Goal: Task Accomplishment & Management: Manage account settings

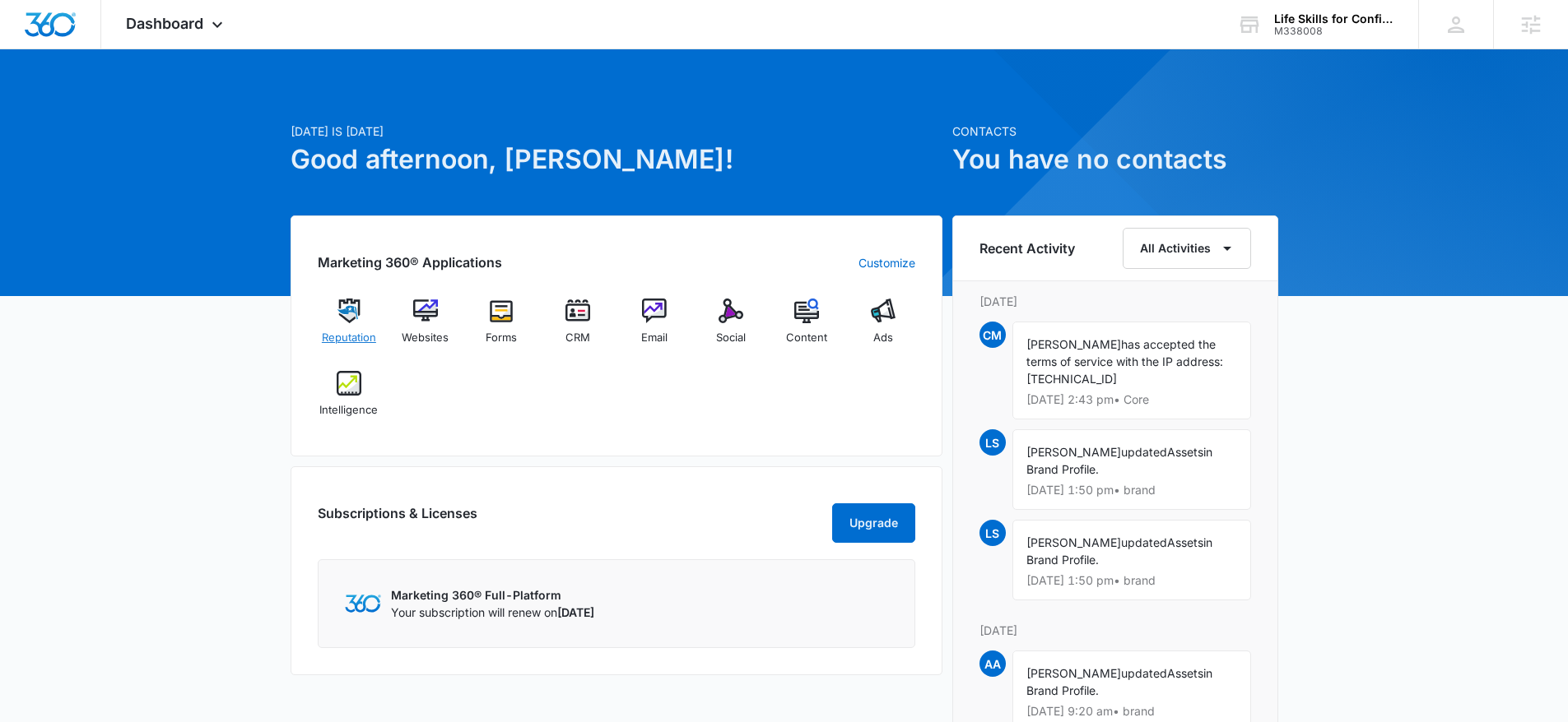
click at [337, 323] on div "Reputation" at bounding box center [349, 328] width 63 height 59
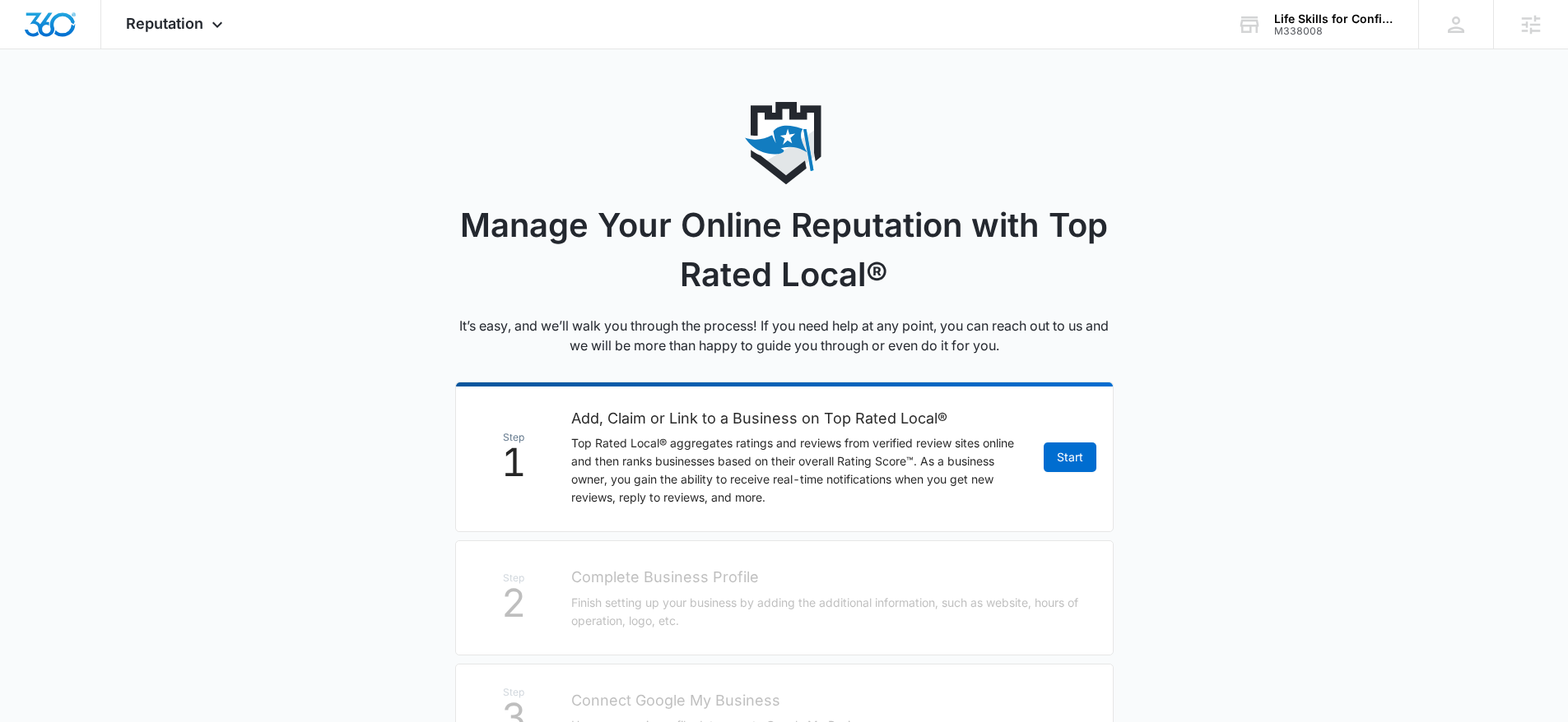
scroll to position [286, 0]
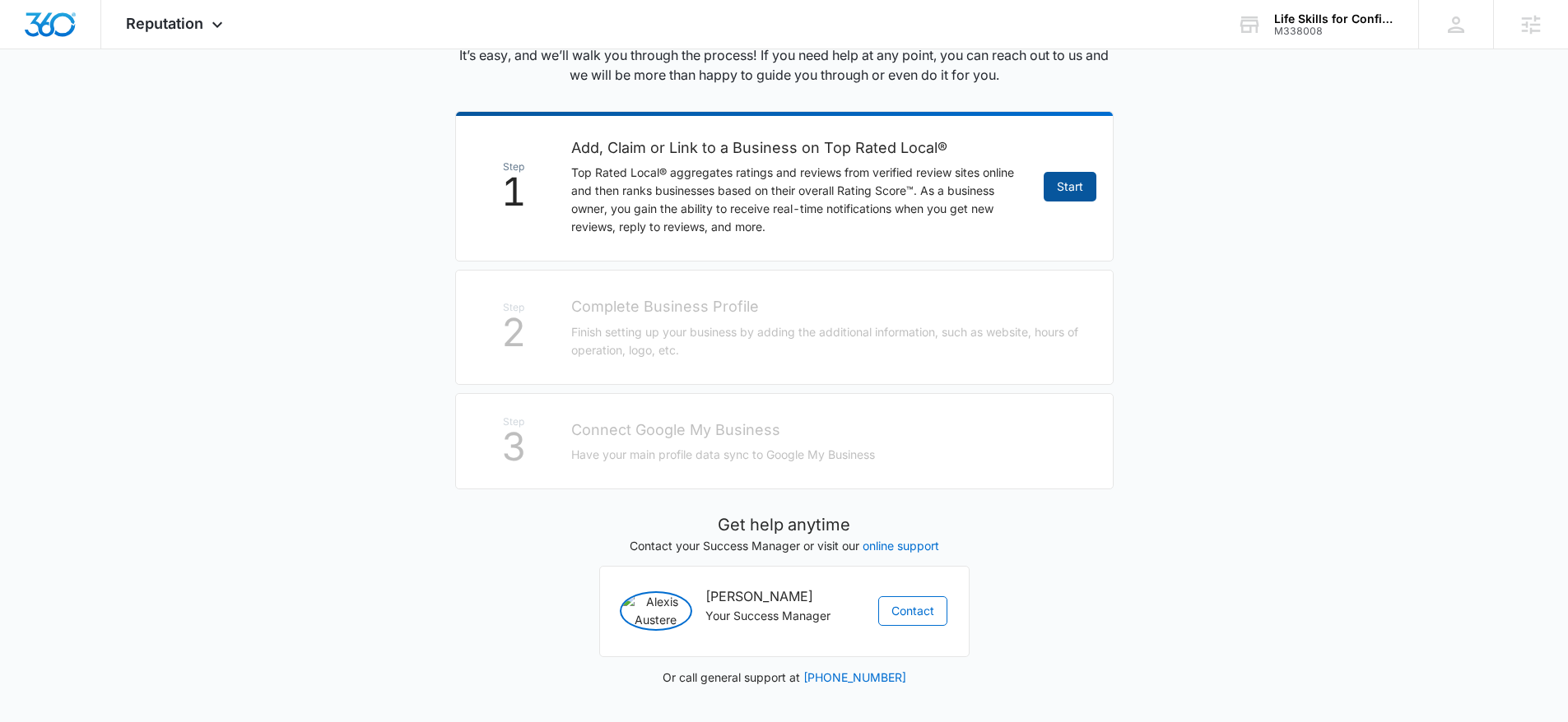
click at [1069, 172] on link "Start" at bounding box center [1069, 187] width 52 height 30
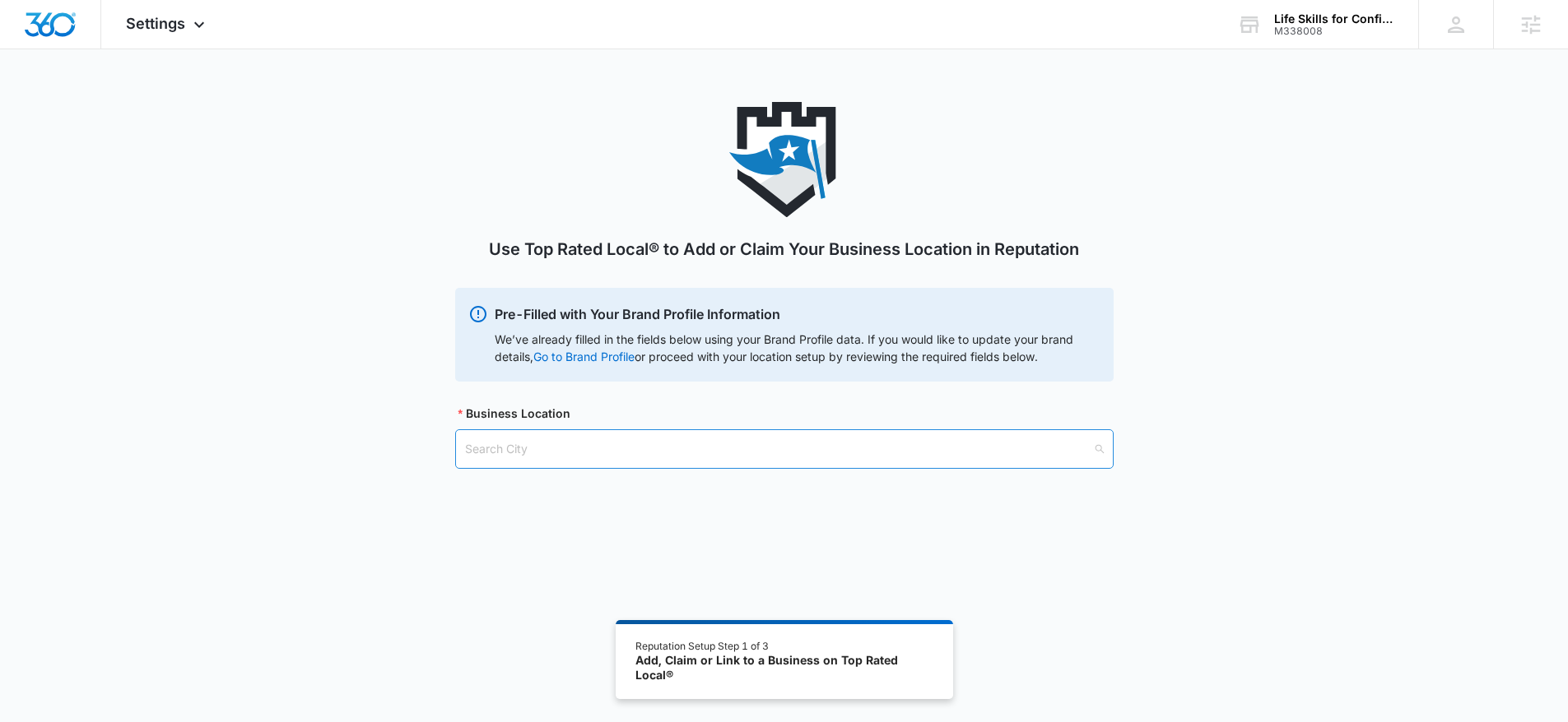
click at [739, 456] on input "search" at bounding box center [778, 449] width 627 height 37
paste input "PO Box 13 Queen Creek, AZ, USA"
drag, startPoint x: 522, startPoint y: 447, endPoint x: 416, endPoint y: 446, distance: 106.0
click at [417, 447] on div "Use Top Rated Local® to Add or Claim Your Business Location in Reputation Pre-F…" at bounding box center [784, 305] width 1568 height 406
click at [600, 448] on input "Queen Creek, AZ, USA" at bounding box center [778, 449] width 627 height 37
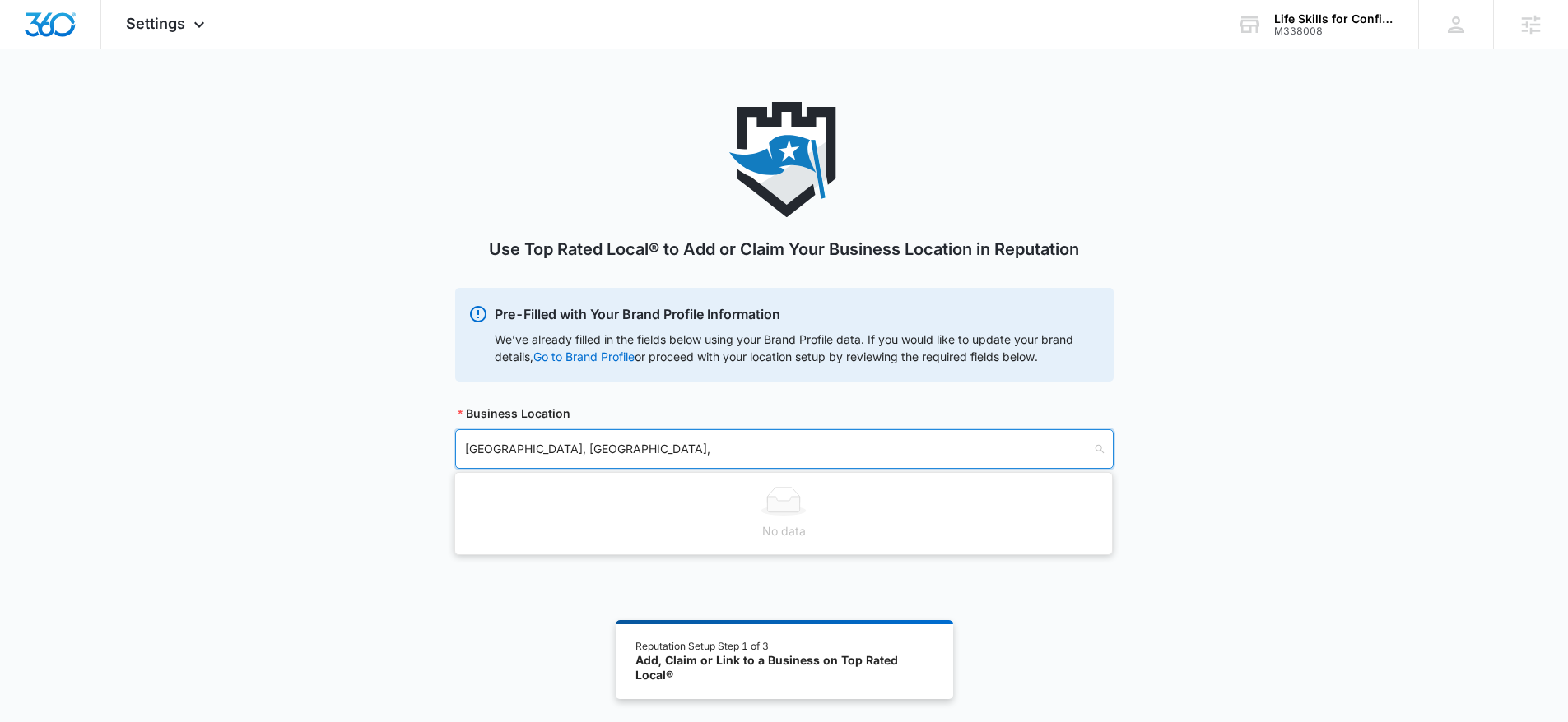
type input "Queen Creek, AZ"
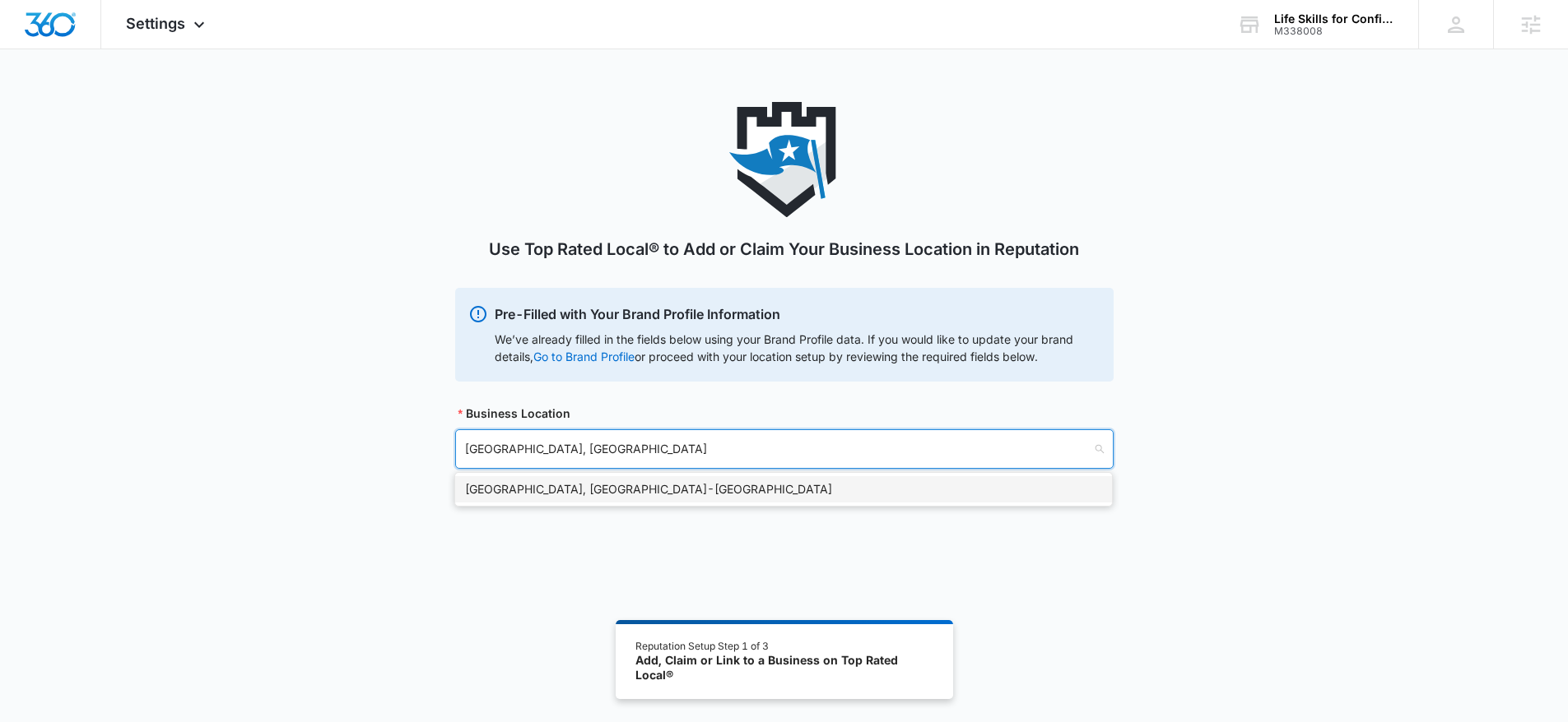
click at [593, 496] on div "Queen Creek, AZ - USA" at bounding box center [783, 490] width 637 height 18
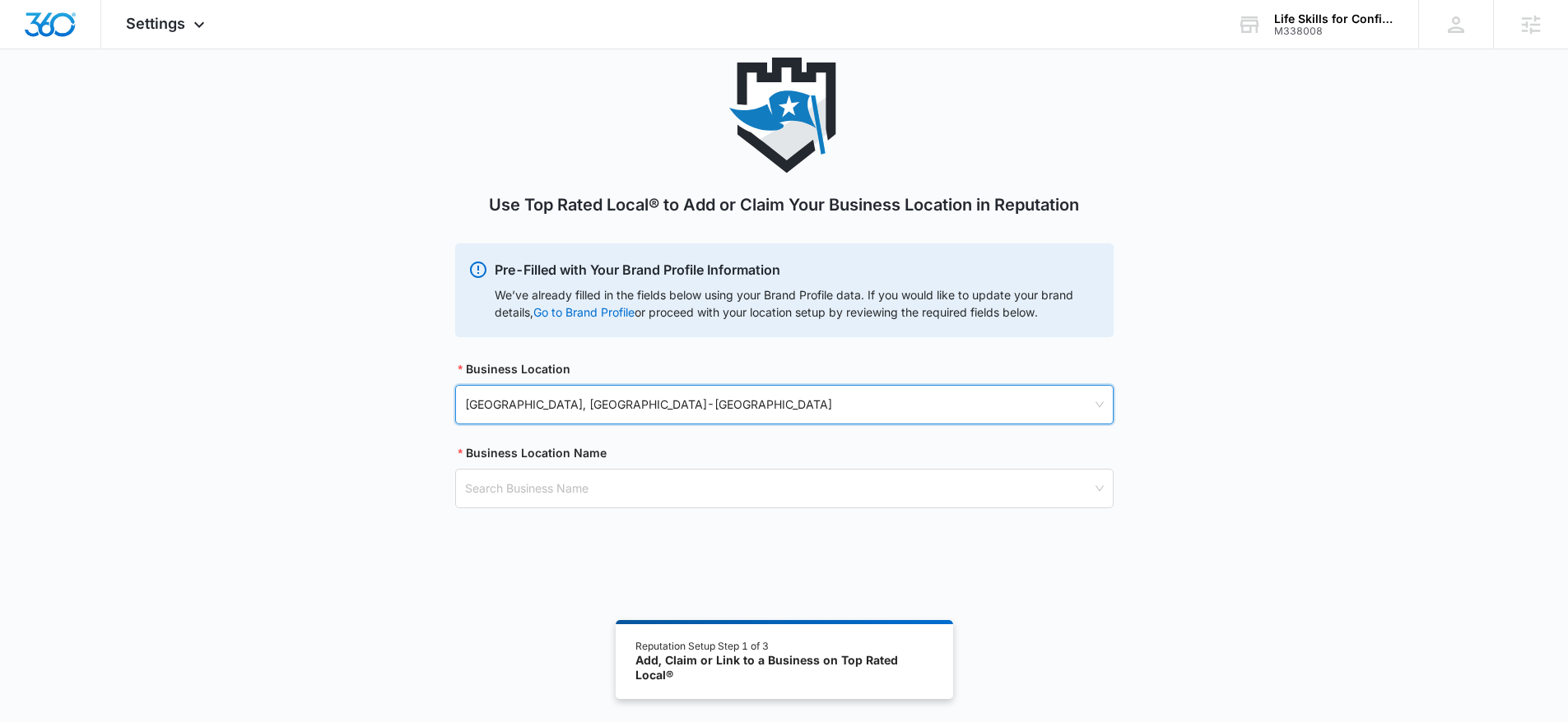
scroll to position [91, 0]
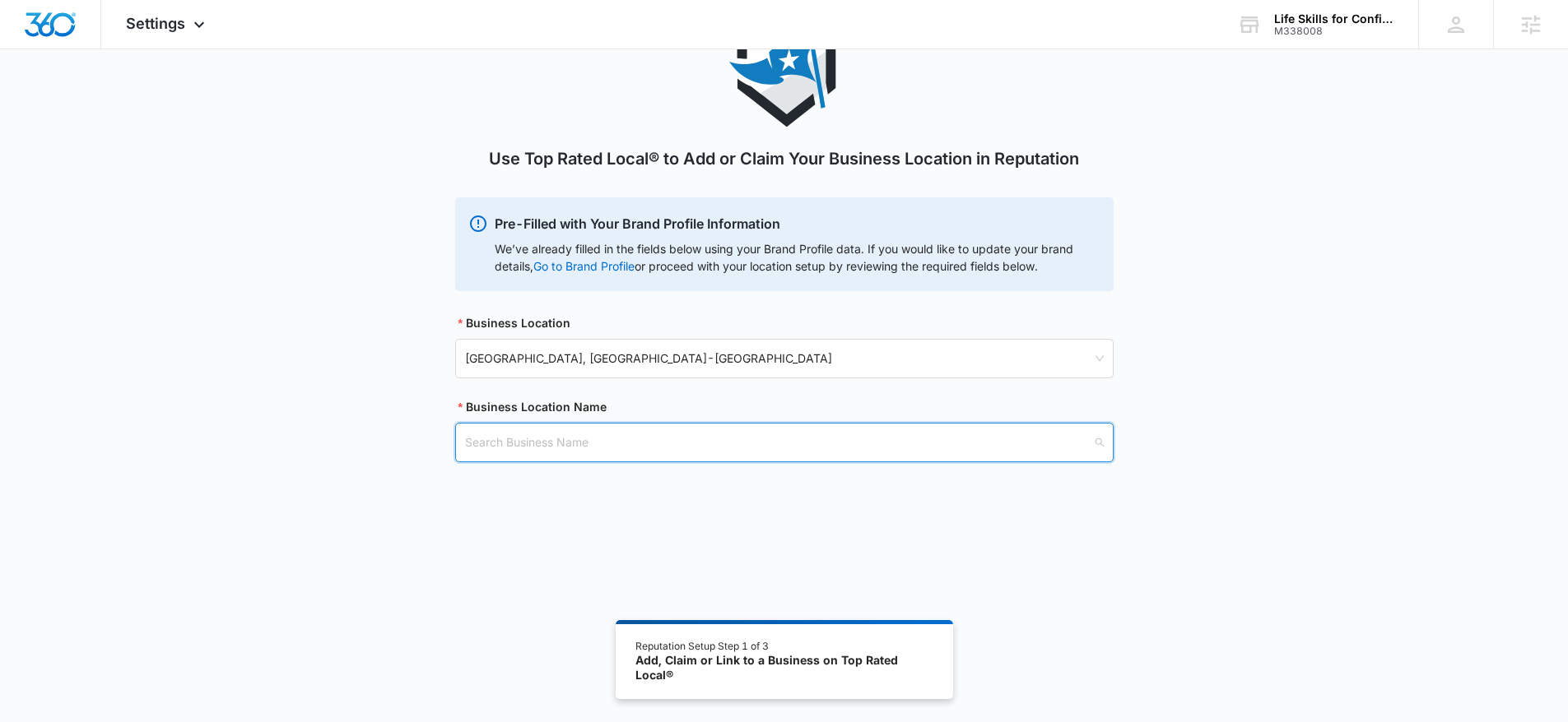
click at [568, 451] on input "search" at bounding box center [778, 442] width 627 height 37
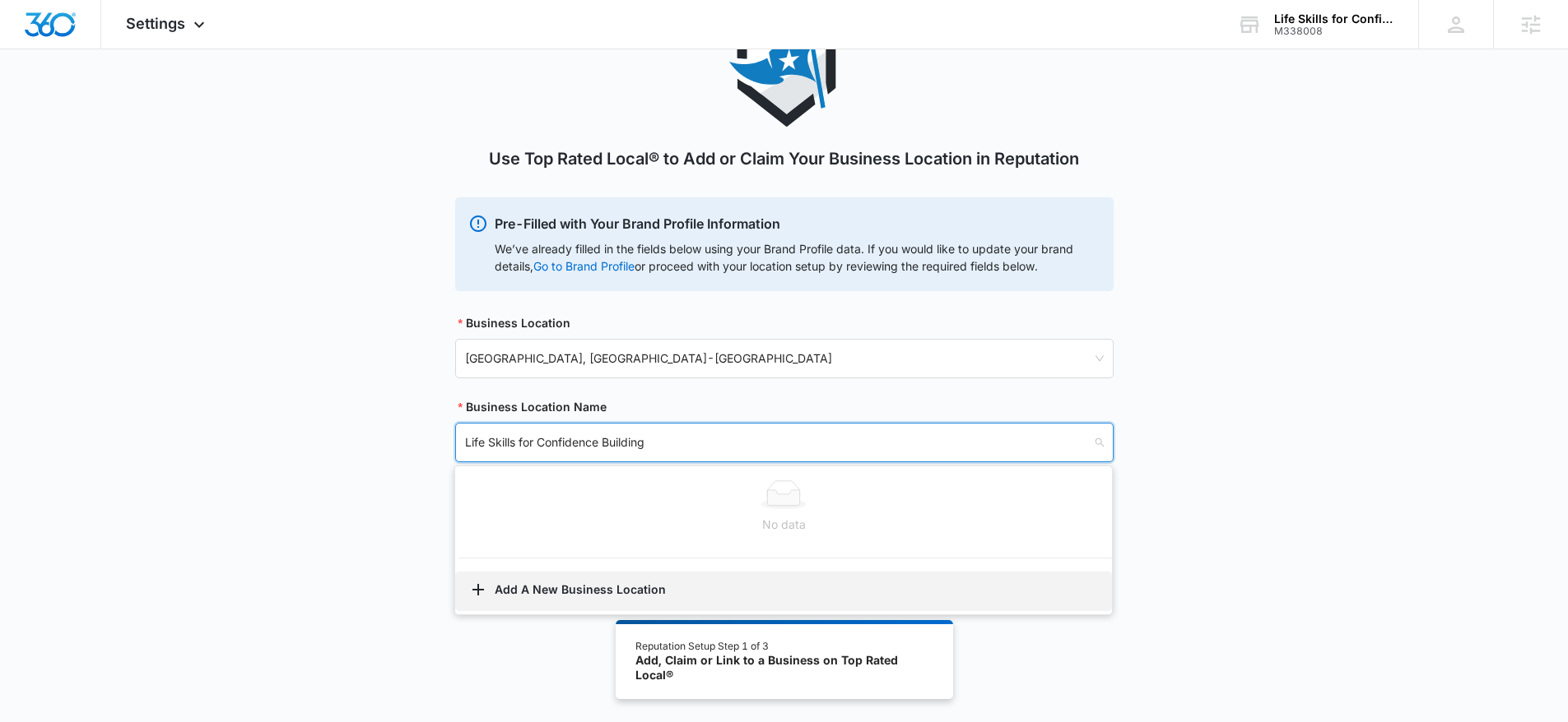
type input "Life Skills for Confidence Building"
click at [564, 574] on button "Add A New Business Location" at bounding box center [783, 590] width 657 height 39
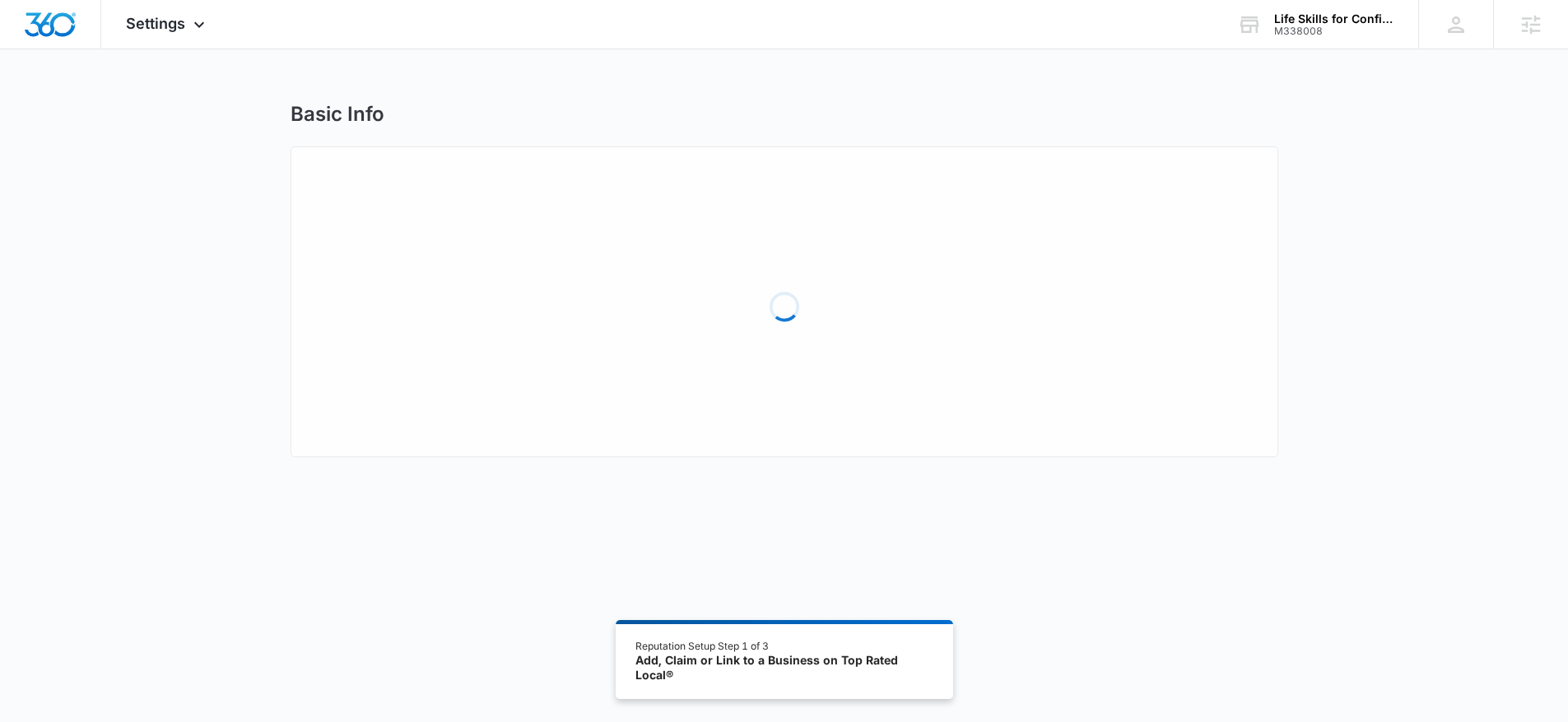
select select "Arizona"
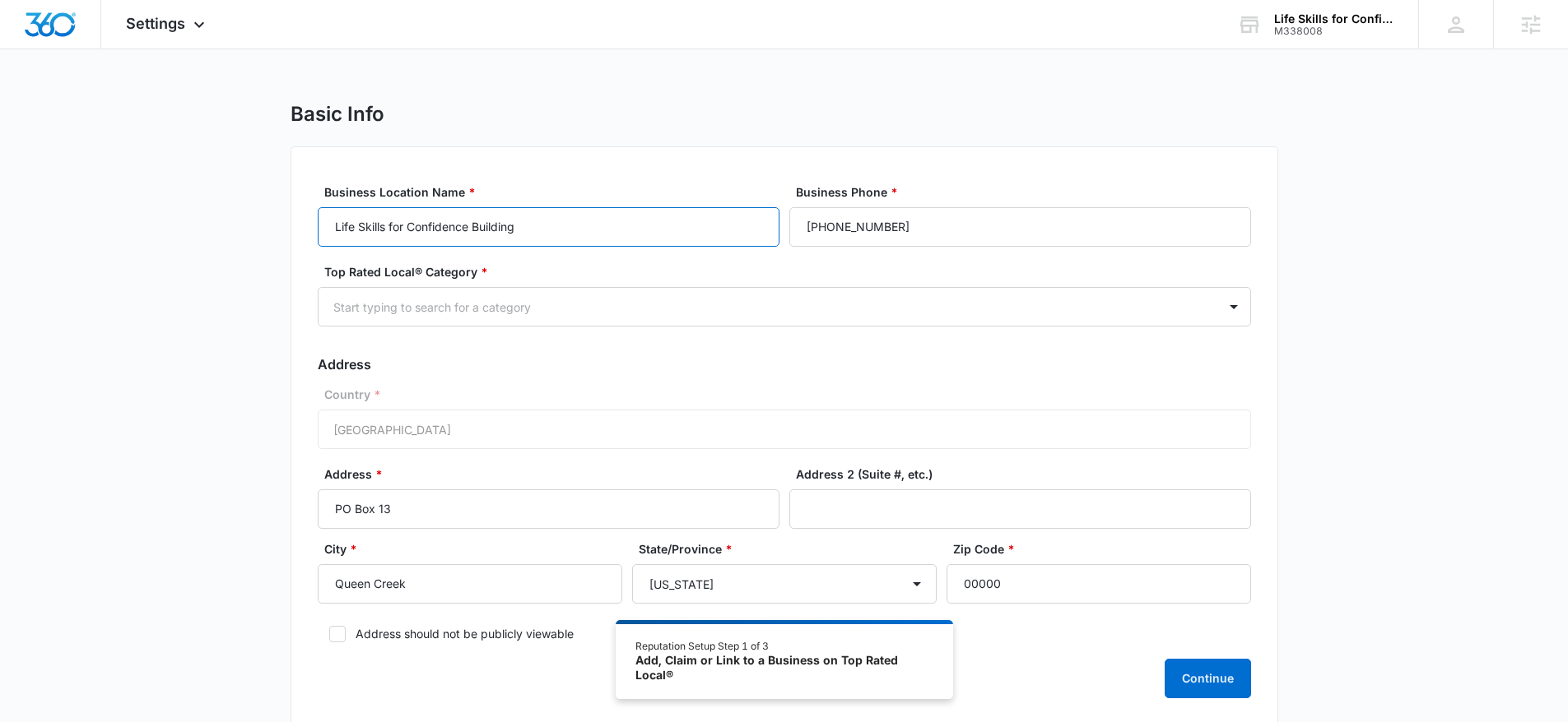
click at [557, 236] on input "Life Skills for Confidence Building" at bounding box center [548, 227] width 462 height 39
click at [487, 222] on input "Life Skills for Confidence Building" at bounding box center [548, 227] width 462 height 39
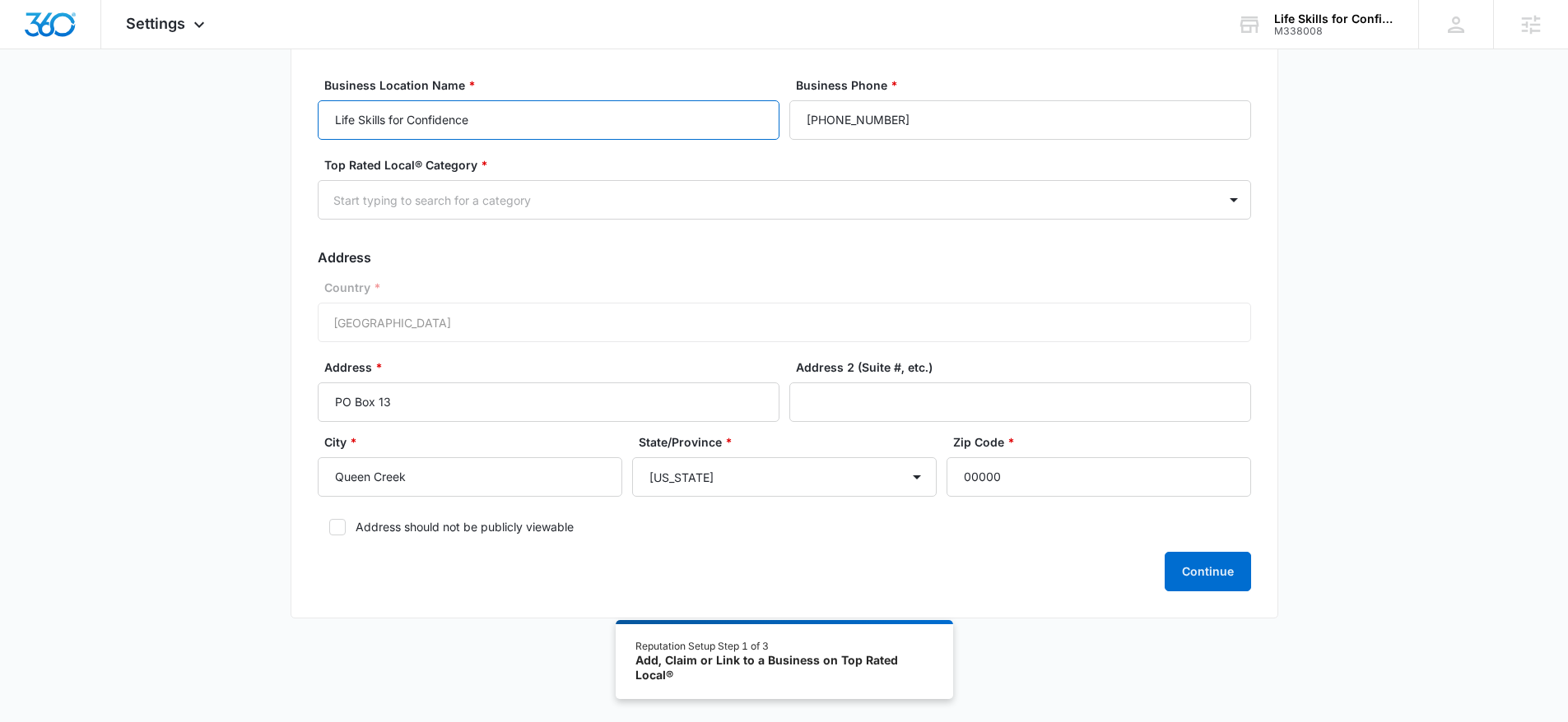
scroll to position [107, 0]
type input "Life Skills for Confidence"
click at [534, 531] on label "Address should not be publicly viewable" at bounding box center [784, 525] width 933 height 17
click at [329, 531] on input "Address should not be publicly viewable" at bounding box center [323, 526] width 12 height 12
checkbox input "true"
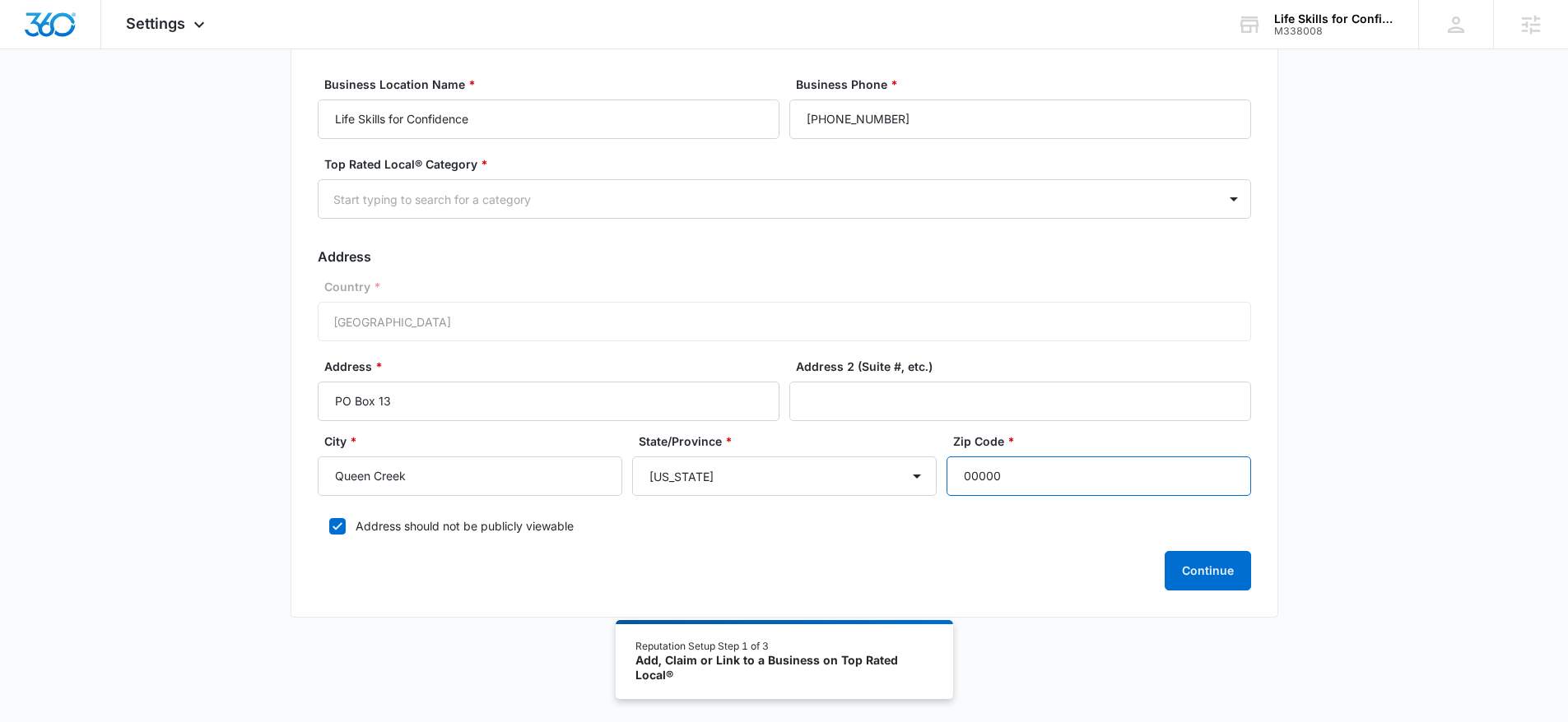
click at [1061, 474] on input "00000" at bounding box center [1098, 476] width 304 height 39
type input "85140"
click at [1190, 554] on button "Continue" at bounding box center [1208, 570] width 87 height 39
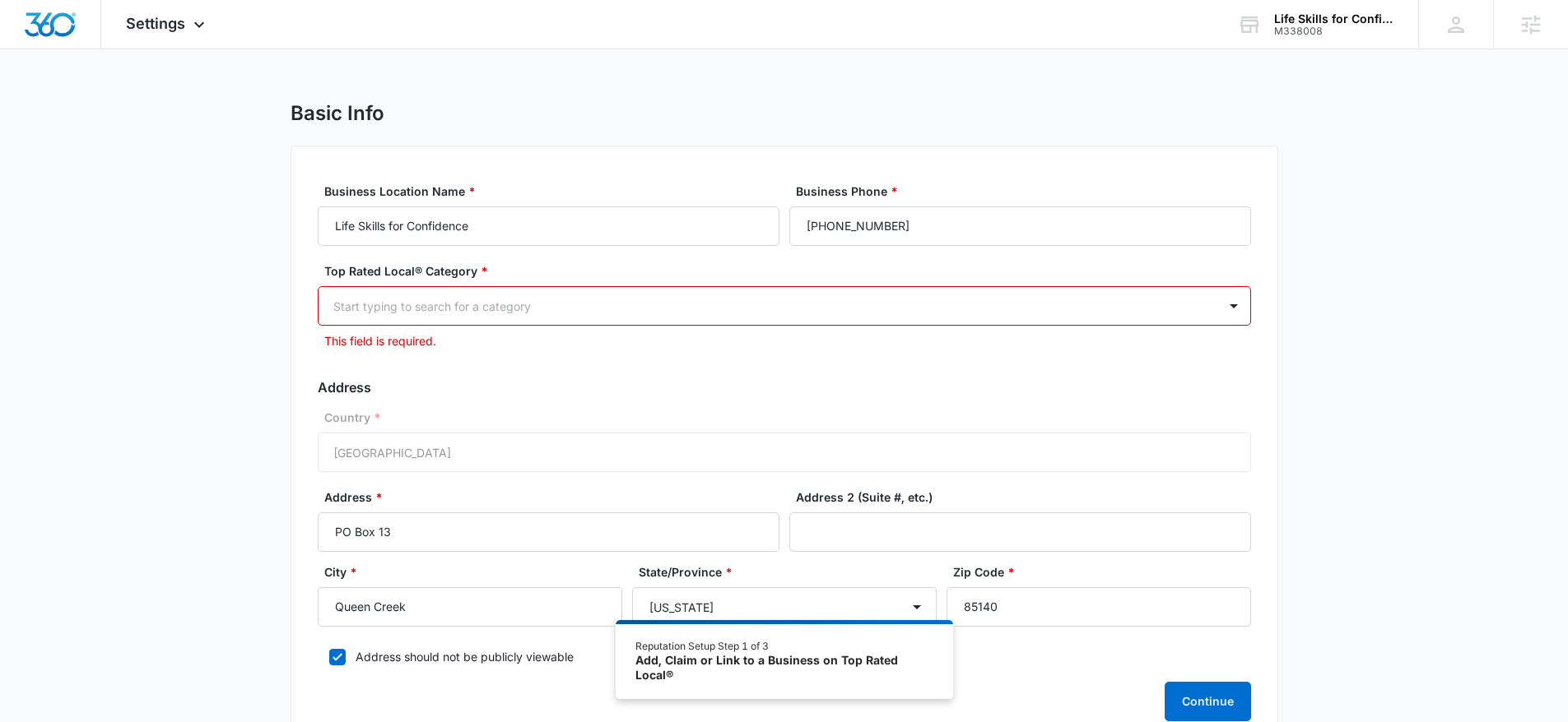
scroll to position [0, 0]
click at [430, 307] on div at bounding box center [764, 307] width 862 height 21
type input "ed"
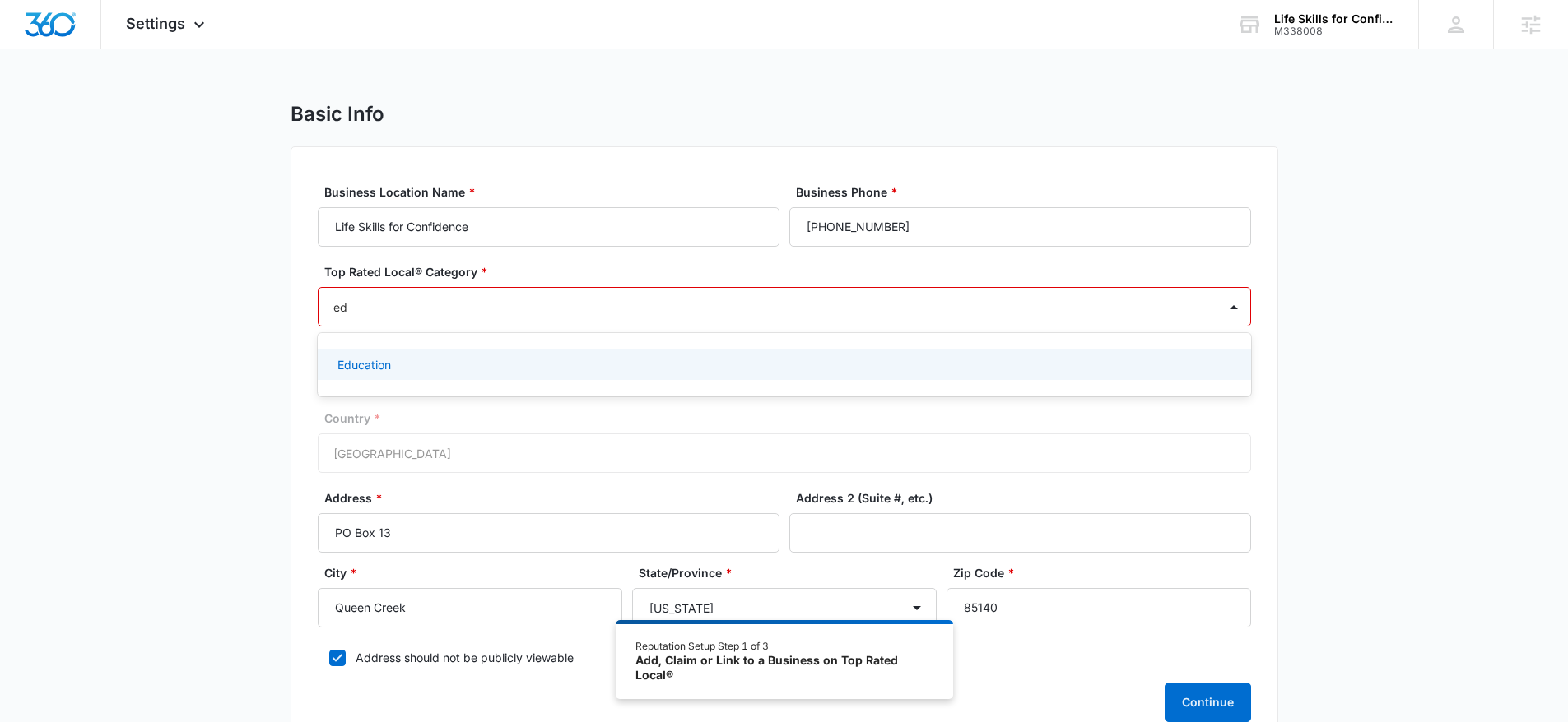
click at [512, 360] on div "Education" at bounding box center [782, 365] width 891 height 17
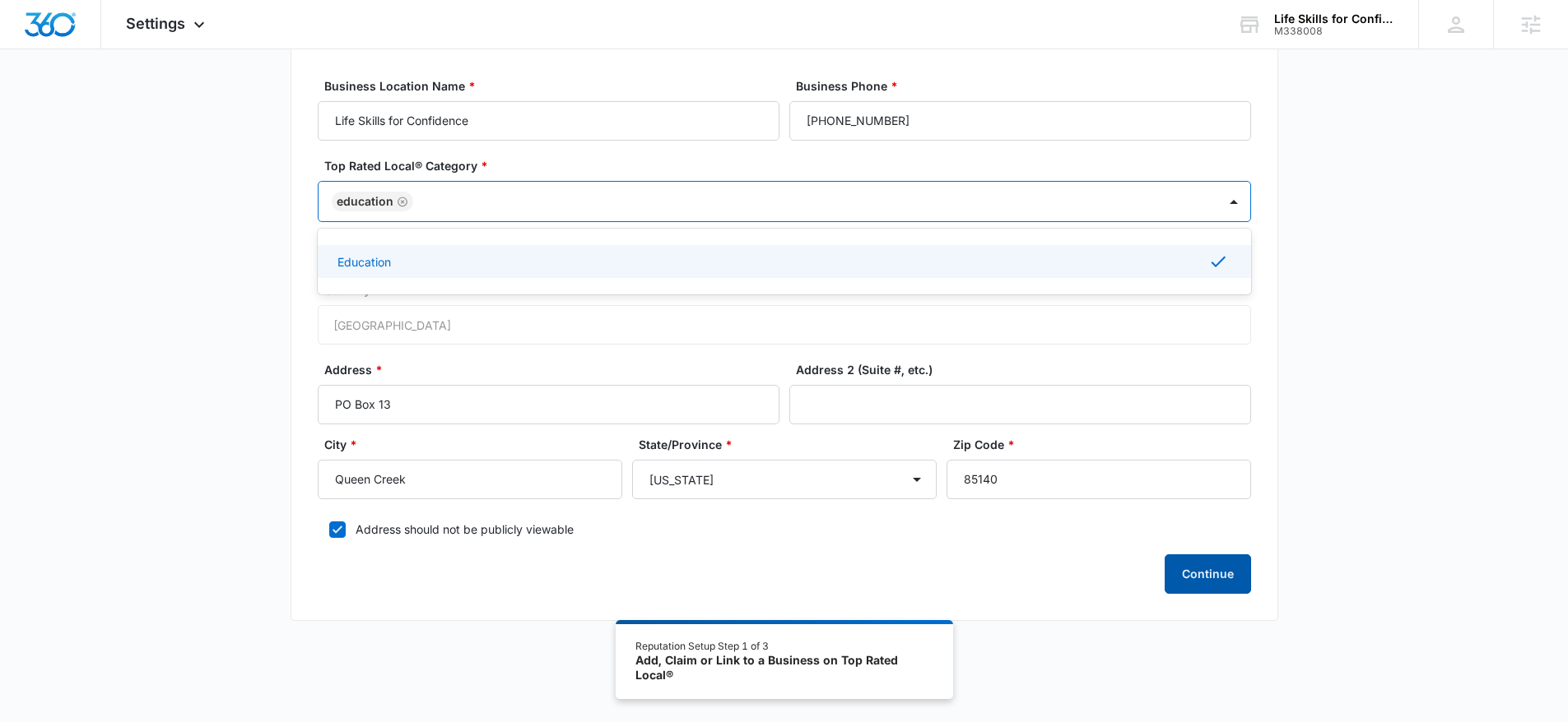
scroll to position [109, 0]
click at [1221, 575] on button "Continue" at bounding box center [1208, 570] width 87 height 39
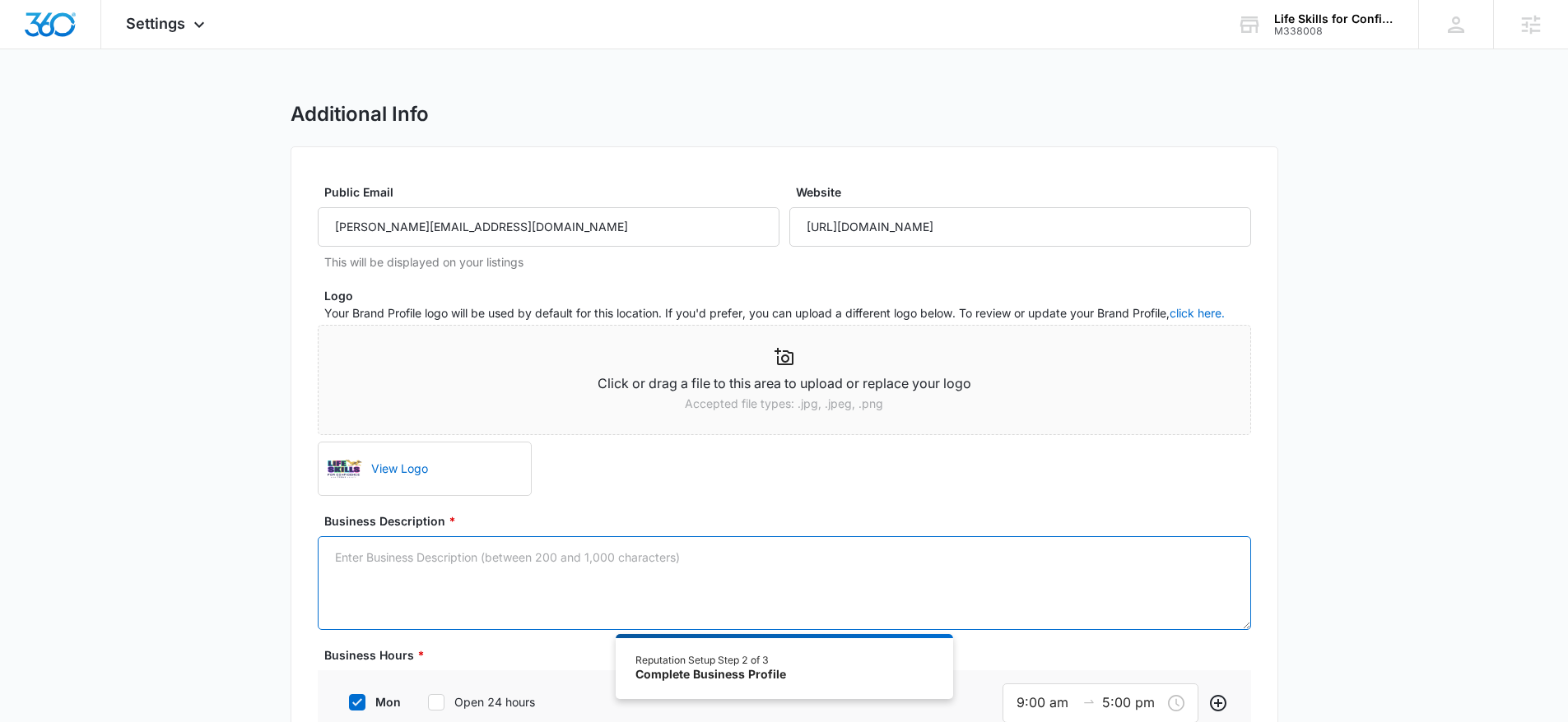
click at [950, 578] on textarea "Business Description *" at bounding box center [784, 583] width 933 height 94
paste textarea "Our lessons teach Life Skills that show them how to embrace their unique person…"
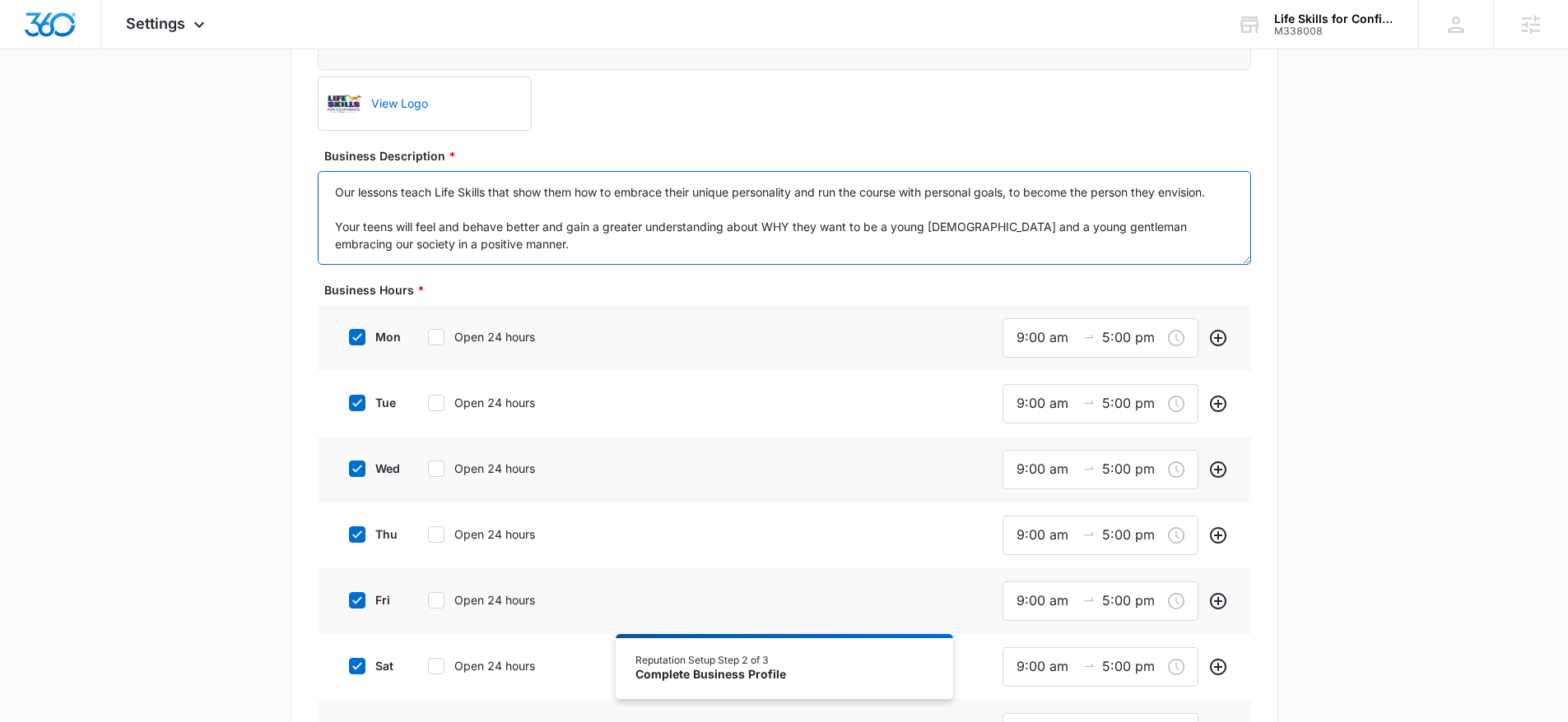
scroll to position [485, 0]
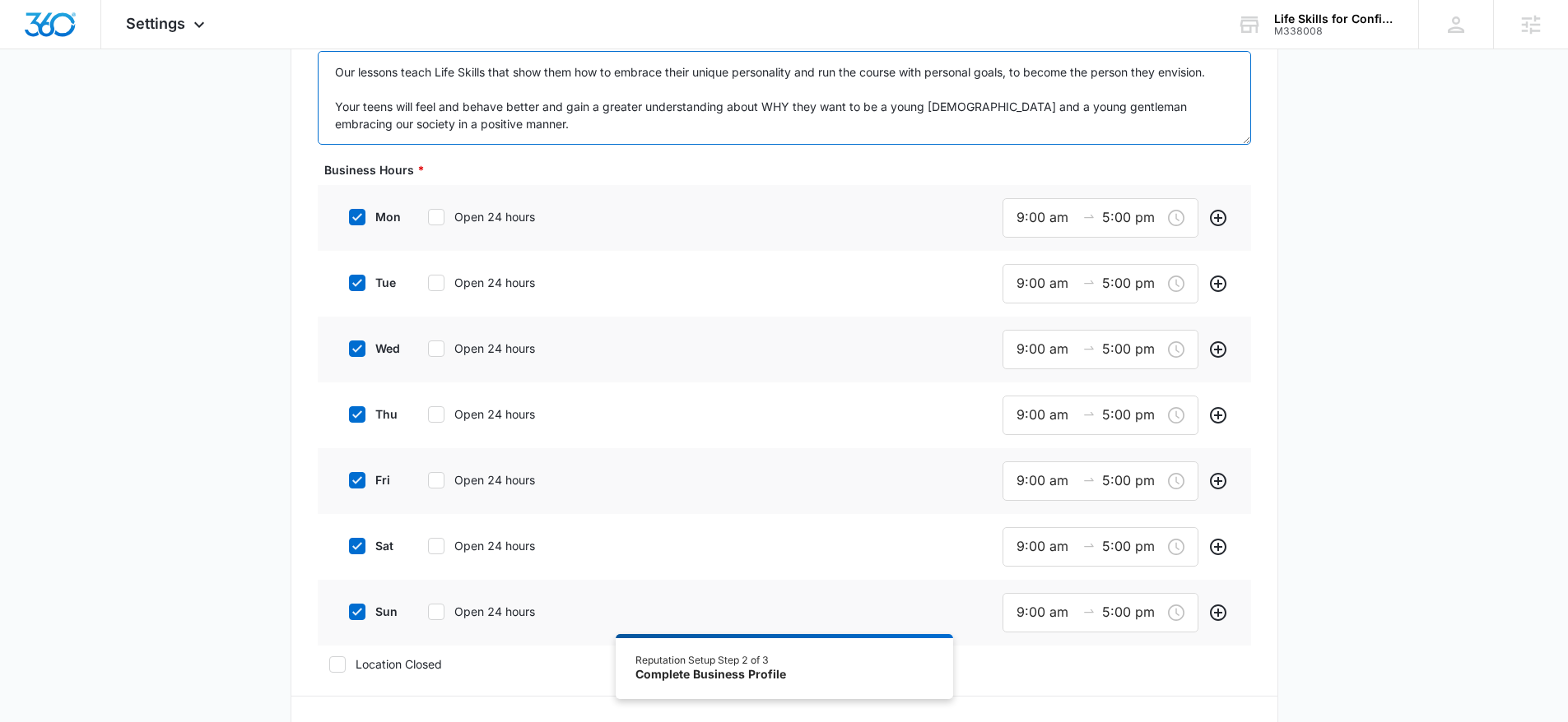
type textarea "Our lessons teach Life Skills that show them how to embrace their unique person…"
click at [372, 609] on label "sun" at bounding box center [370, 611] width 66 height 17
click at [349, 609] on input "sun" at bounding box center [343, 612] width 12 height 12
checkbox input "false"
click at [372, 551] on label "sat" at bounding box center [370, 545] width 66 height 17
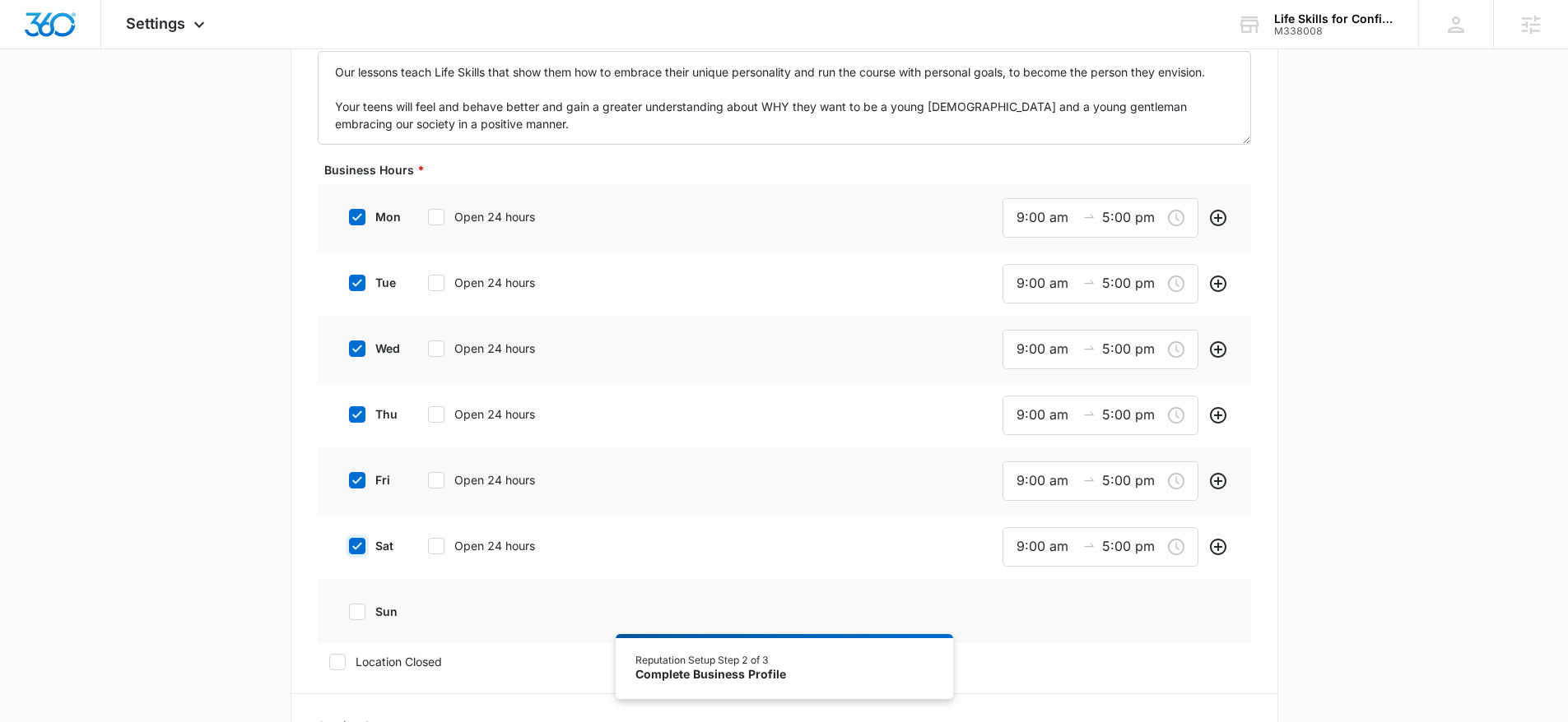
click at [349, 551] on input "sat" at bounding box center [343, 546] width 12 height 12
click at [375, 546] on label "sat" at bounding box center [370, 545] width 66 height 17
click at [349, 546] on input "sat" at bounding box center [343, 546] width 12 height 12
checkbox input "true"
click at [389, 601] on div "sun" at bounding box center [452, 611] width 231 height 37
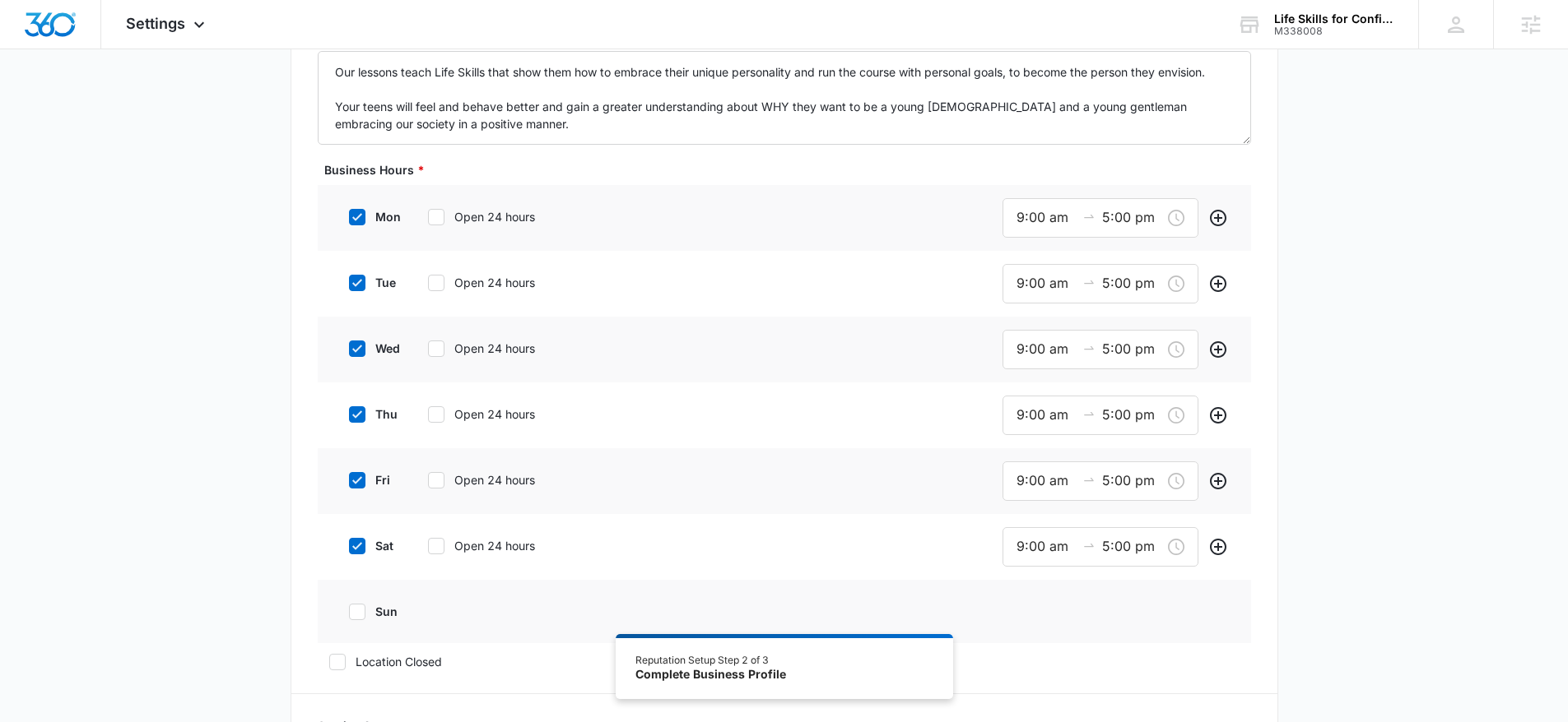
click at [388, 612] on label "sun" at bounding box center [370, 611] width 66 height 17
click at [349, 612] on input "sun" at bounding box center [343, 612] width 12 height 12
checkbox input "true"
click at [472, 610] on label "Open 24 hours" at bounding box center [495, 611] width 157 height 17
click at [428, 610] on input "Open 24 hours" at bounding box center [422, 612] width 12 height 12
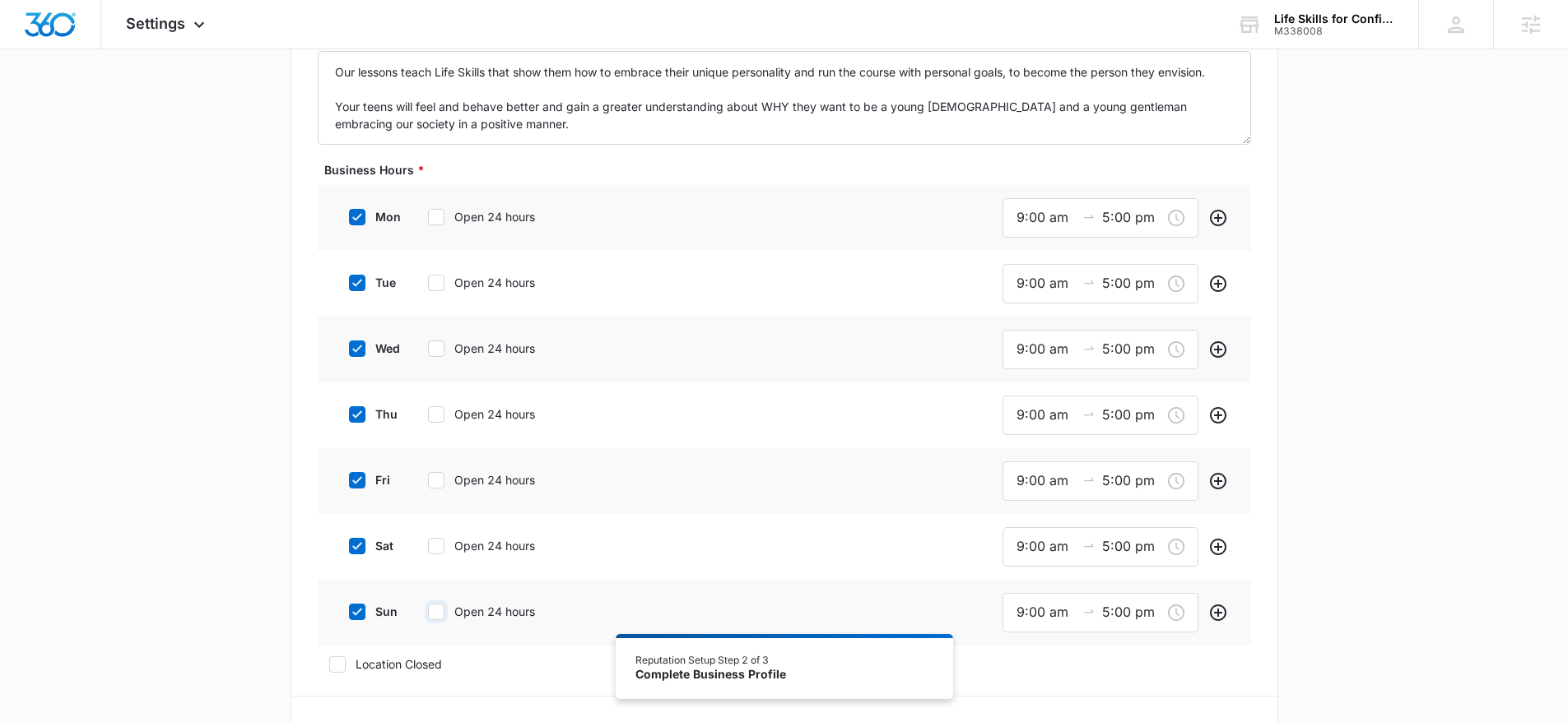
checkbox input "true"
click at [477, 553] on label "Open 24 hours" at bounding box center [495, 545] width 157 height 17
click at [428, 552] on input "Open 24 hours" at bounding box center [422, 546] width 12 height 12
checkbox input "true"
click at [486, 490] on div "fri Open 24 hours" at bounding box center [462, 480] width 248 height 37
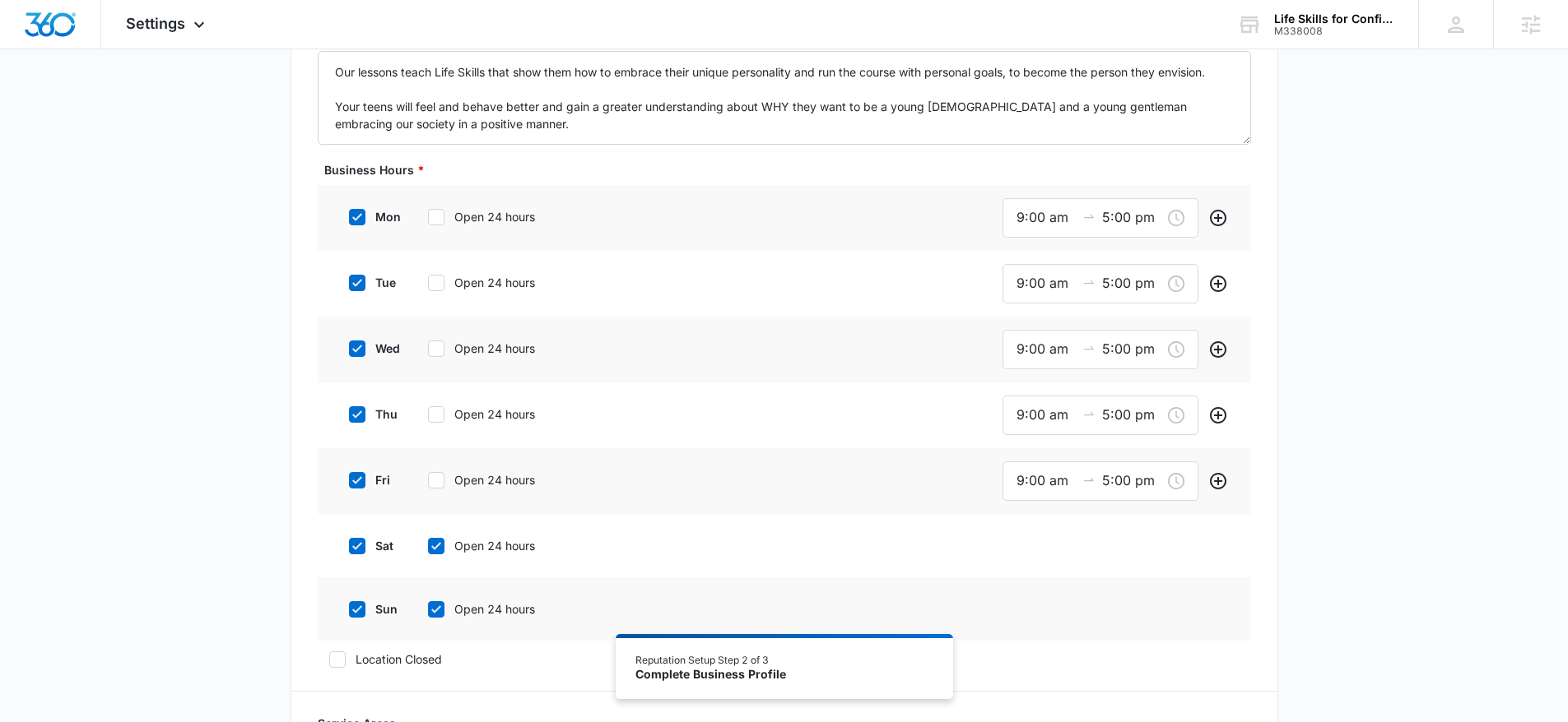
click at [487, 489] on div "fri Open 24 hours" at bounding box center [462, 480] width 248 height 37
click at [481, 481] on label "Open 24 hours" at bounding box center [495, 480] width 157 height 17
click at [428, 481] on input "Open 24 hours" at bounding box center [422, 481] width 12 height 12
checkbox input "true"
drag, startPoint x: 486, startPoint y: 416, endPoint x: 485, endPoint y: 359, distance: 57.0
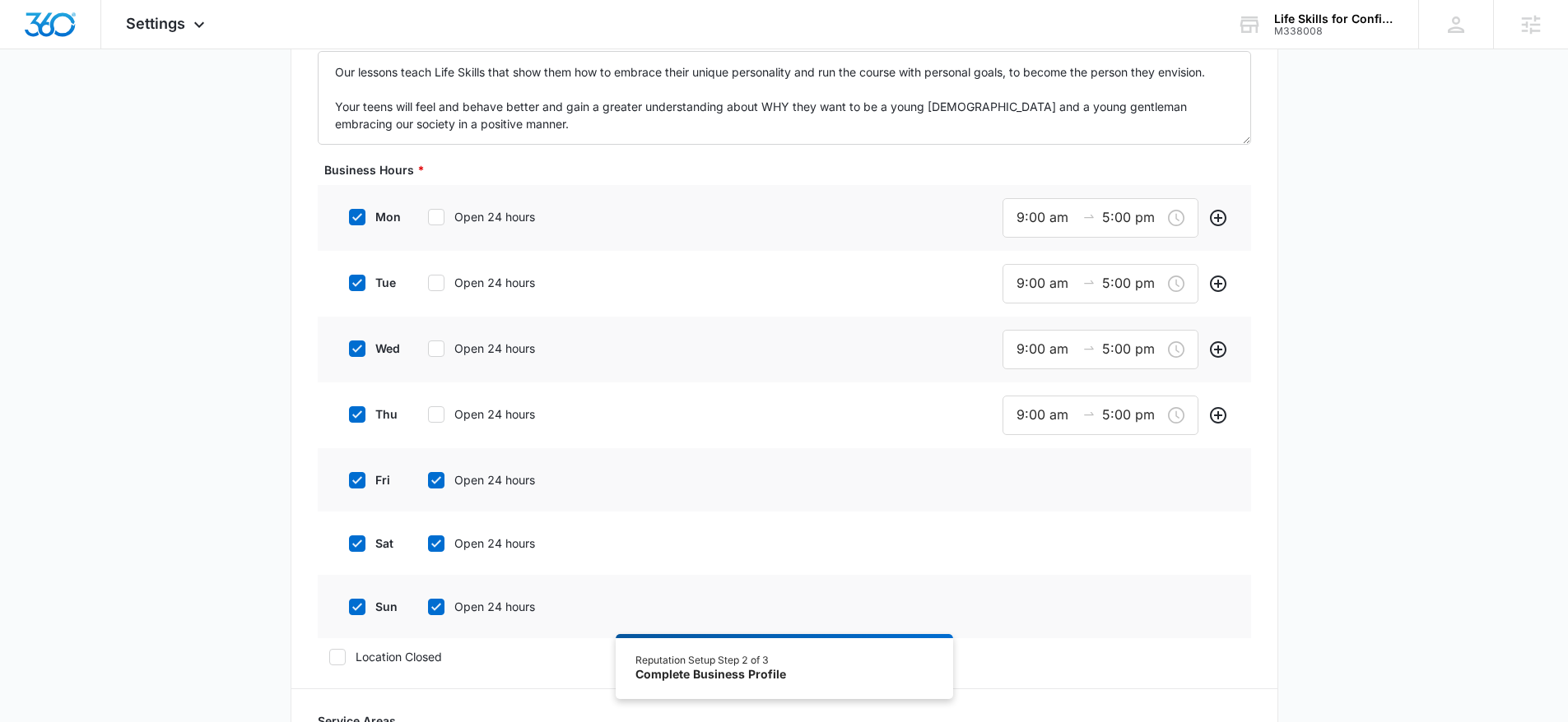
click at [486, 415] on label "Open 24 hours" at bounding box center [495, 414] width 157 height 17
click at [428, 415] on input "Open 24 hours" at bounding box center [422, 415] width 12 height 12
checkbox input "true"
click at [481, 343] on label "Open 24 hours" at bounding box center [495, 348] width 157 height 17
click at [428, 343] on input "Open 24 hours" at bounding box center [422, 349] width 12 height 12
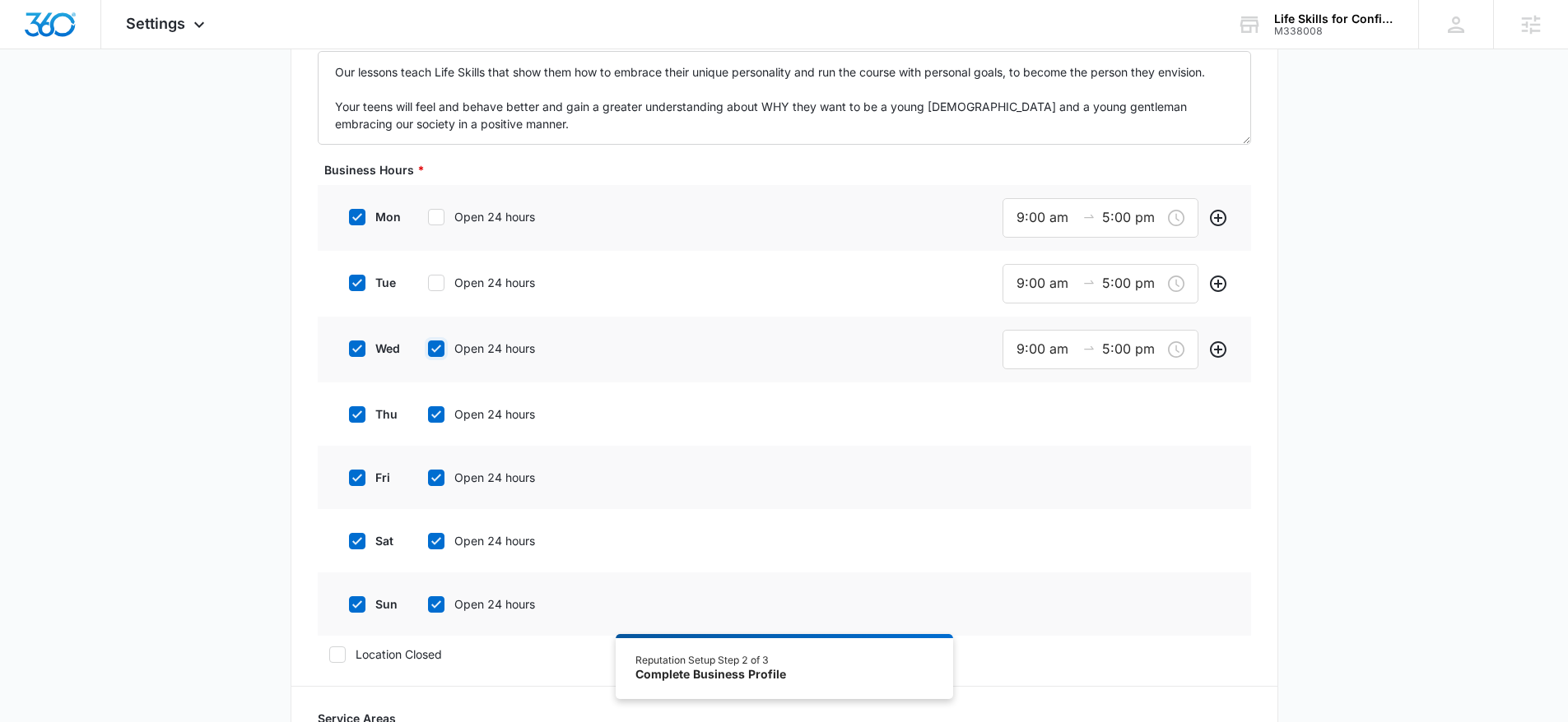
checkbox input "true"
click at [483, 289] on label "Open 24 hours" at bounding box center [495, 282] width 157 height 17
click at [428, 289] on input "Open 24 hours" at bounding box center [422, 283] width 12 height 12
checkbox input "true"
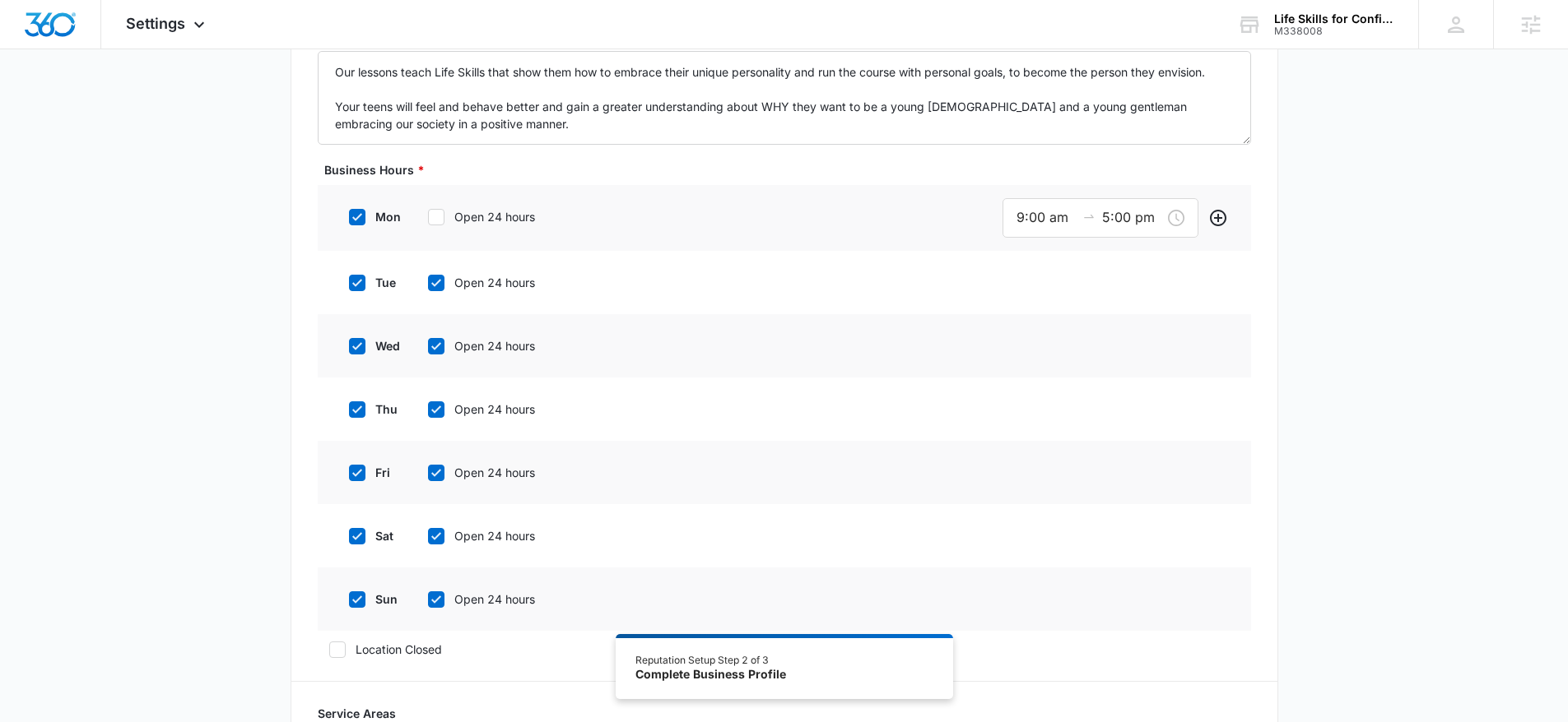
click at [472, 217] on label "Open 24 hours" at bounding box center [495, 217] width 157 height 17
click at [428, 217] on input "Open 24 hours" at bounding box center [422, 217] width 12 height 12
checkbox input "true"
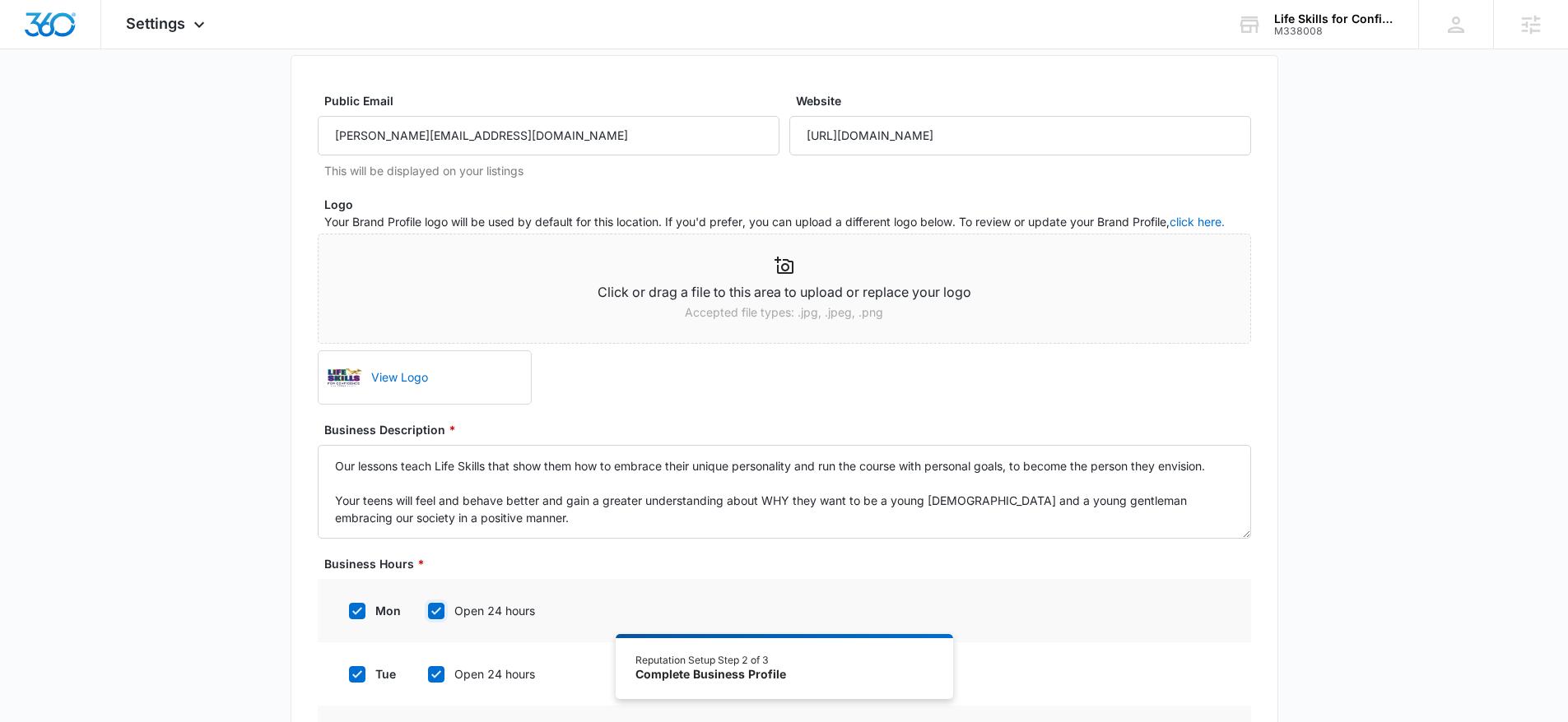
scroll to position [0, 0]
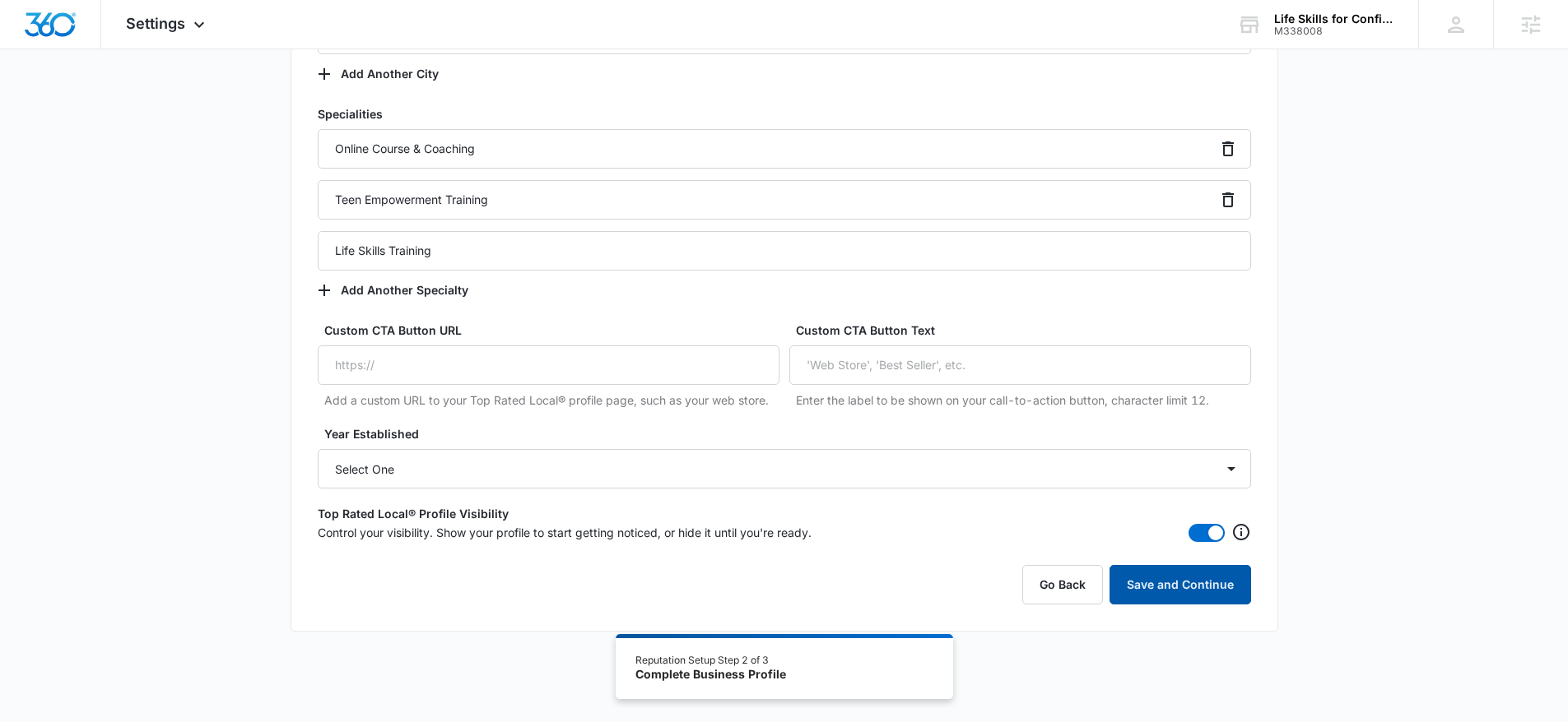
click at [1201, 591] on button "Save and Continue" at bounding box center [1180, 585] width 142 height 39
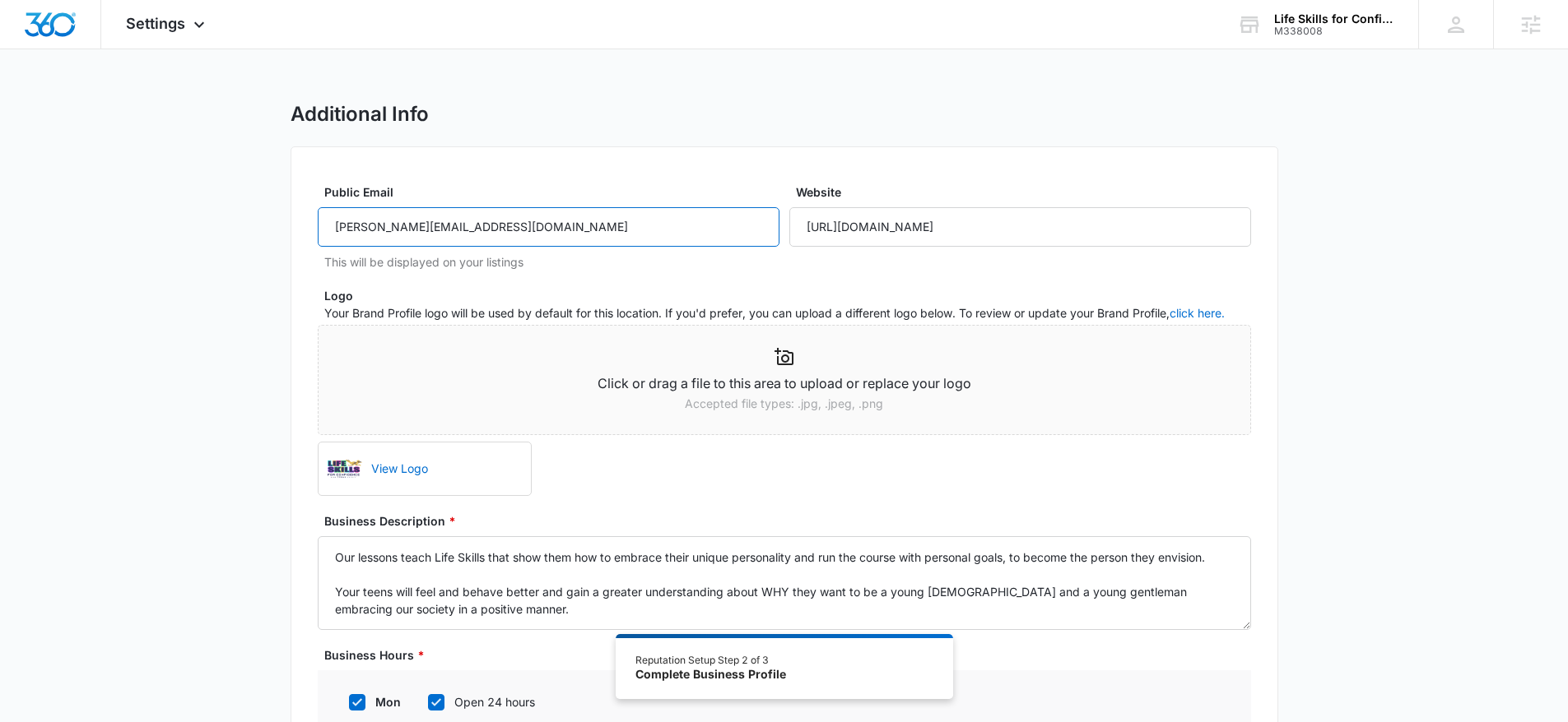
click at [554, 245] on input "addie@lifeskillsforconfidence.com" at bounding box center [548, 227] width 462 height 39
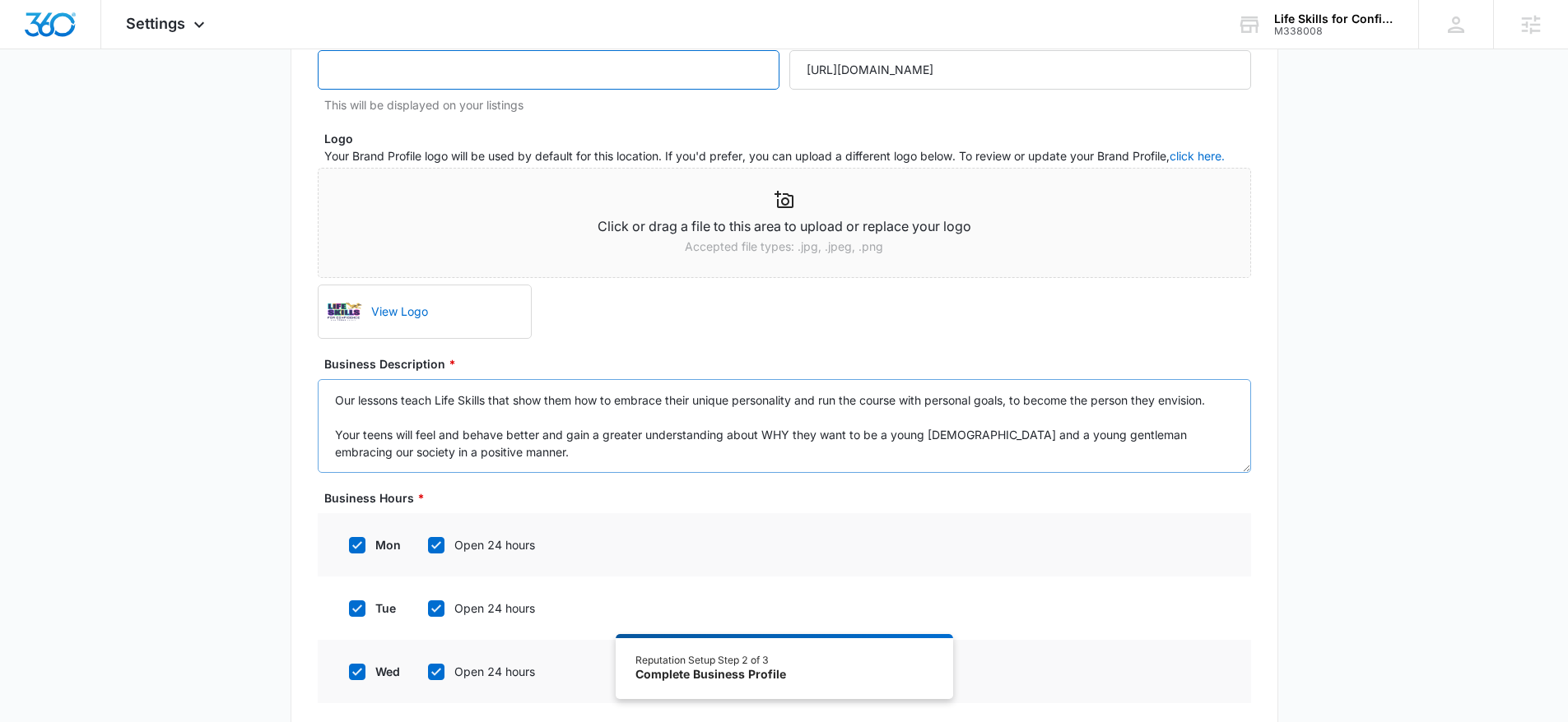
scroll to position [36, 0]
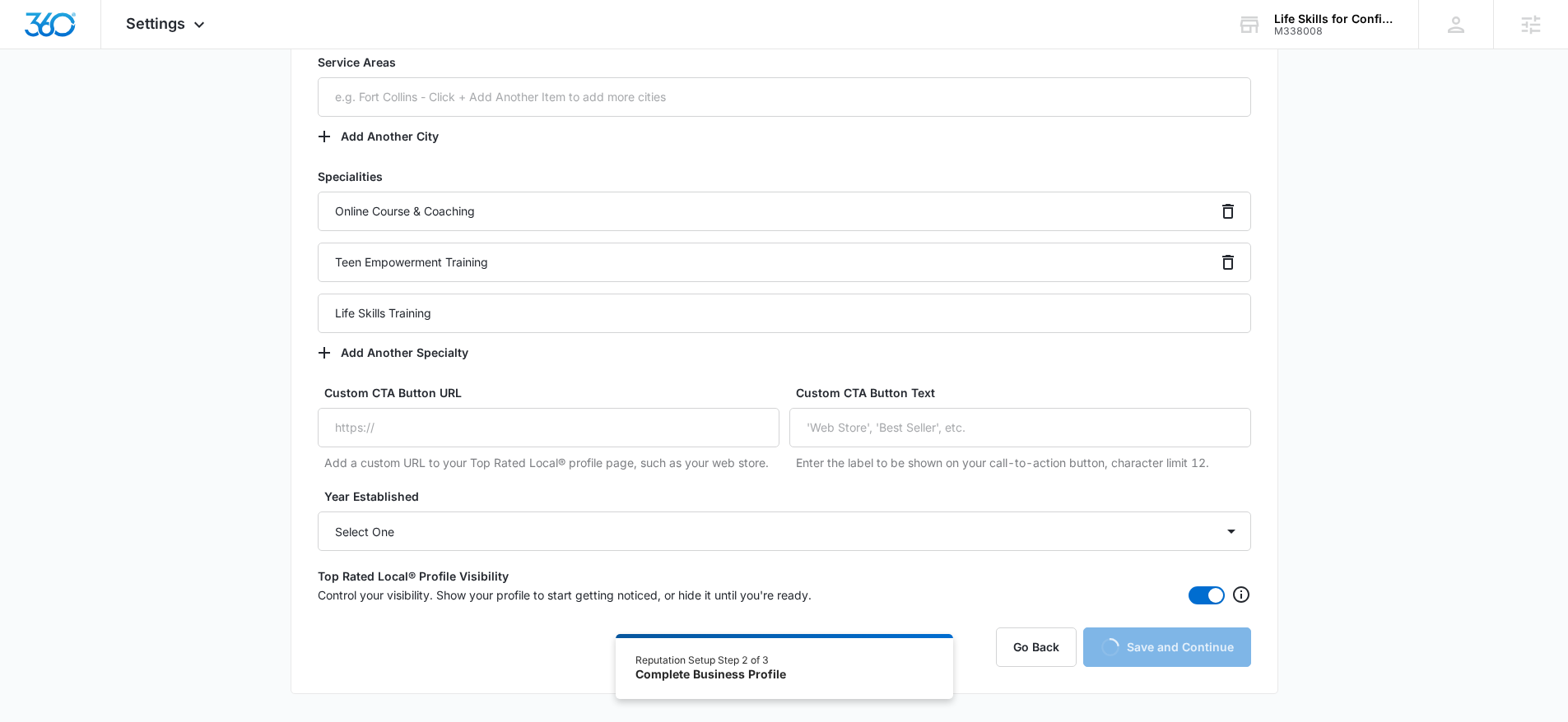
scroll to position [1197, 0]
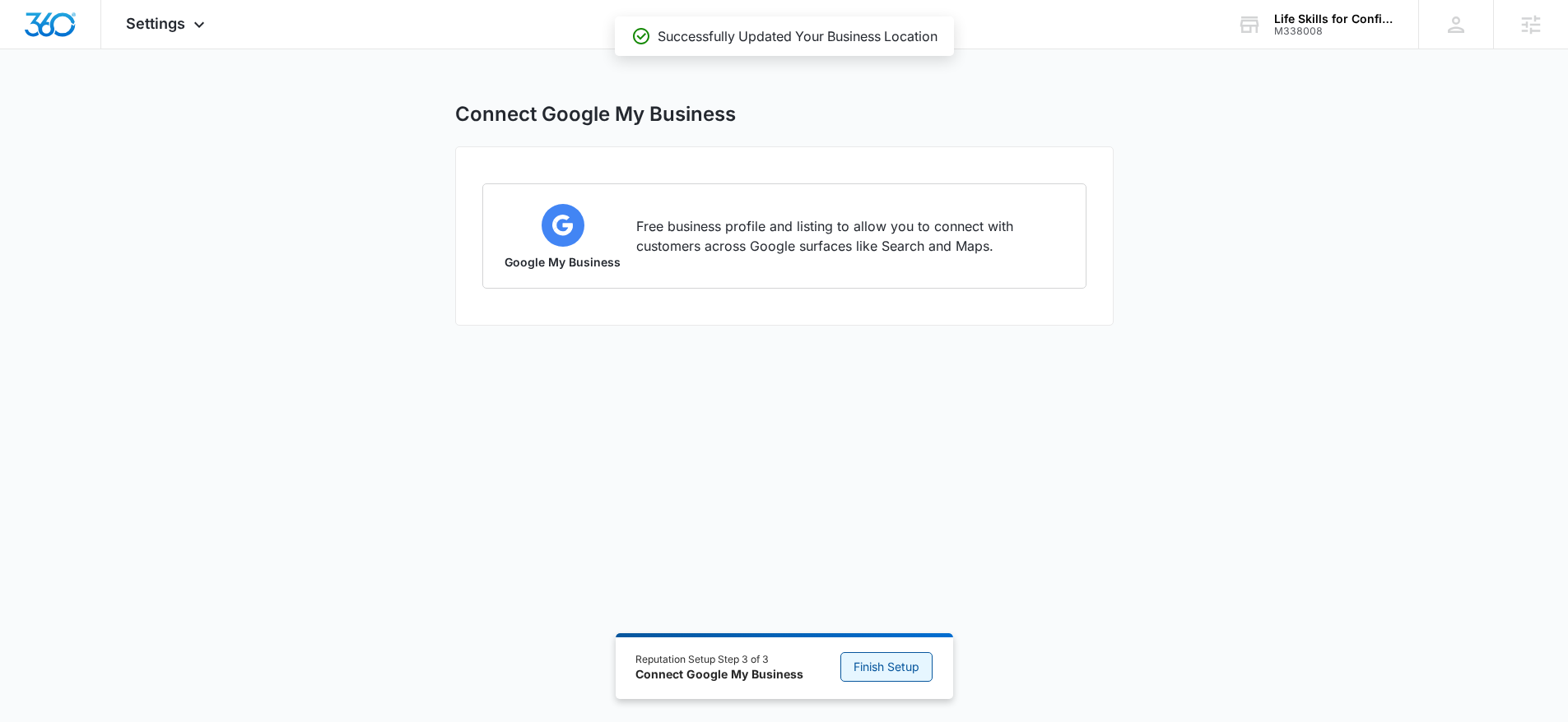
click at [892, 660] on span "Finish Setup" at bounding box center [886, 667] width 66 height 18
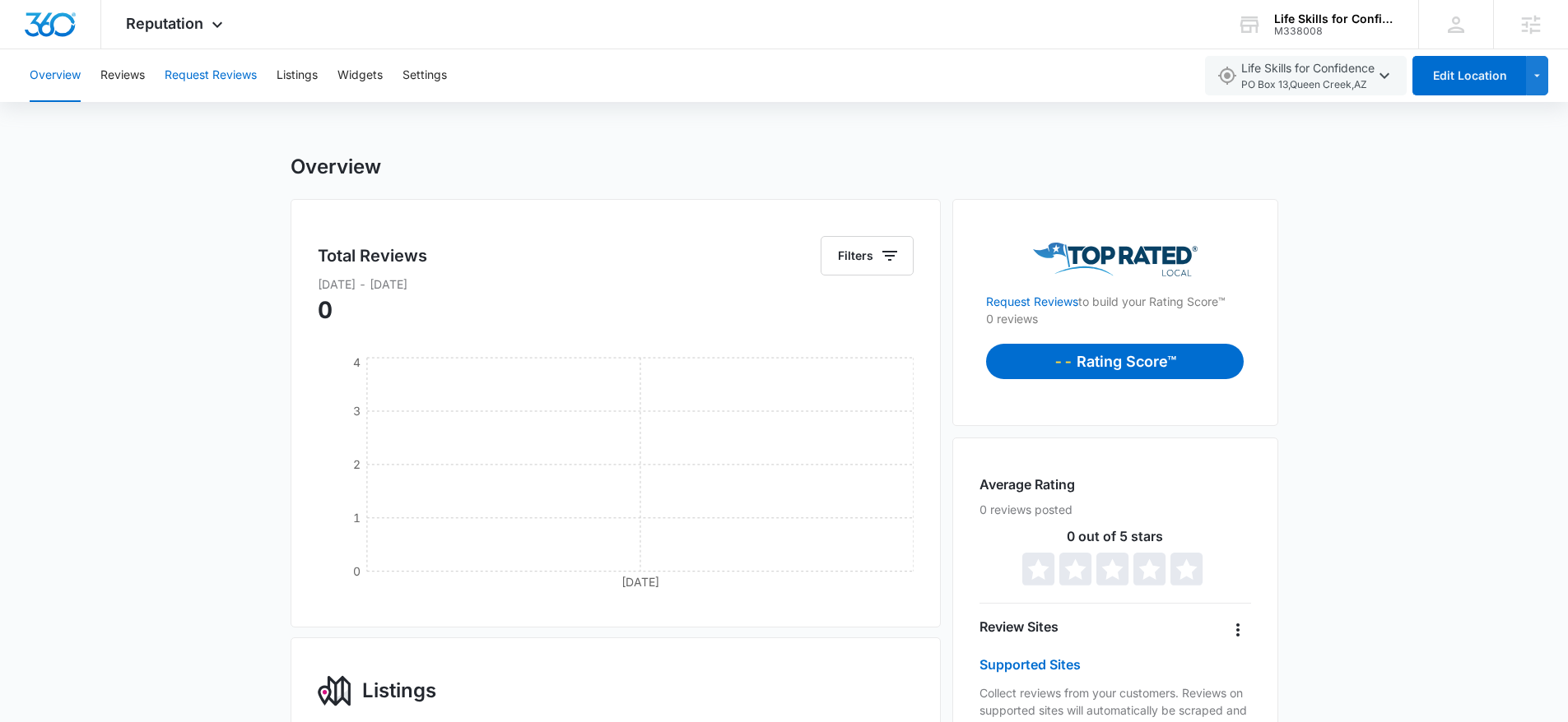
click at [205, 72] on button "Request Reviews" at bounding box center [211, 75] width 92 height 52
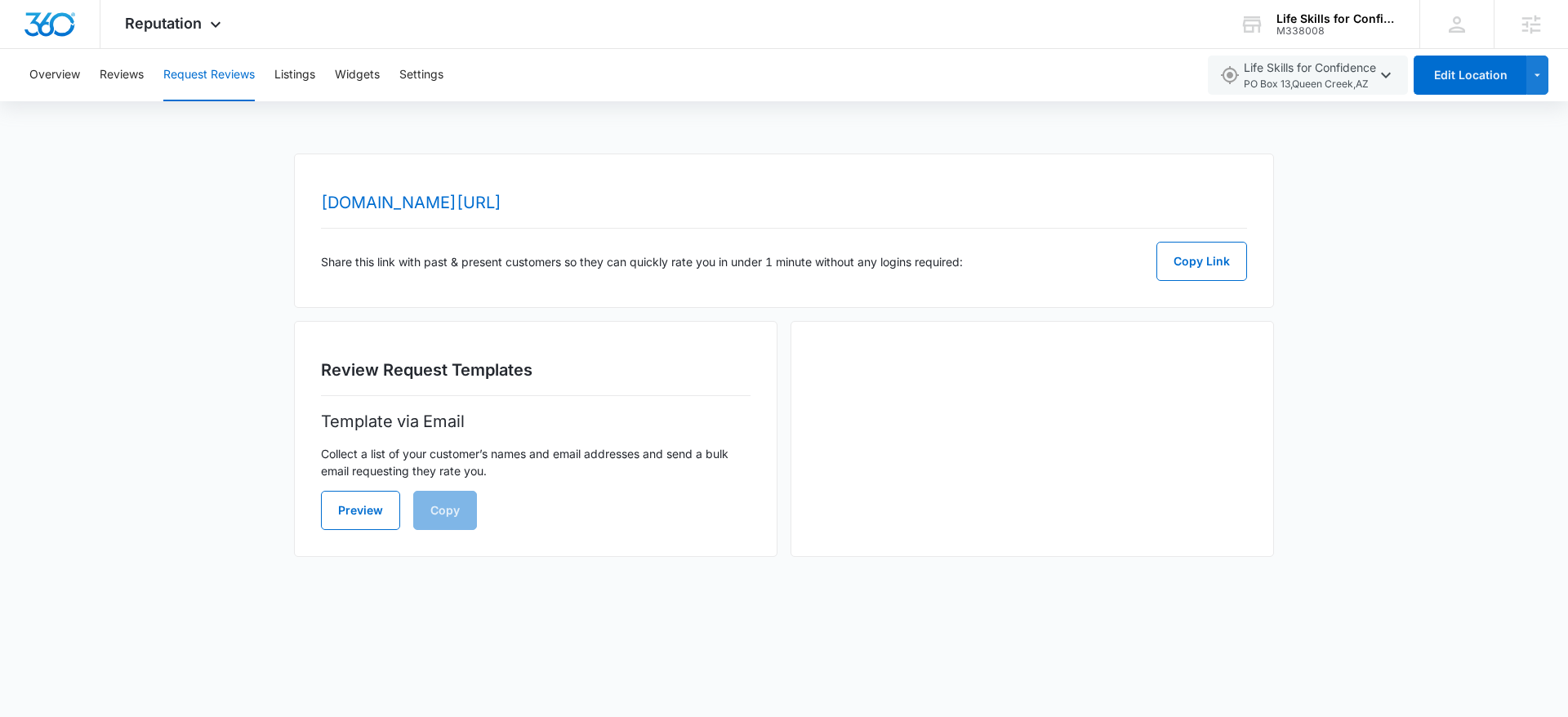
click at [390, 189] on div "www.topratedlocal.com/review/life-skills-for-confidence-reviews Share this link…" at bounding box center [784, 231] width 980 height 155
click at [421, 194] on link "www.topratedlocal.com/review/life-skills-for-confidence-reviews" at bounding box center [411, 203] width 180 height 20
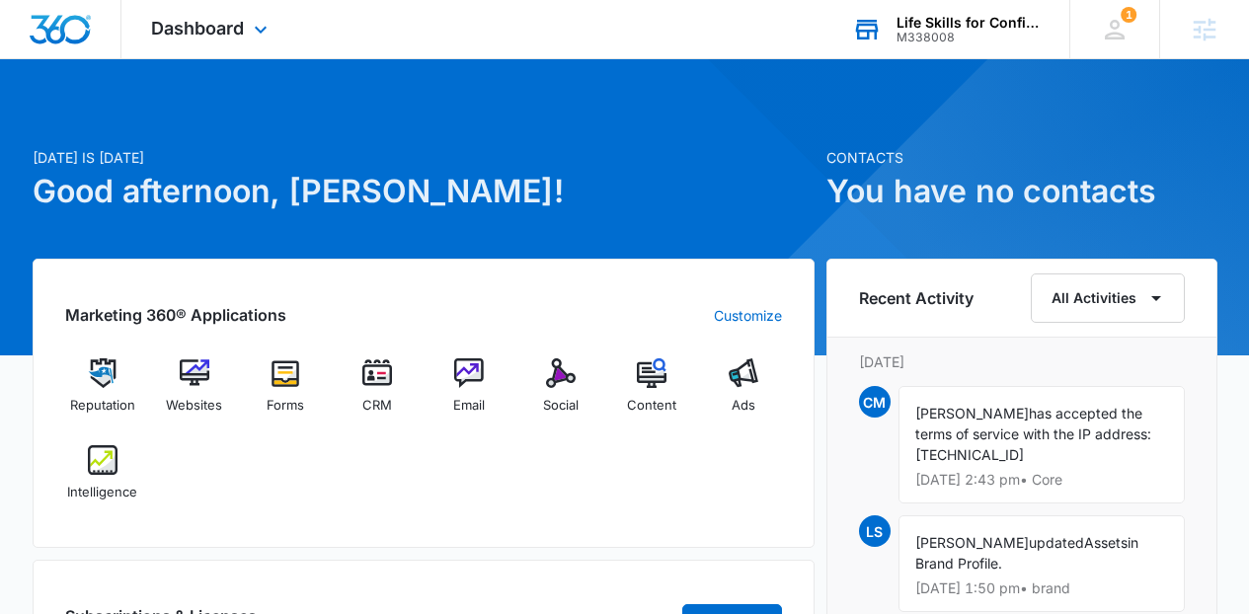
click at [929, 31] on div "M338008" at bounding box center [969, 38] width 144 height 14
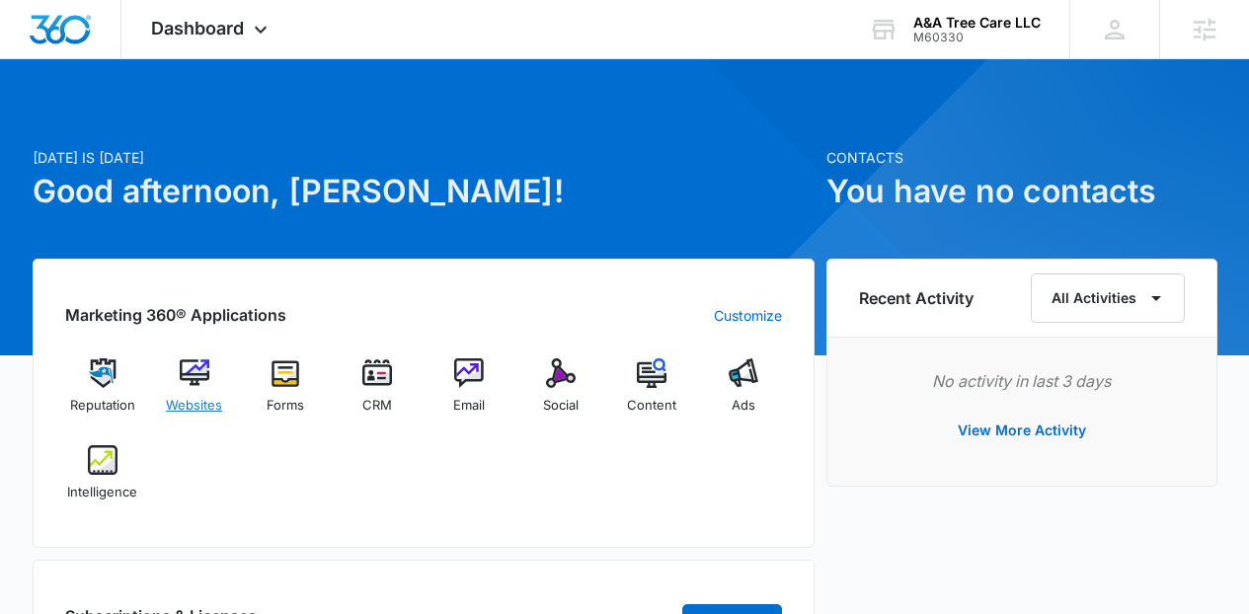
click at [203, 390] on div "Websites" at bounding box center [194, 394] width 76 height 71
click at [993, 15] on div "A&A Tree Care LLC" at bounding box center [977, 23] width 127 height 16
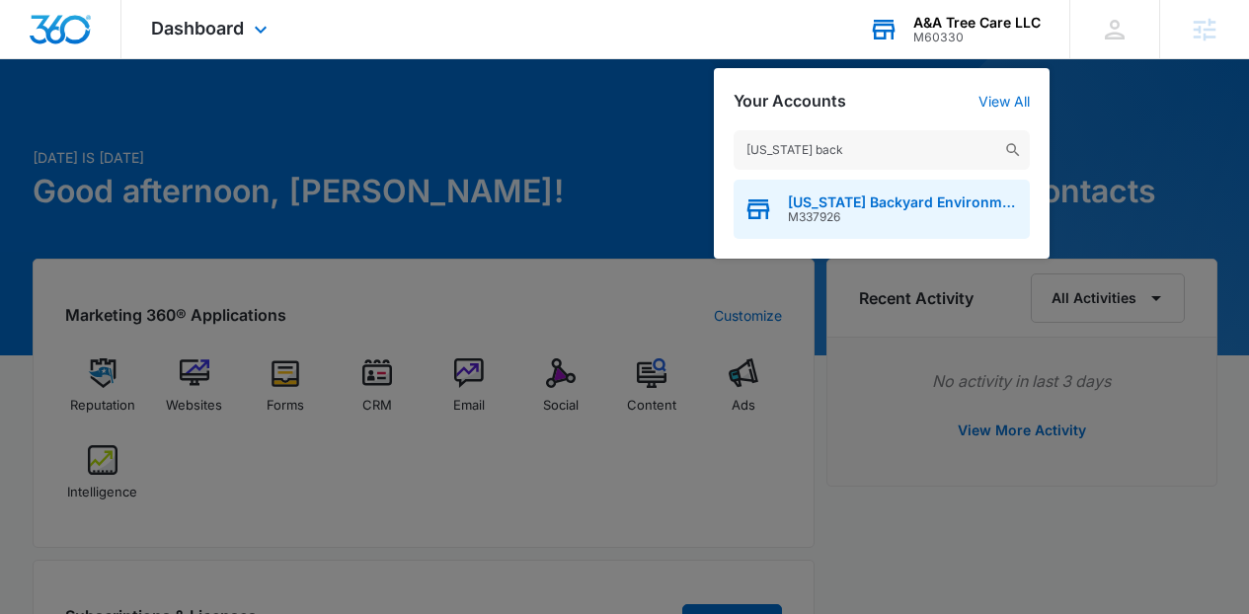
type input "texas back"
click at [954, 217] on span "M337926" at bounding box center [904, 217] width 232 height 14
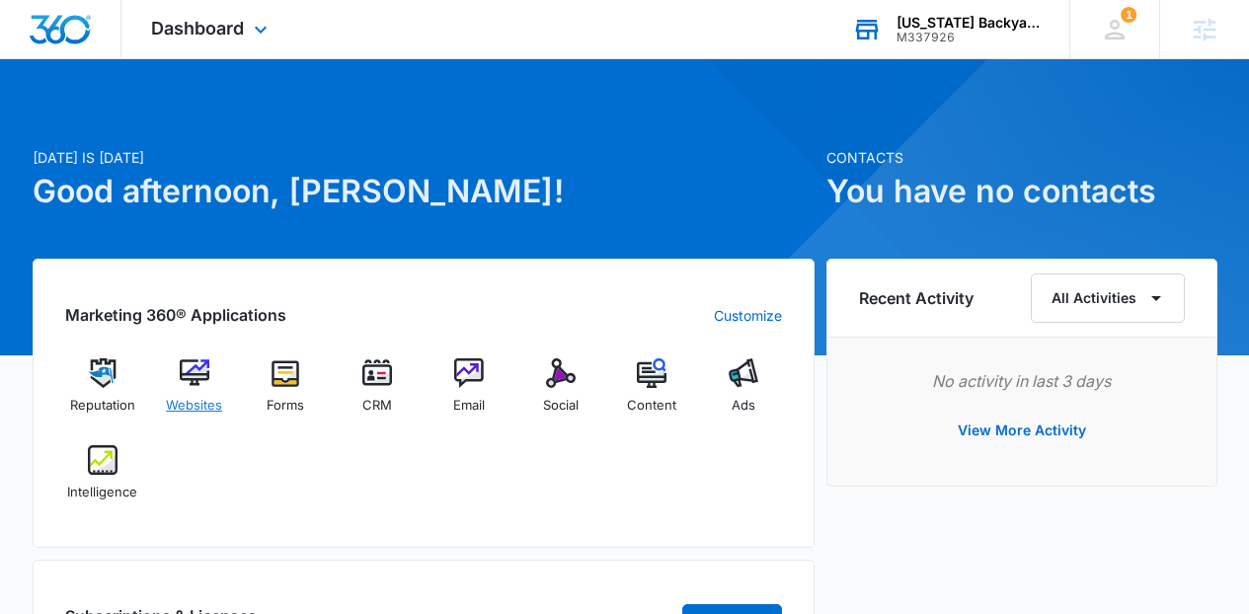
click at [213, 378] on div "Websites" at bounding box center [194, 394] width 76 height 71
click at [215, 48] on div "Dashboard Apps Reputation Websites Forms CRM Email Social Content Ads Intellige…" at bounding box center [211, 29] width 181 height 58
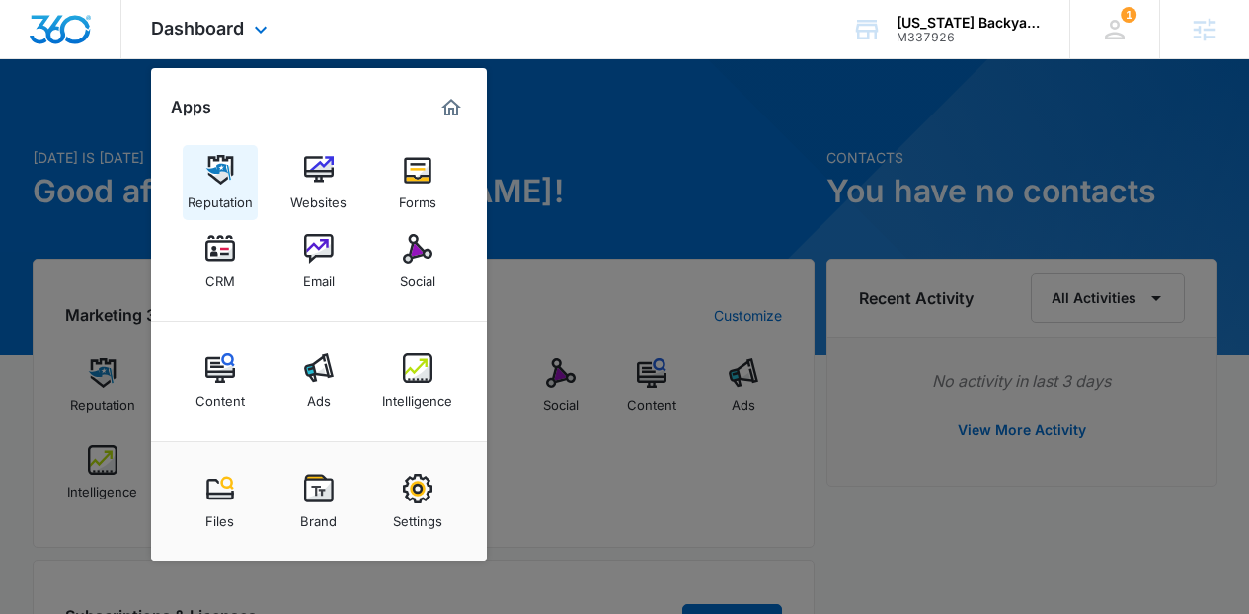
click at [253, 182] on link "Reputation" at bounding box center [220, 182] width 75 height 75
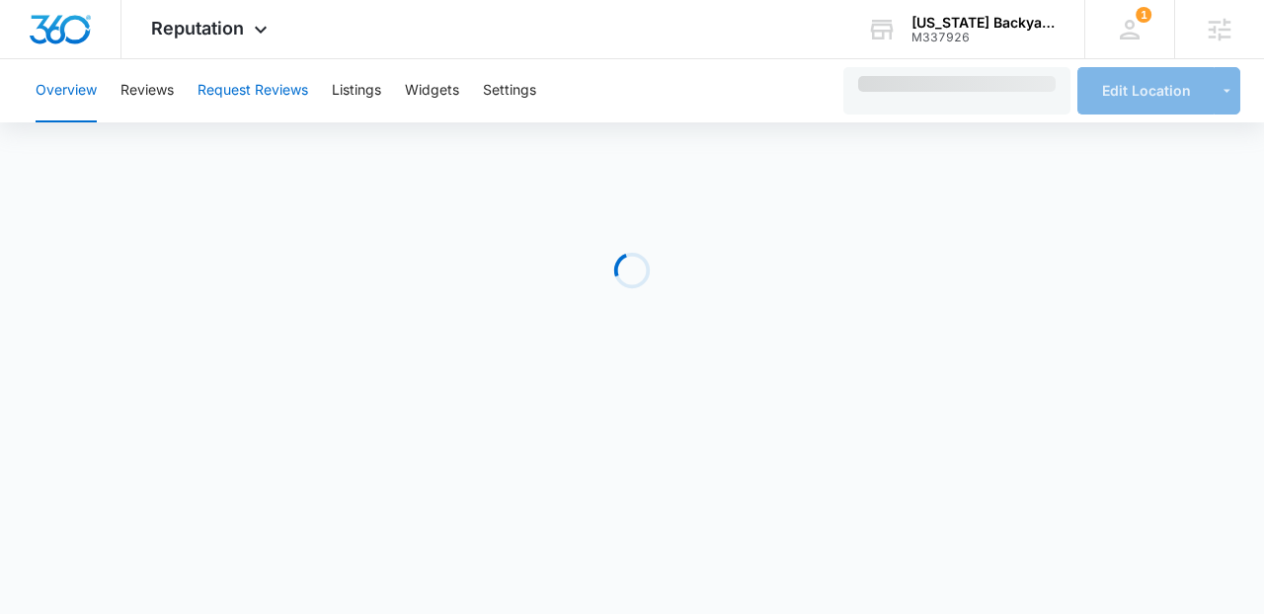
click at [284, 102] on button "Request Reviews" at bounding box center [253, 90] width 111 height 63
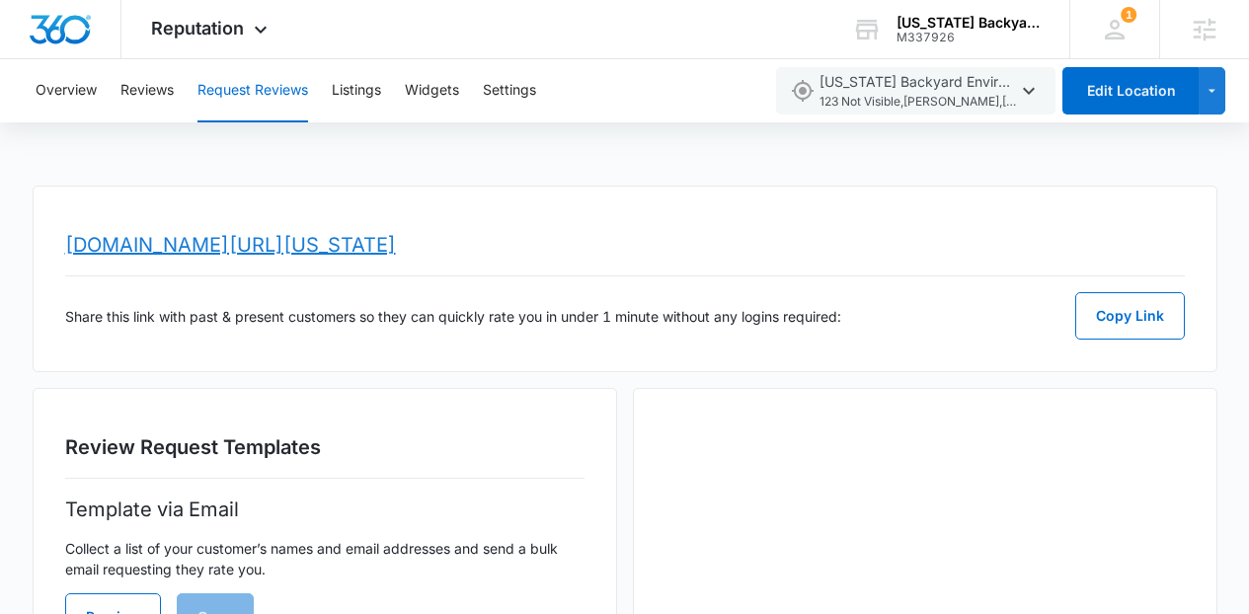
click at [345, 247] on link "[DOMAIN_NAME][URL][US_STATE]" at bounding box center [230, 245] width 331 height 24
click at [222, 16] on div "Reputation Apps Reputation Websites Forms CRM Email Social Content Ads Intellig…" at bounding box center [211, 29] width 181 height 58
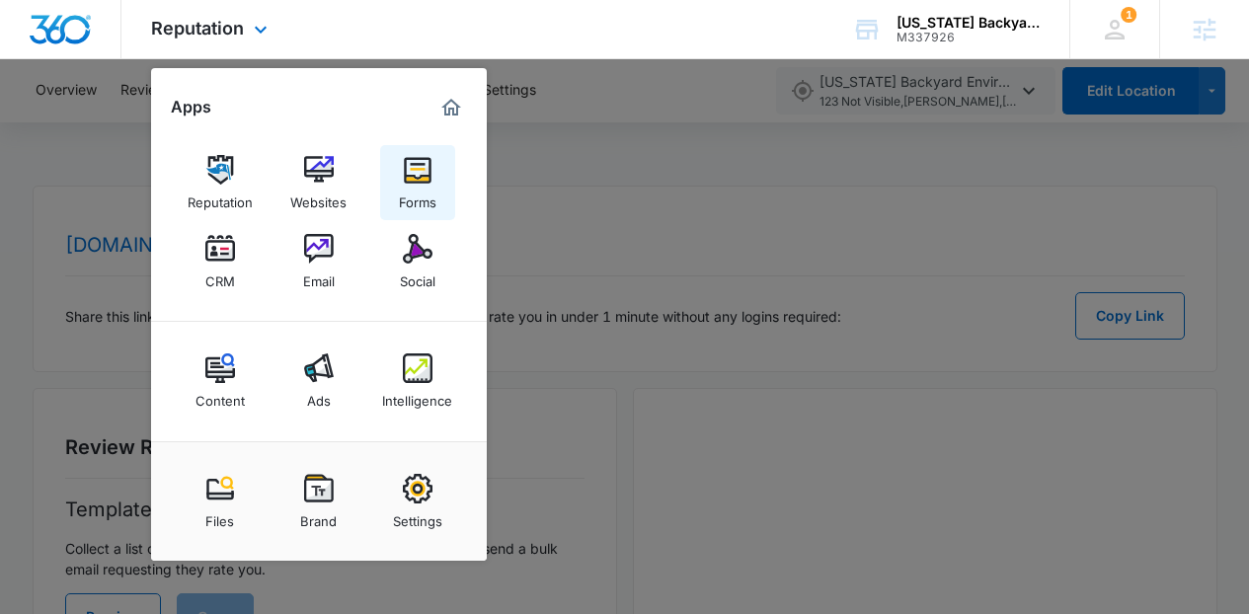
click at [410, 163] on img at bounding box center [418, 170] width 30 height 30
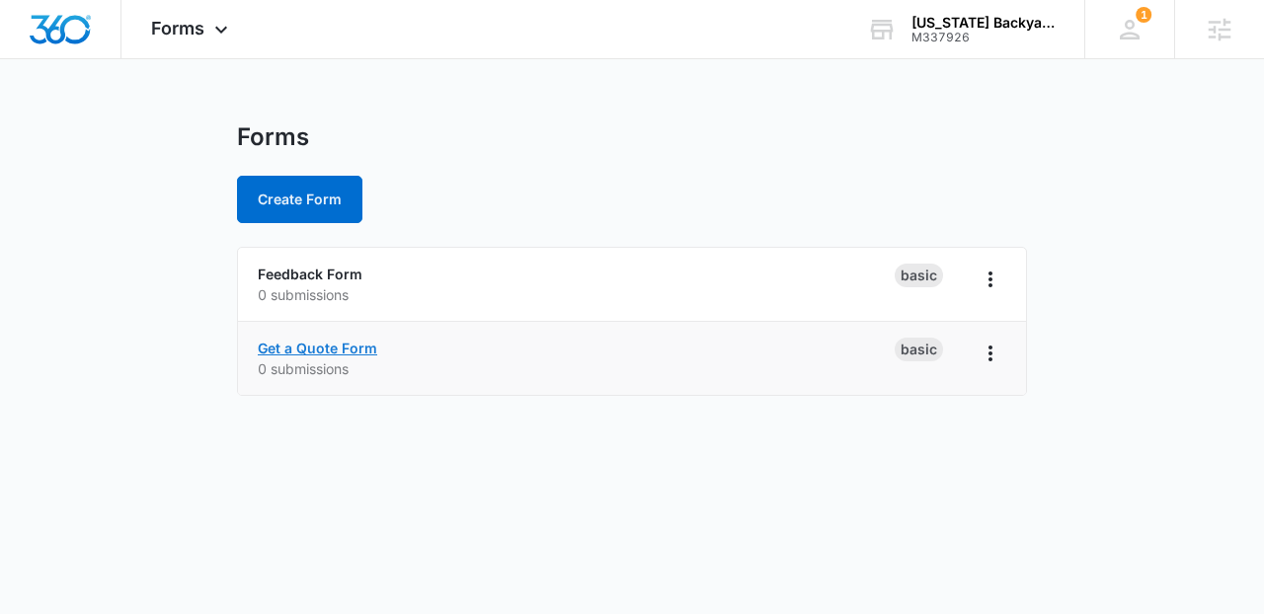
click at [325, 344] on link "Get a Quote Form" at bounding box center [318, 348] width 120 height 17
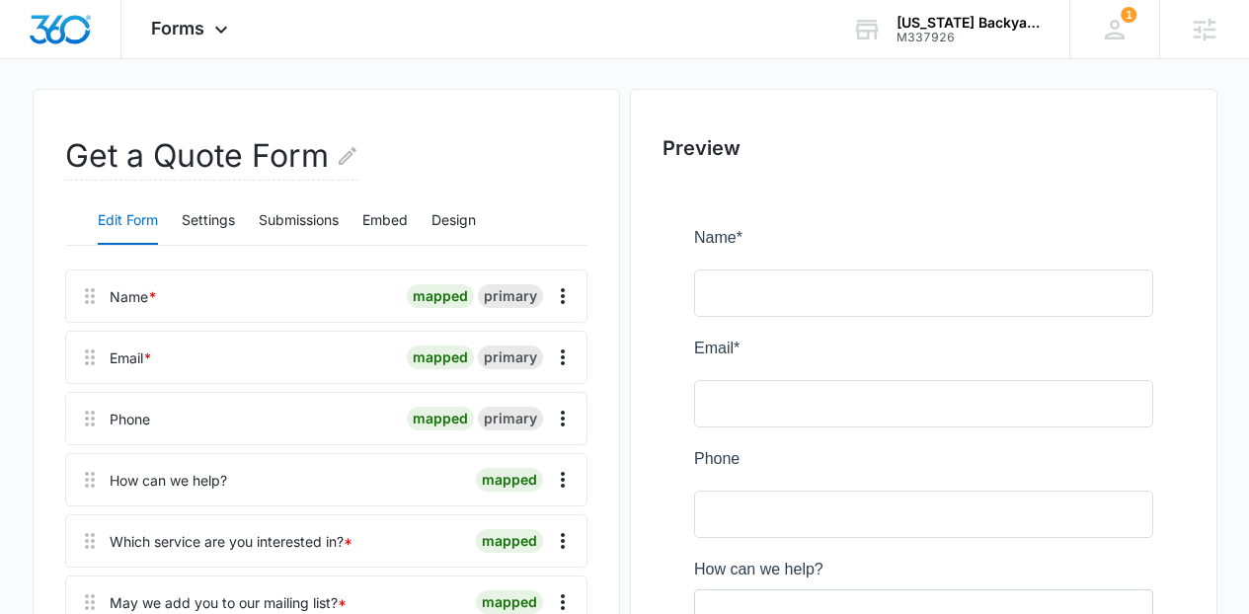
scroll to position [198, 0]
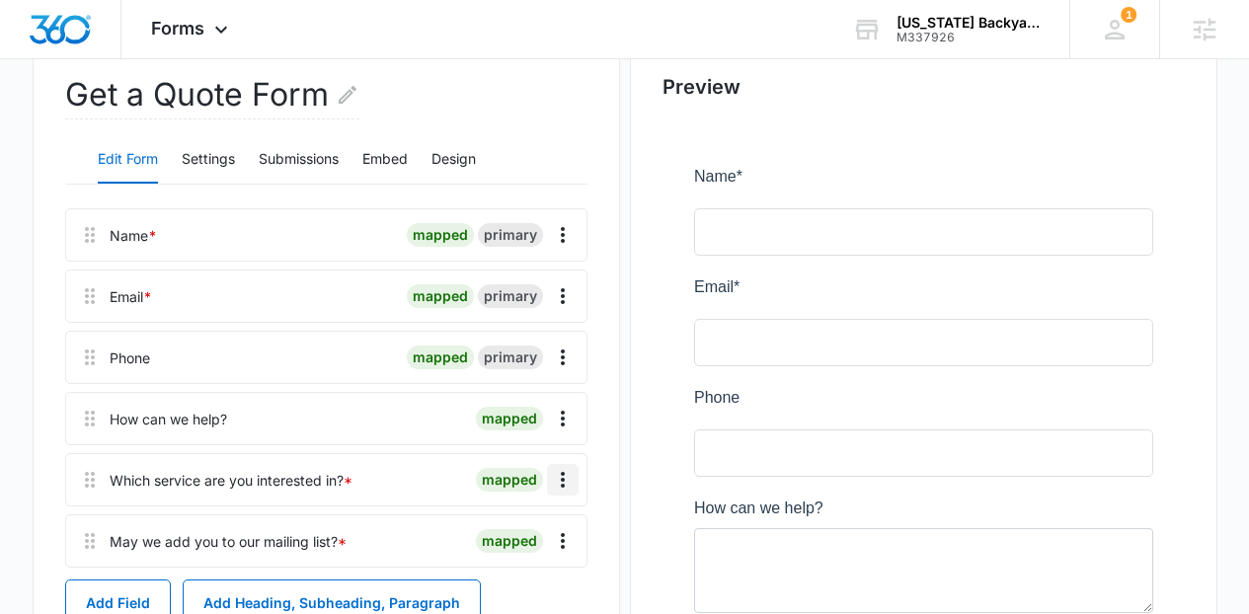
click at [556, 472] on icon "Overflow Menu" at bounding box center [563, 480] width 24 height 24
click at [523, 558] on div "Delete" at bounding box center [509, 565] width 41 height 14
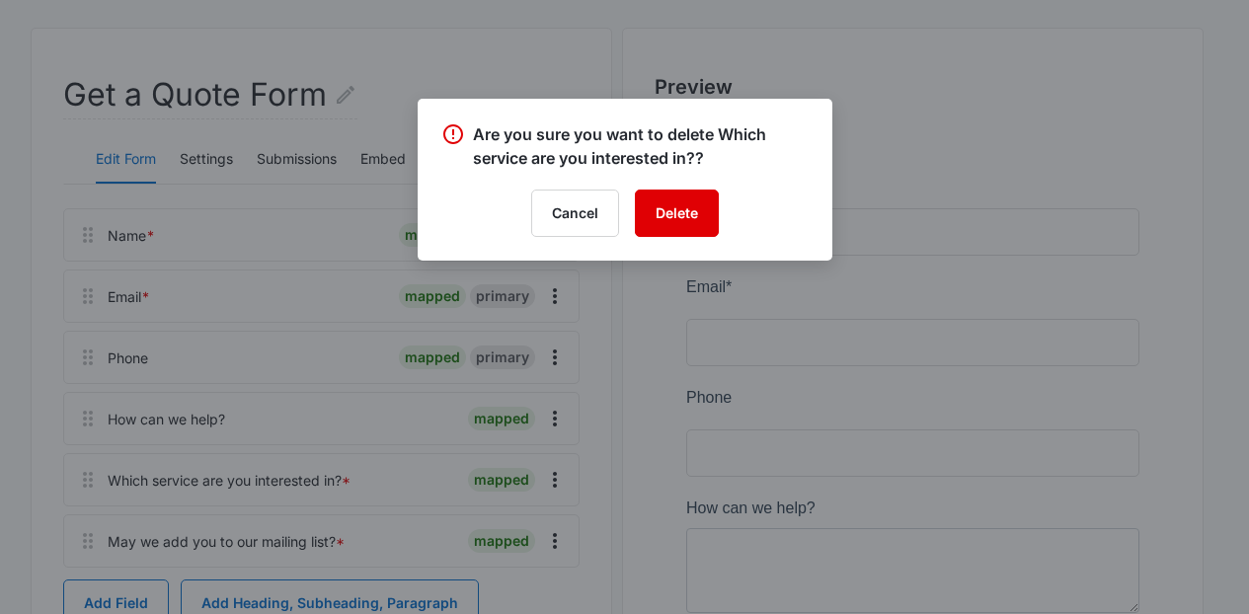
click at [654, 226] on button "Delete" at bounding box center [677, 213] width 84 height 47
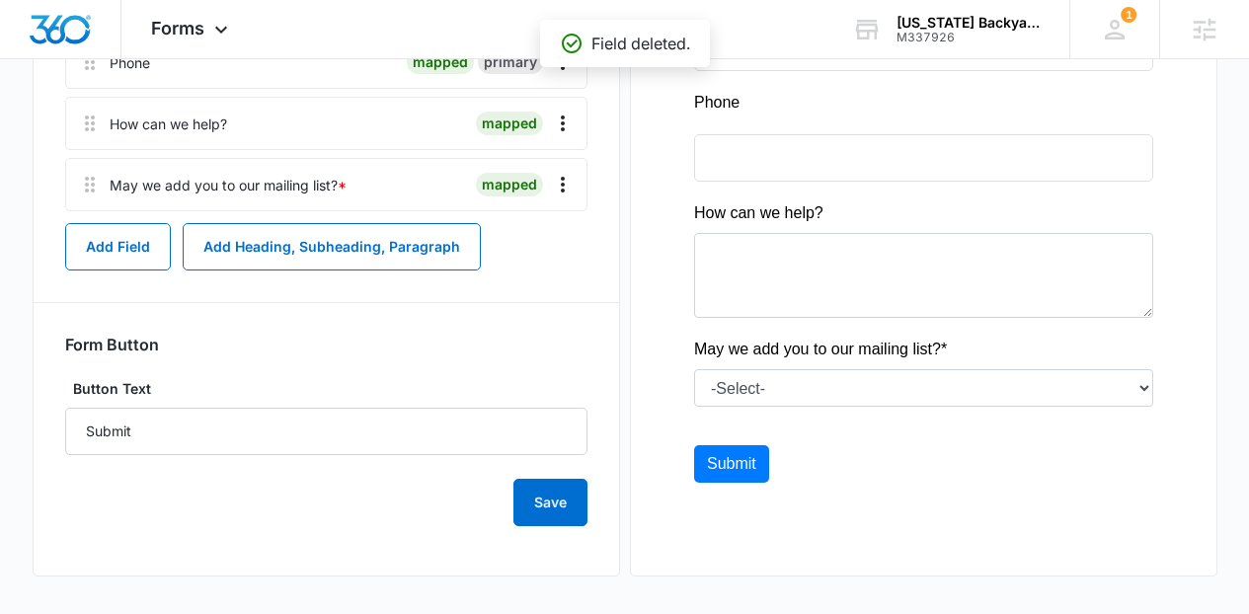
scroll to position [86, 0]
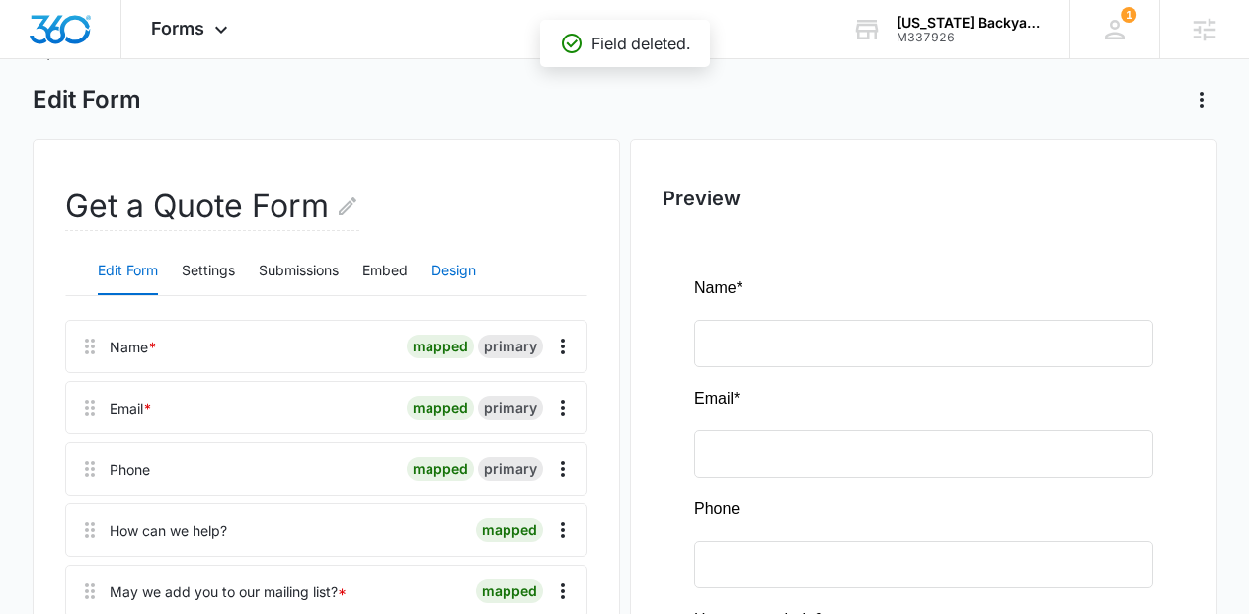
click at [441, 276] on button "Design" at bounding box center [454, 271] width 44 height 47
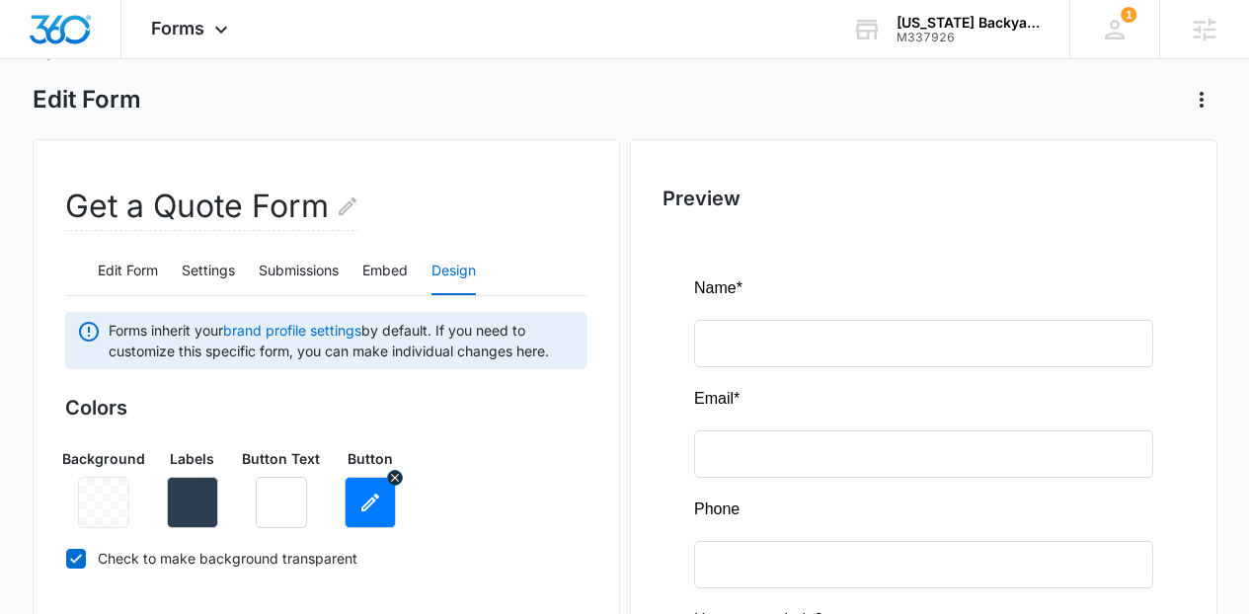
click at [358, 514] on button "button" at bounding box center [370, 502] width 51 height 51
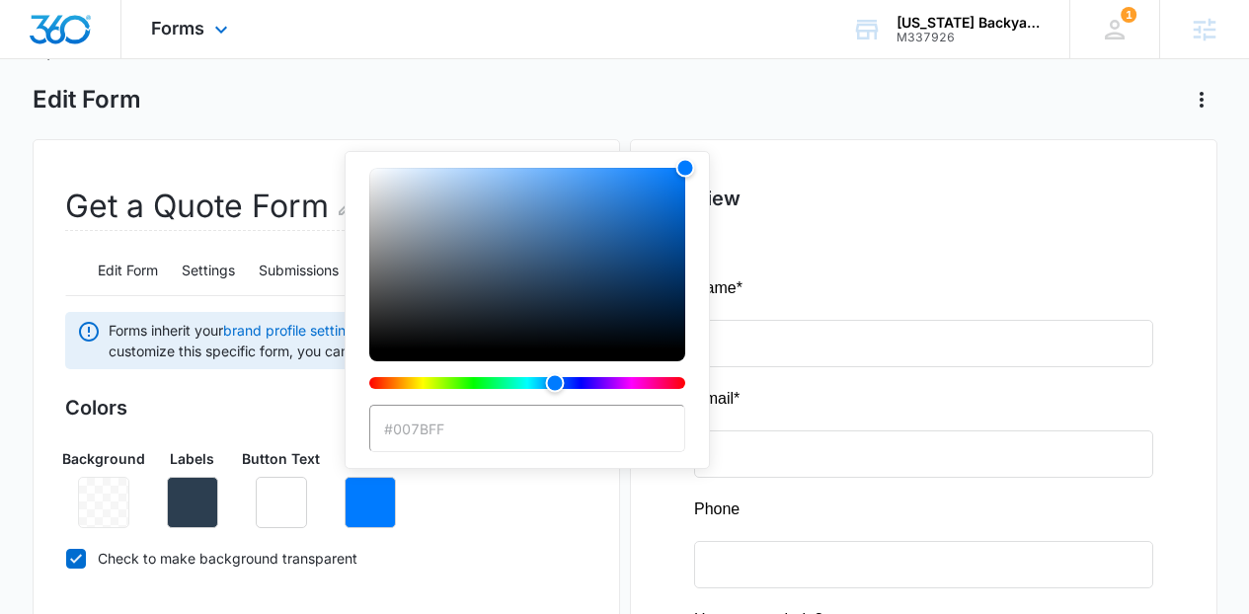
click at [237, 28] on div "Forms Apps Reputation Websites Forms CRM Email Social Content Ads Intelligence …" at bounding box center [191, 29] width 141 height 58
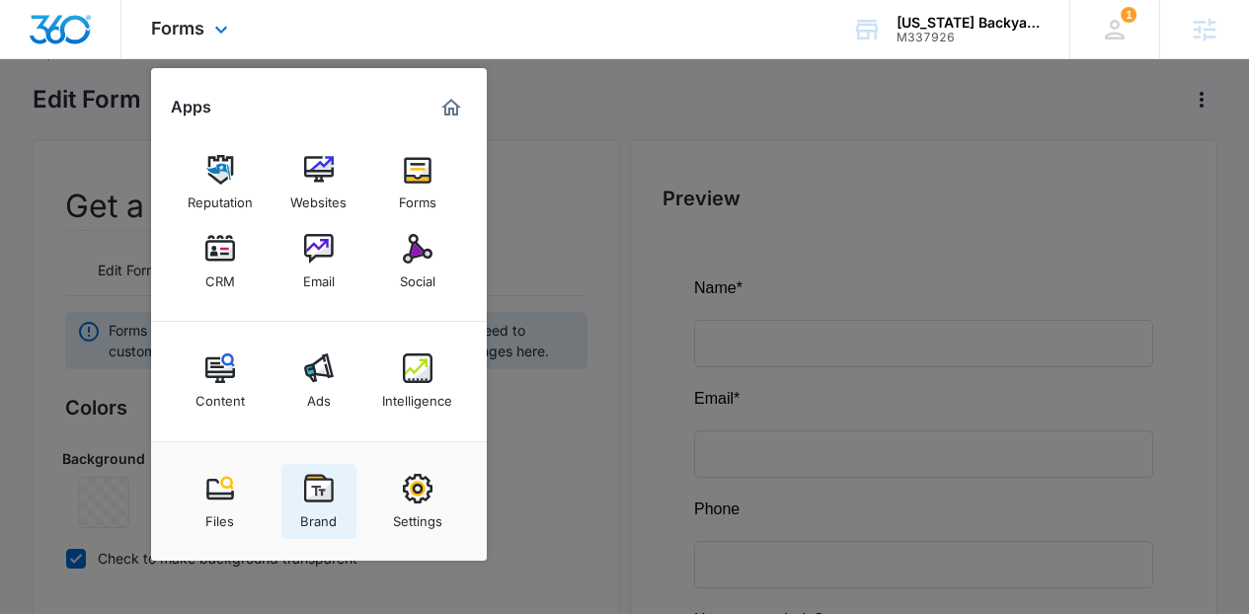
click at [319, 485] on img at bounding box center [319, 489] width 30 height 30
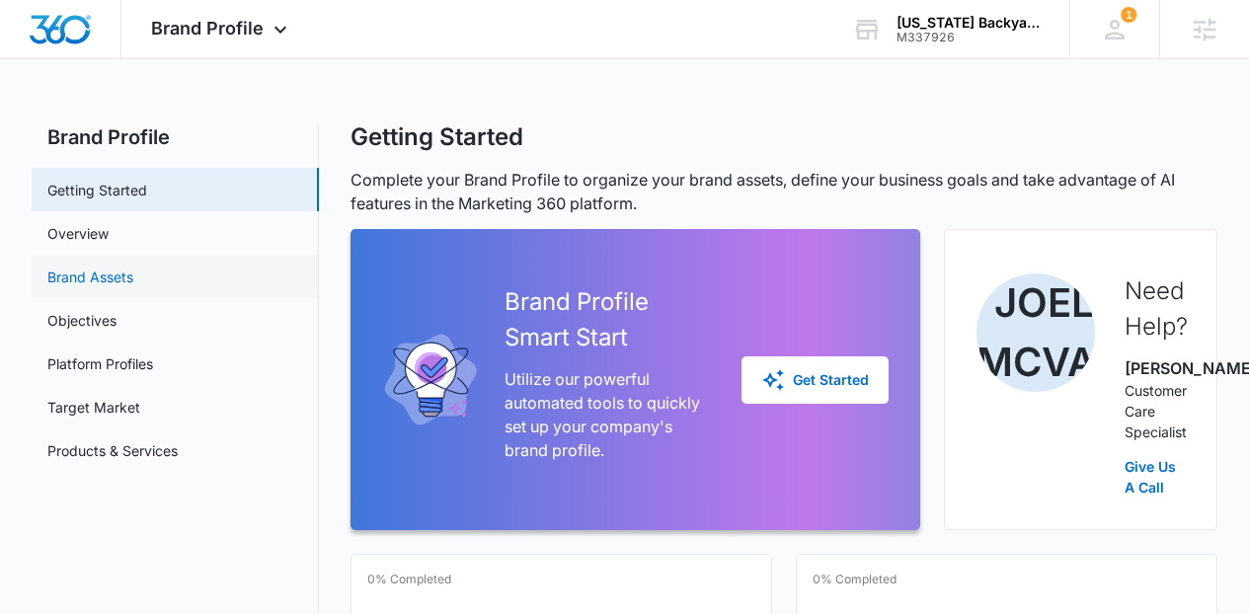
click at [132, 267] on link "Brand Assets" at bounding box center [90, 277] width 86 height 21
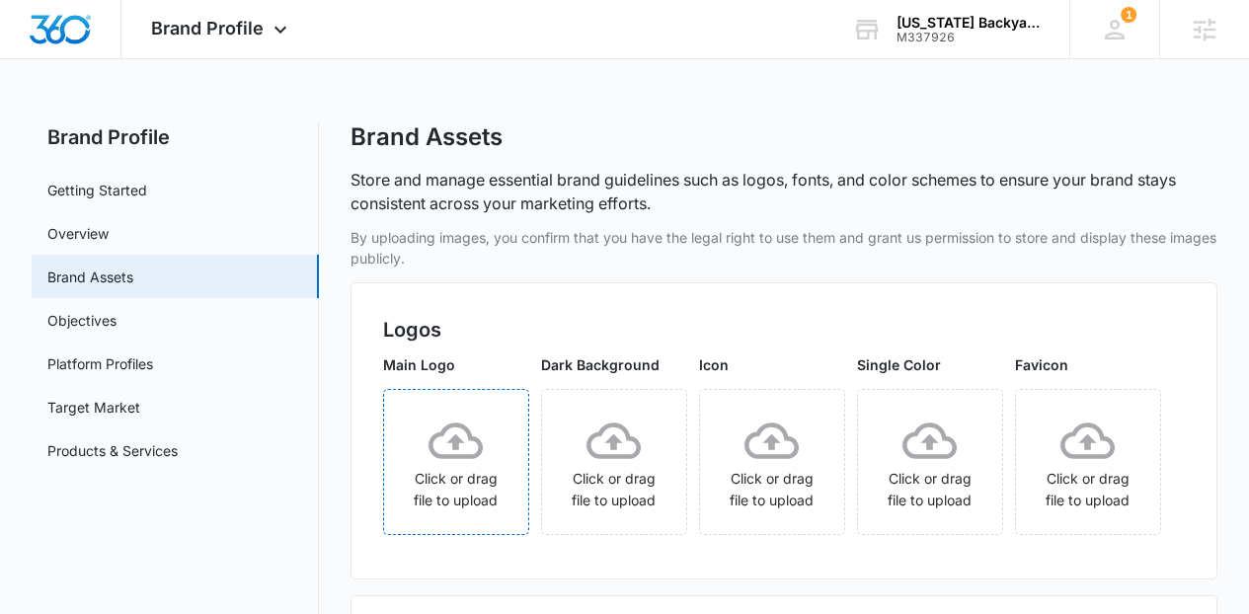
click at [459, 498] on div "Click or drag file to upload" at bounding box center [456, 463] width 144 height 98
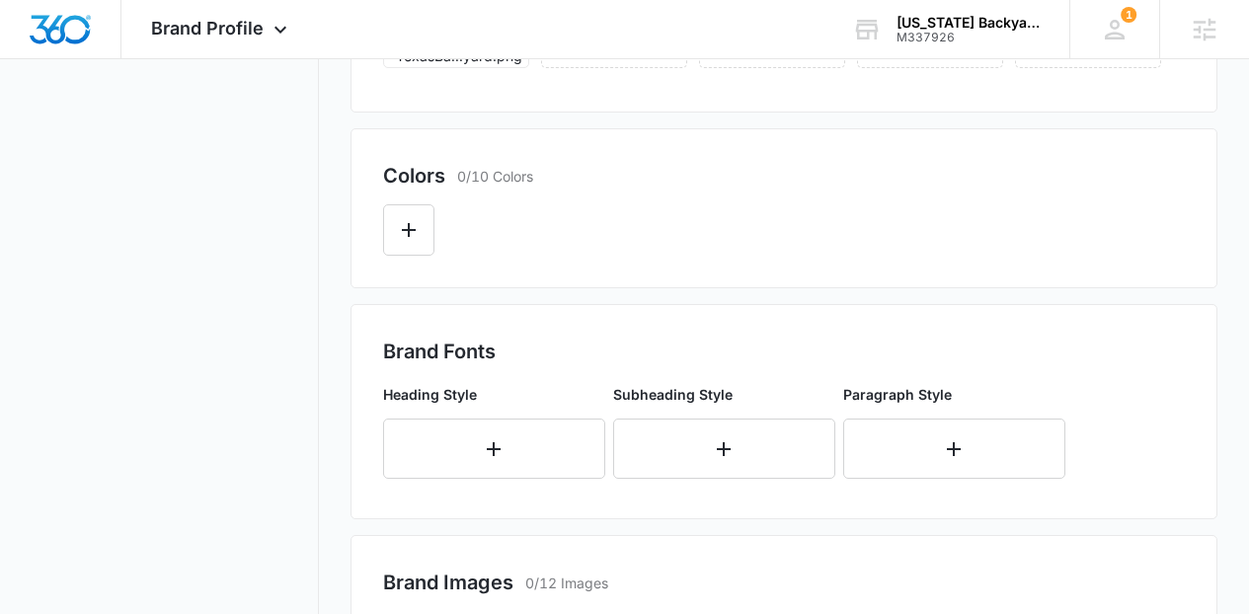
scroll to position [495, 0]
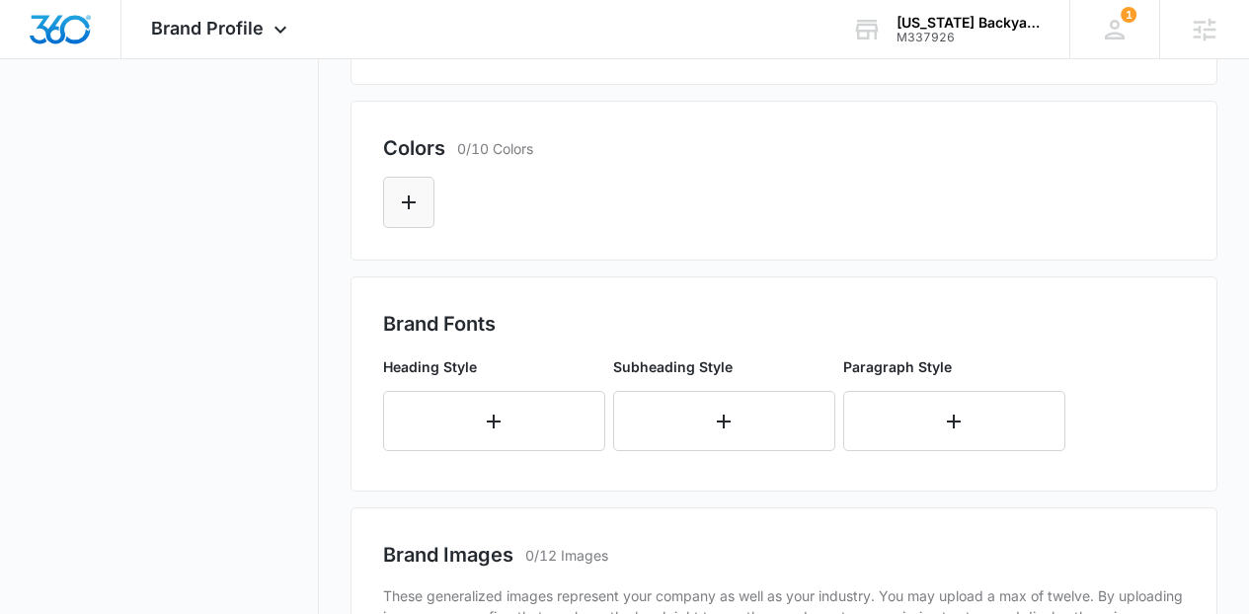
click at [428, 228] on button "Edit Color" at bounding box center [408, 202] width 51 height 51
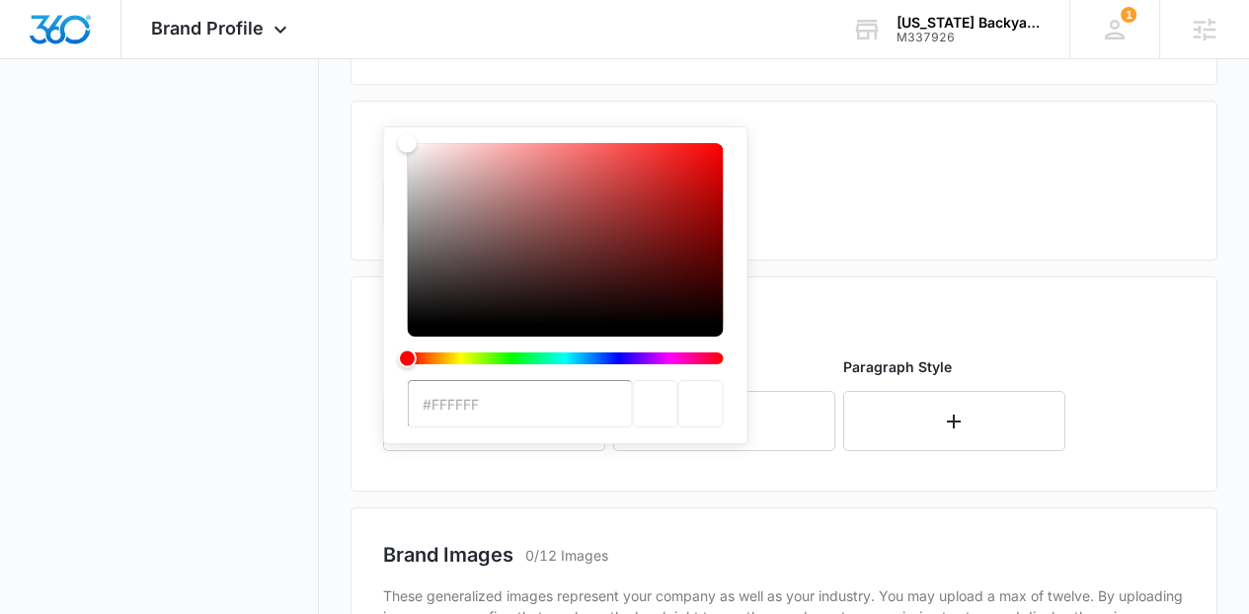
scroll to position [0, 0]
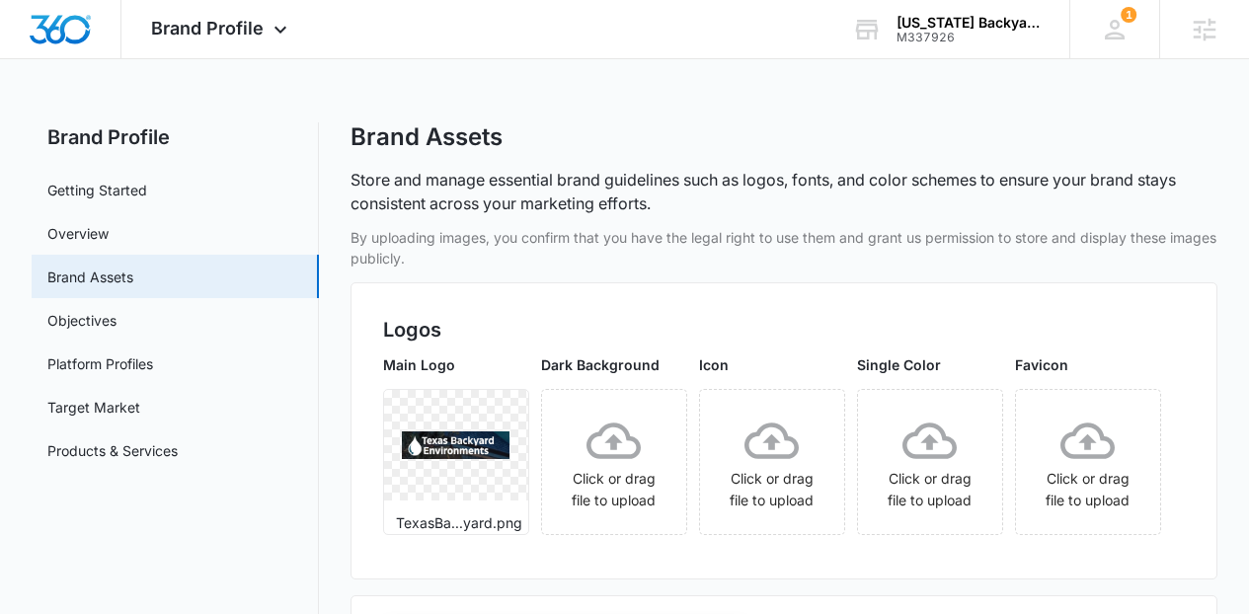
type input "#1AB2AF"
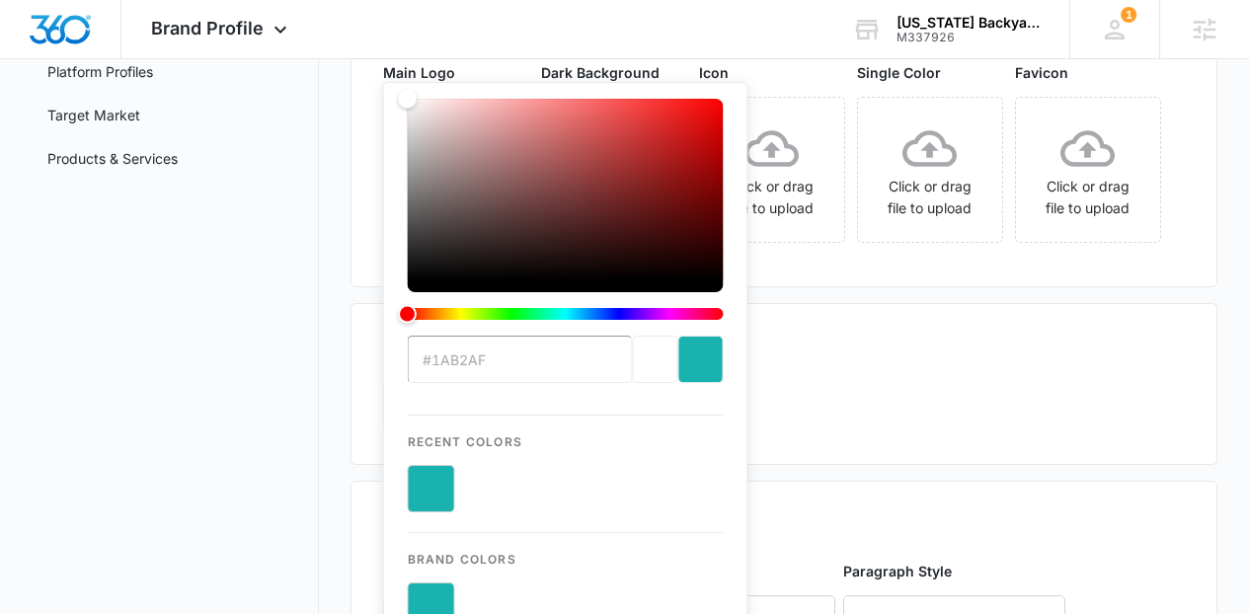
click at [925, 255] on div "Main Logo TexasBa...yard.png Dark Background Click or drag file to upload Icon …" at bounding box center [784, 158] width 803 height 193
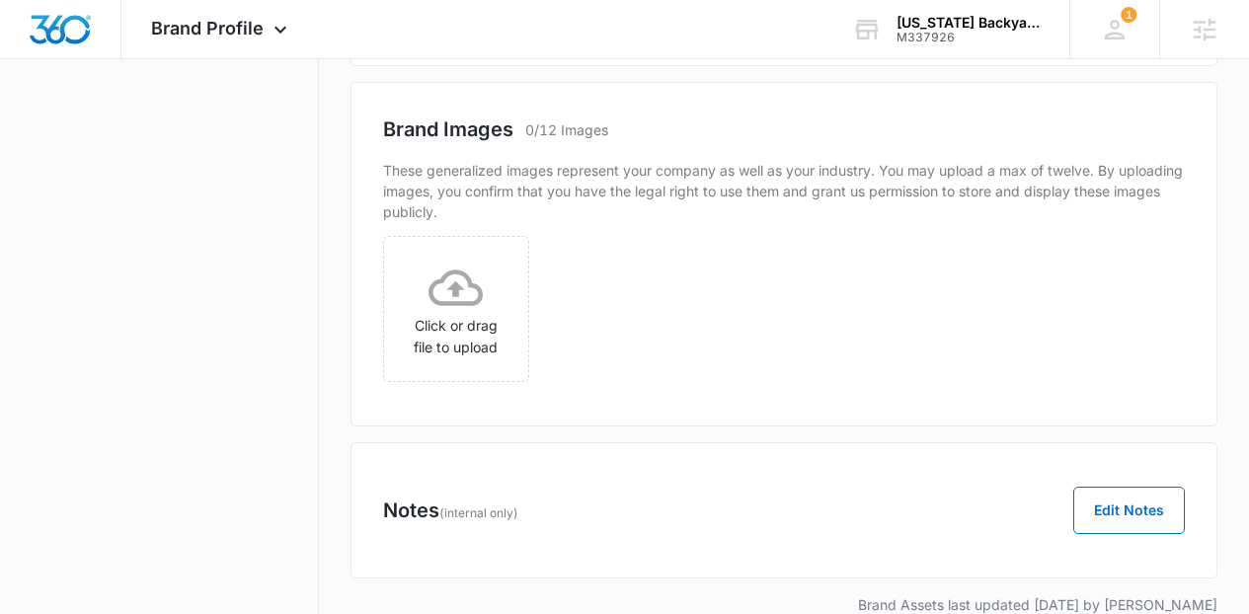
scroll to position [937, 0]
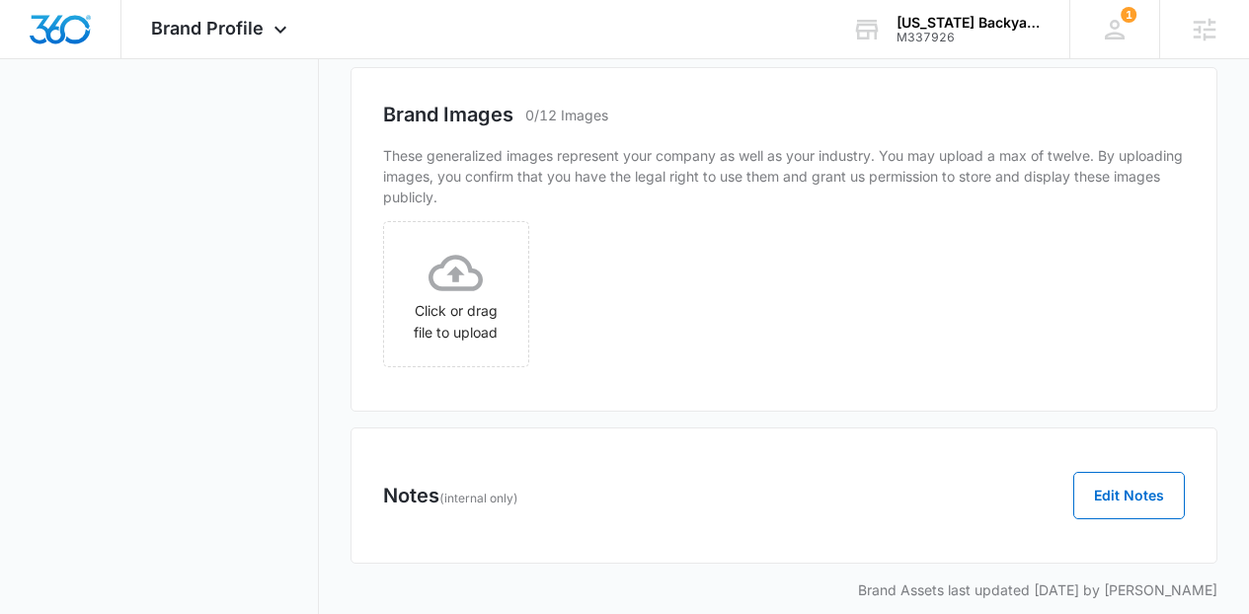
drag, startPoint x: 631, startPoint y: 278, endPoint x: 592, endPoint y: 278, distance: 39.5
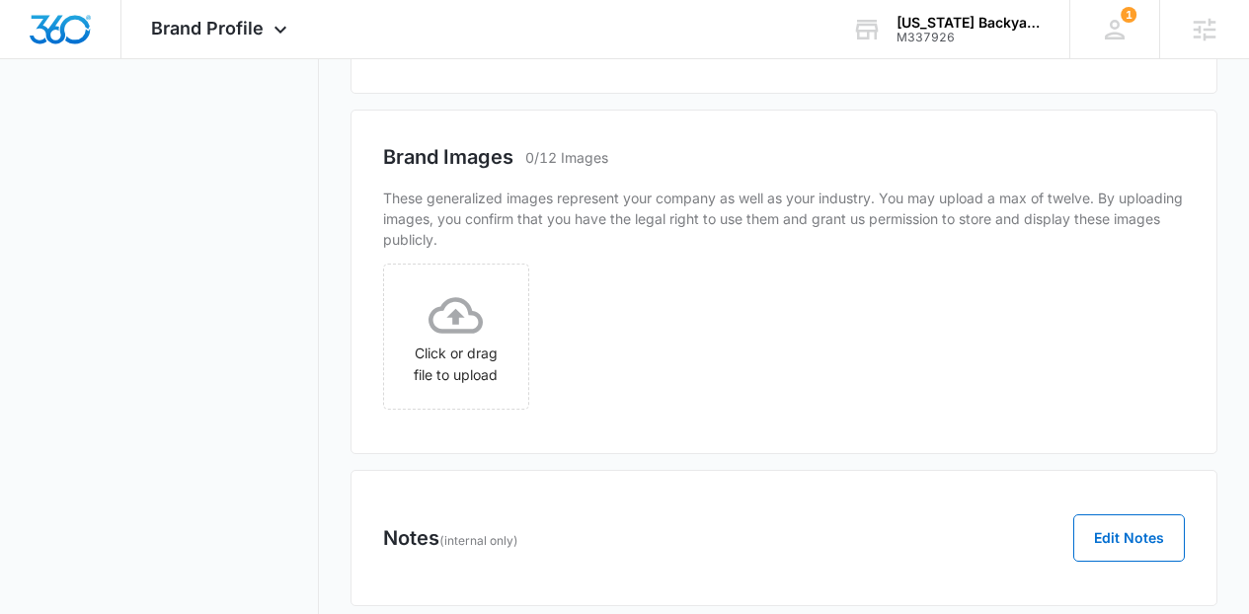
type input "f"
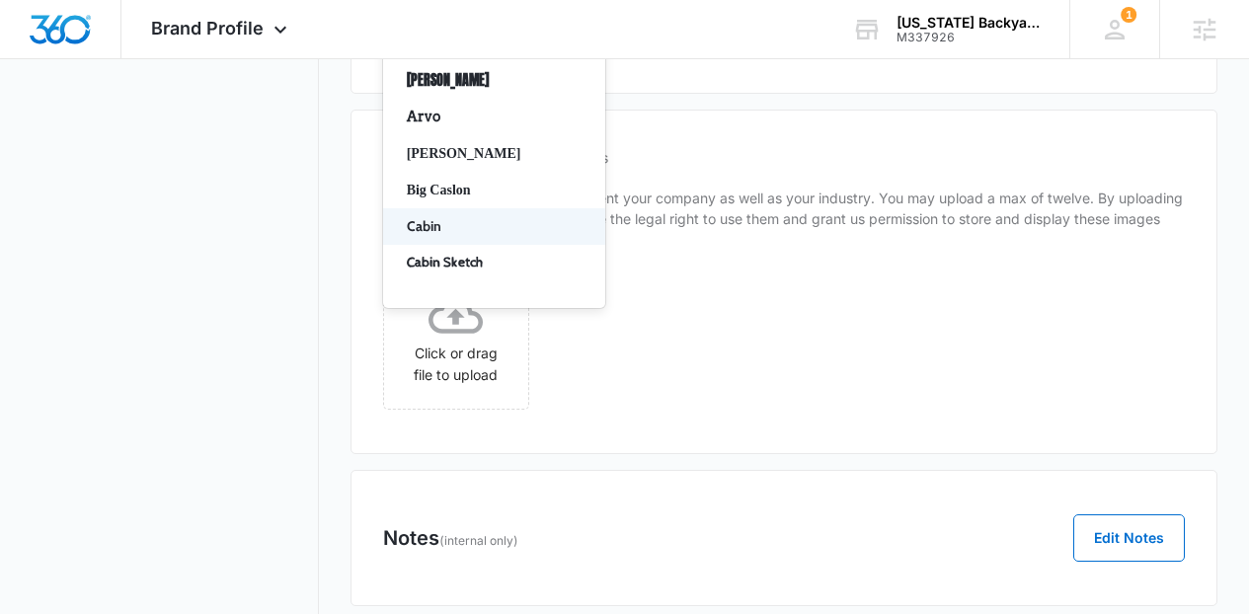
click at [492, 237] on p "Cabin" at bounding box center [492, 226] width 171 height 21
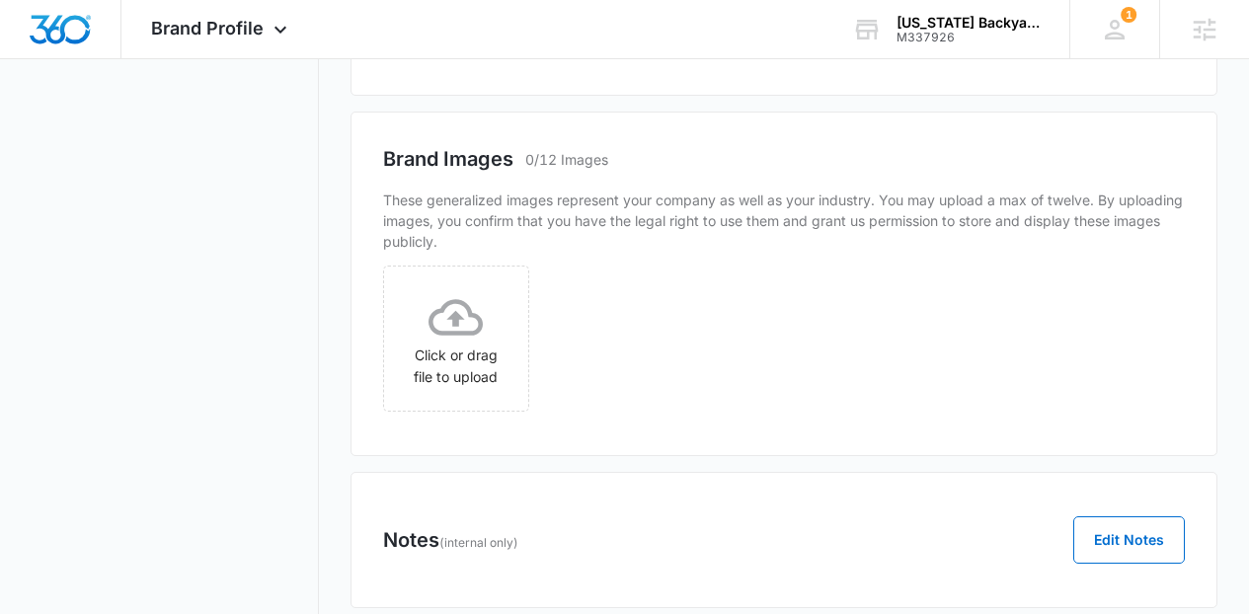
click at [486, 44] on div at bounding box center [470, 32] width 137 height 25
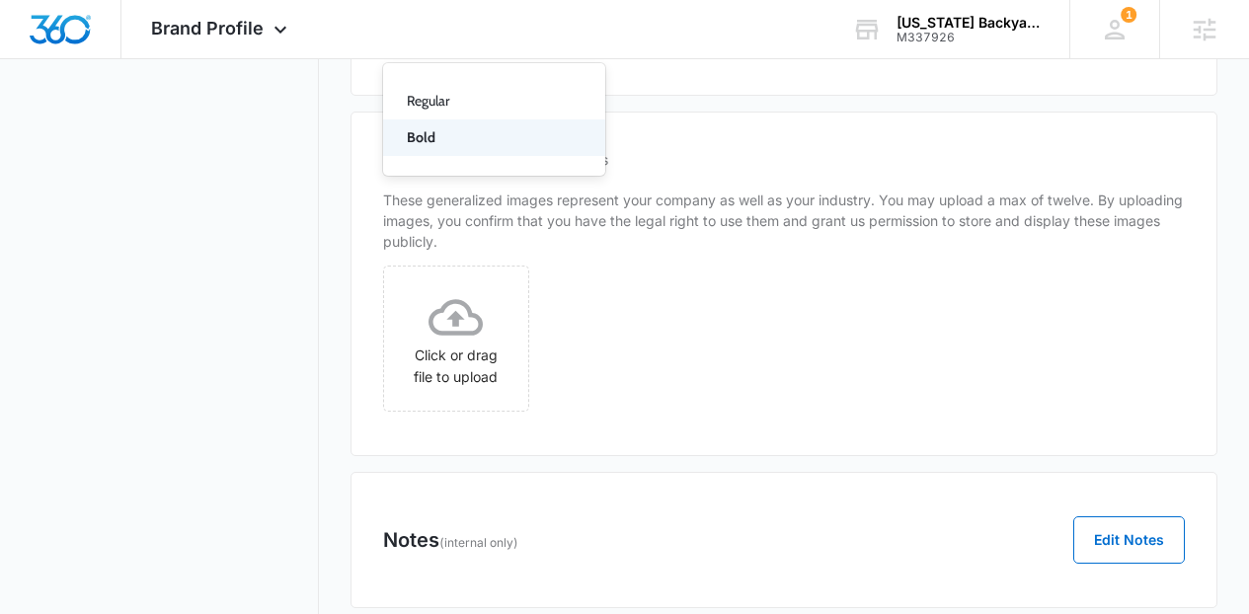
click at [459, 148] on p "Bold" at bounding box center [492, 137] width 171 height 21
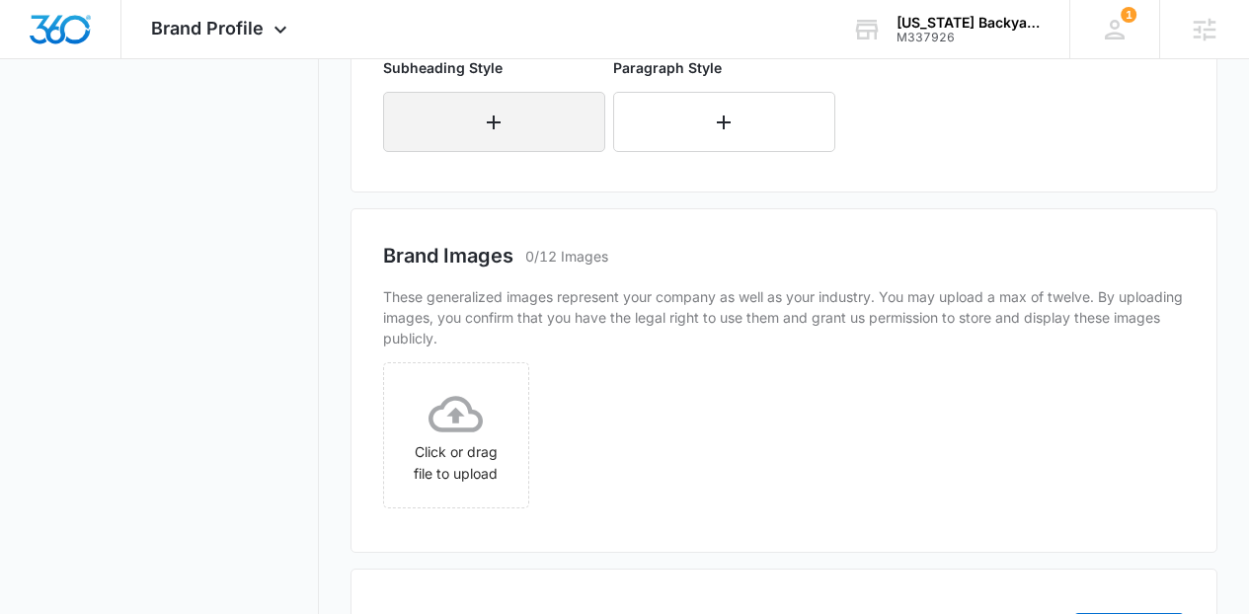
click at [488, 134] on icon "button" at bounding box center [494, 123] width 24 height 24
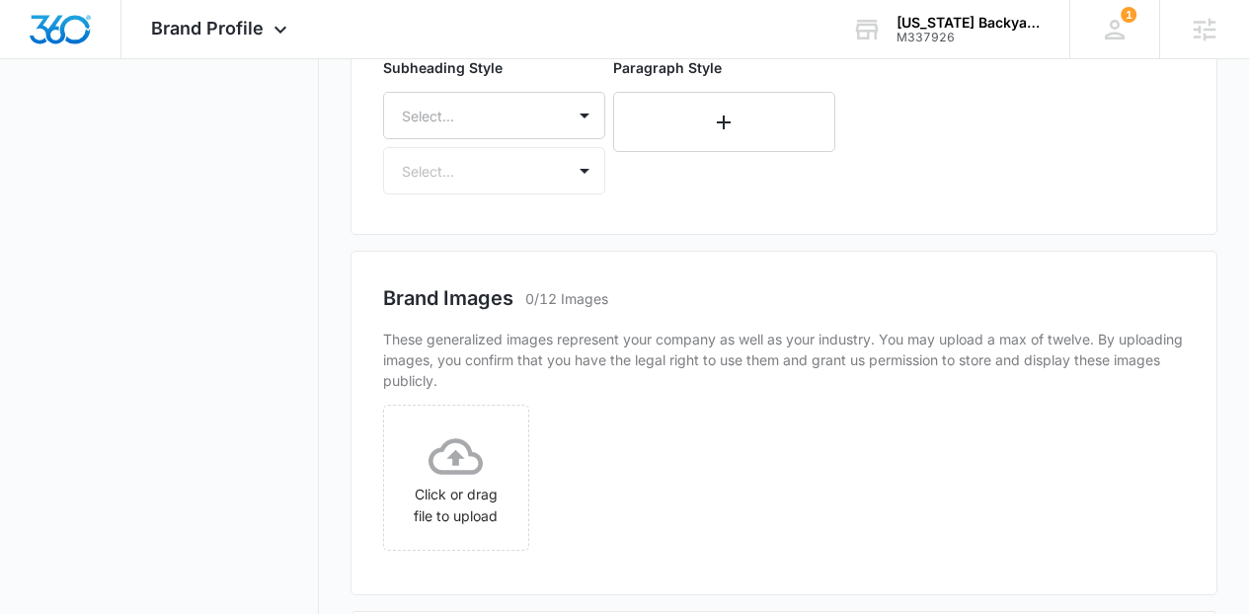
click at [488, 139] on div "Select..." at bounding box center [494, 115] width 222 height 47
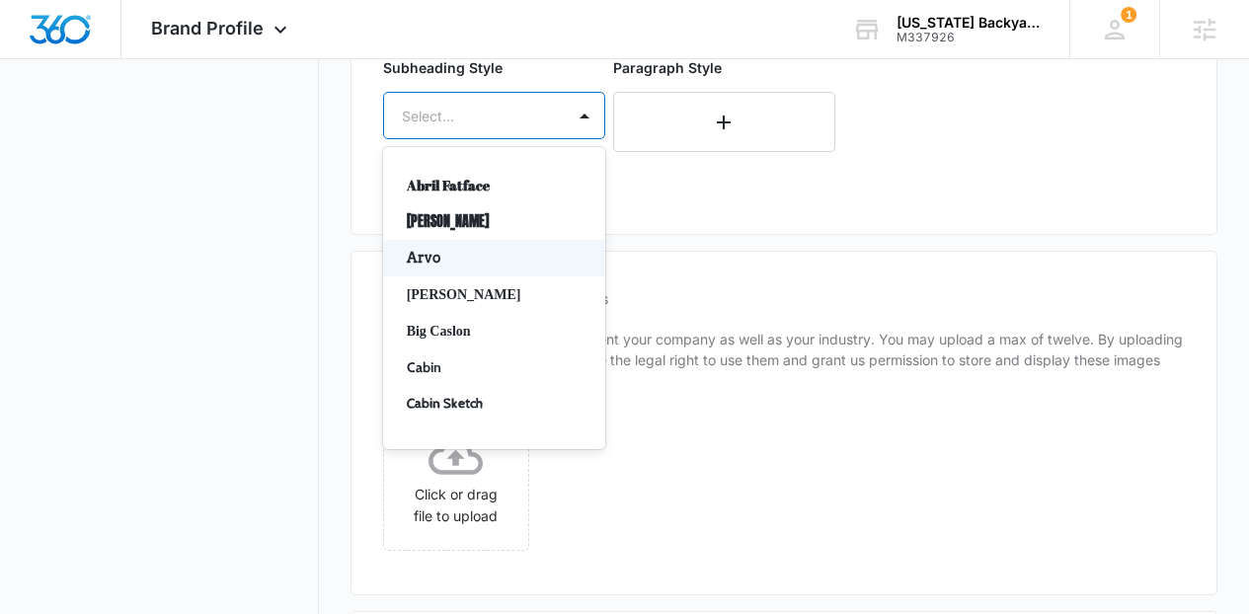
scroll to position [1056, 0]
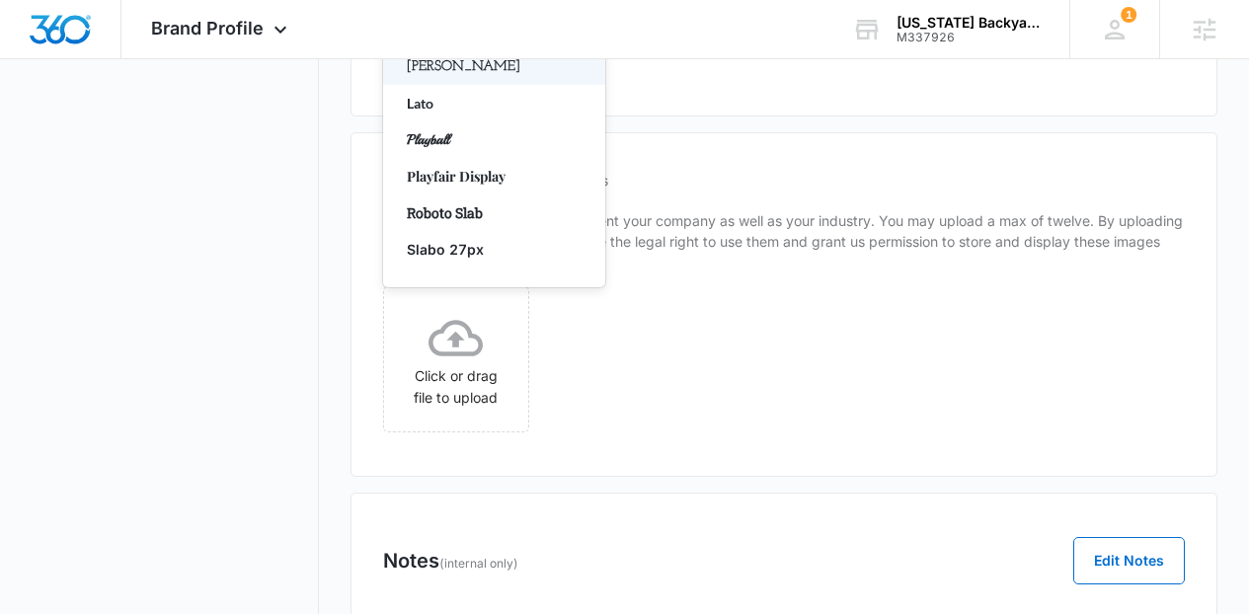
type input "lat"
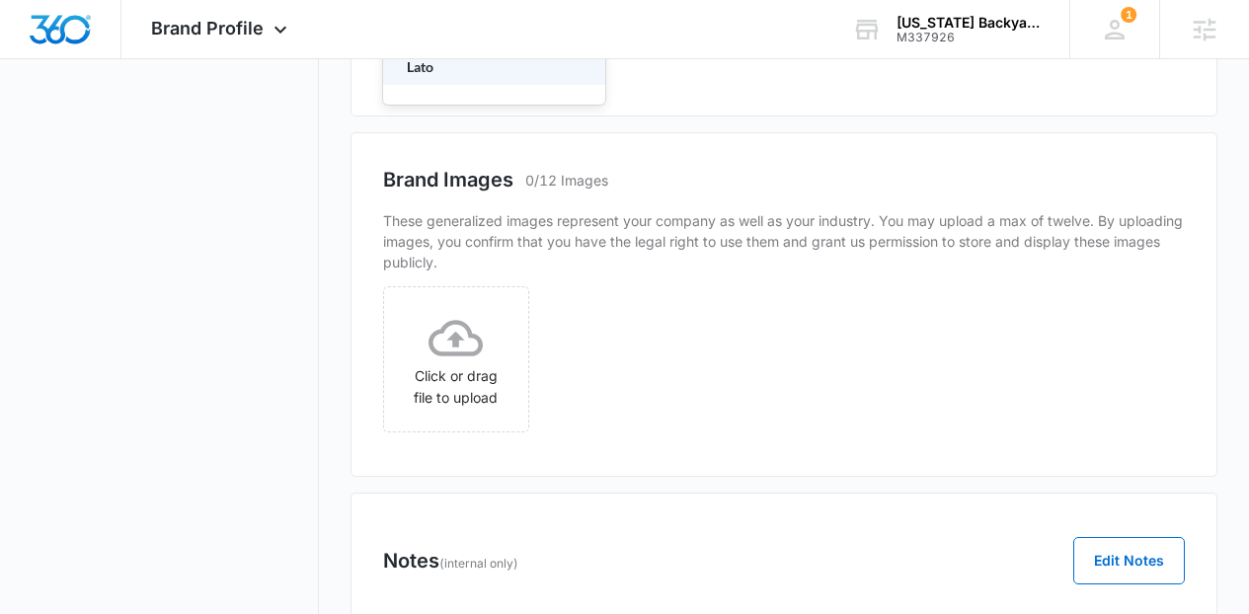
click at [438, 85] on div "Lato" at bounding box center [494, 66] width 222 height 37
click at [438, 67] on div at bounding box center [470, 54] width 137 height 25
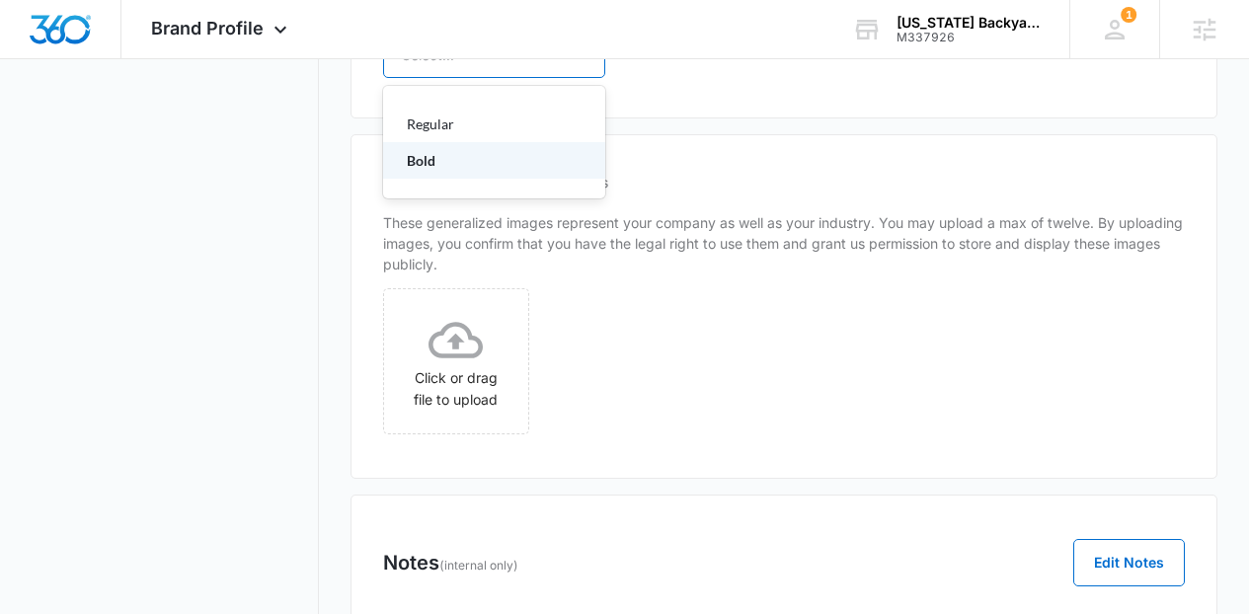
click at [449, 171] on p "Bold" at bounding box center [492, 160] width 171 height 21
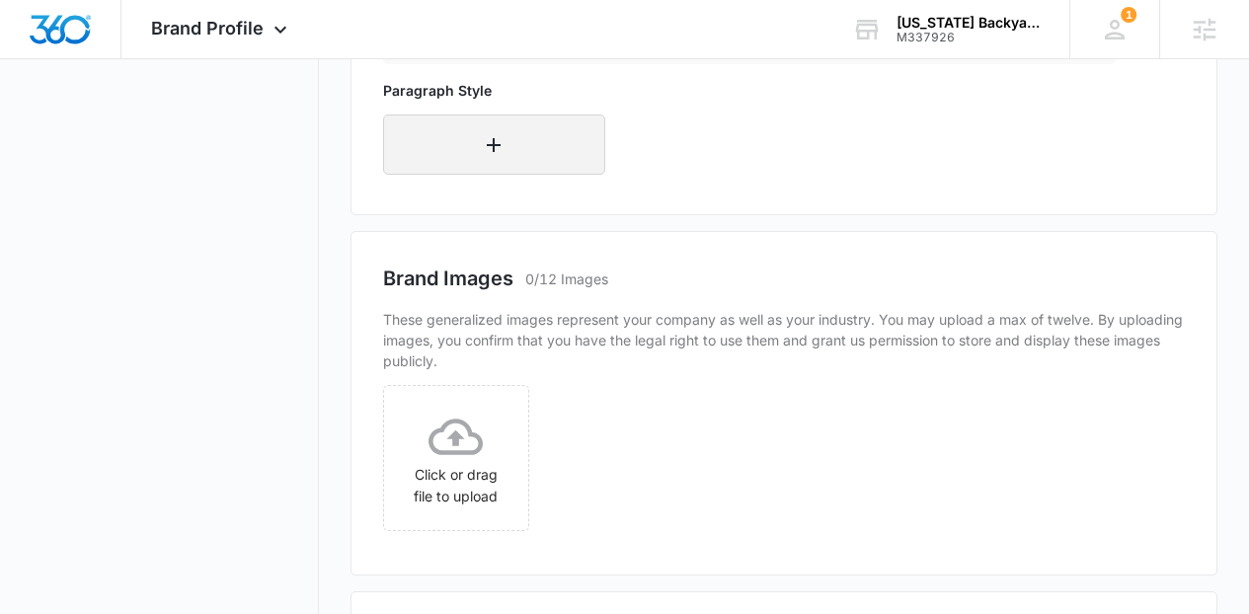
click at [449, 175] on button "button" at bounding box center [494, 145] width 222 height 60
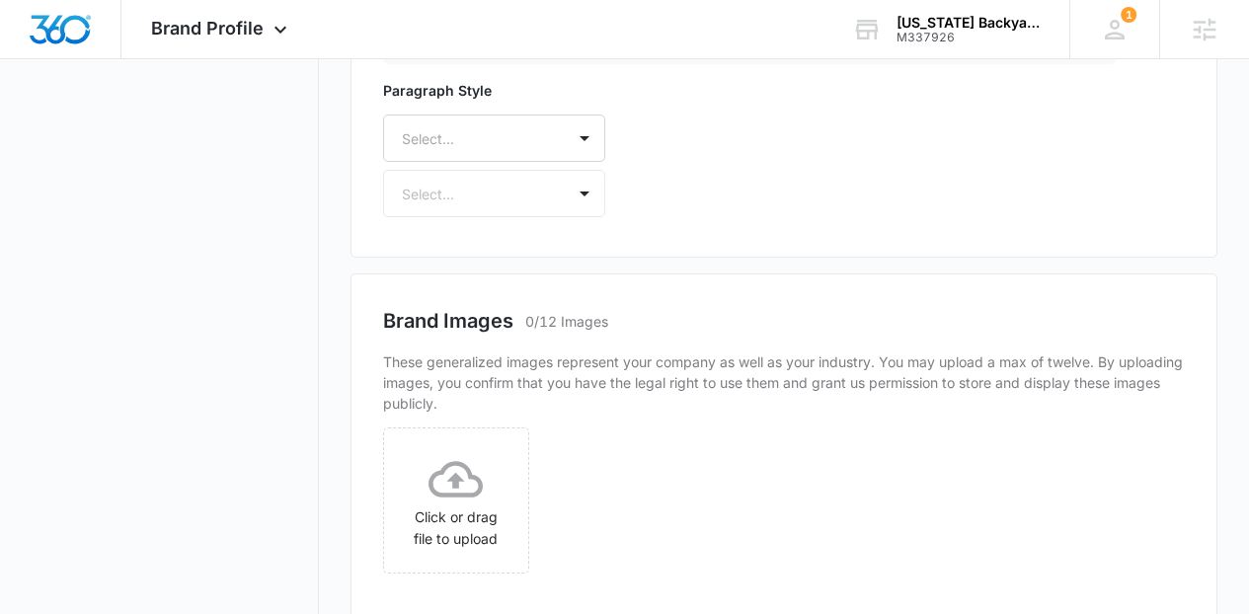
click at [449, 162] on div "Select..." at bounding box center [494, 138] width 222 height 47
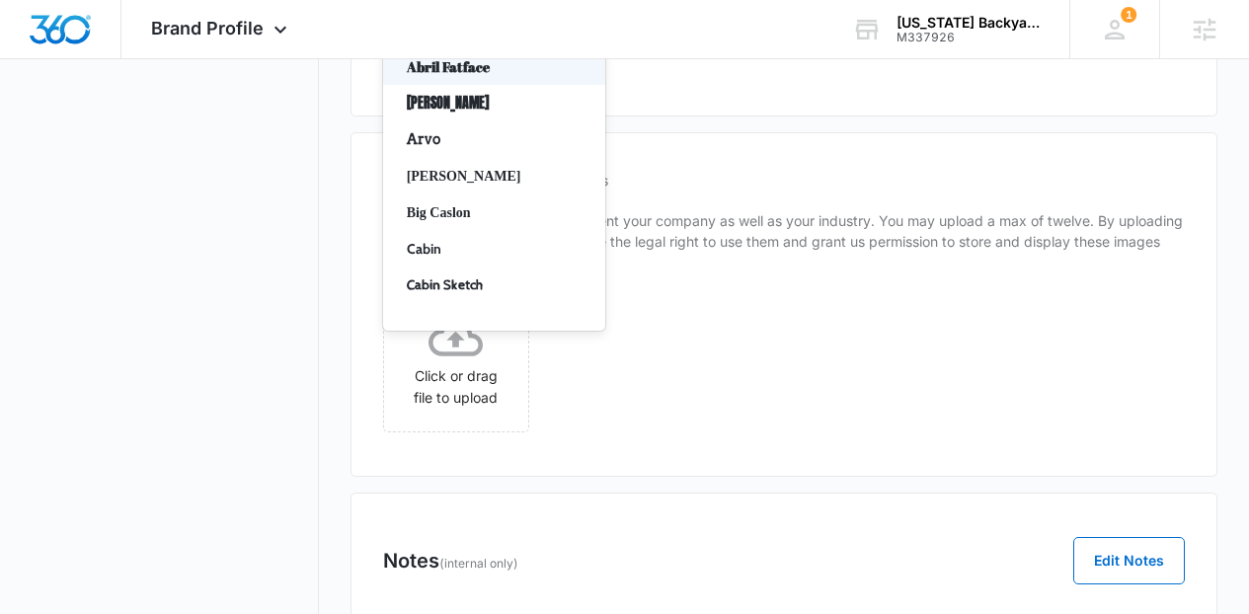
type input "lat"
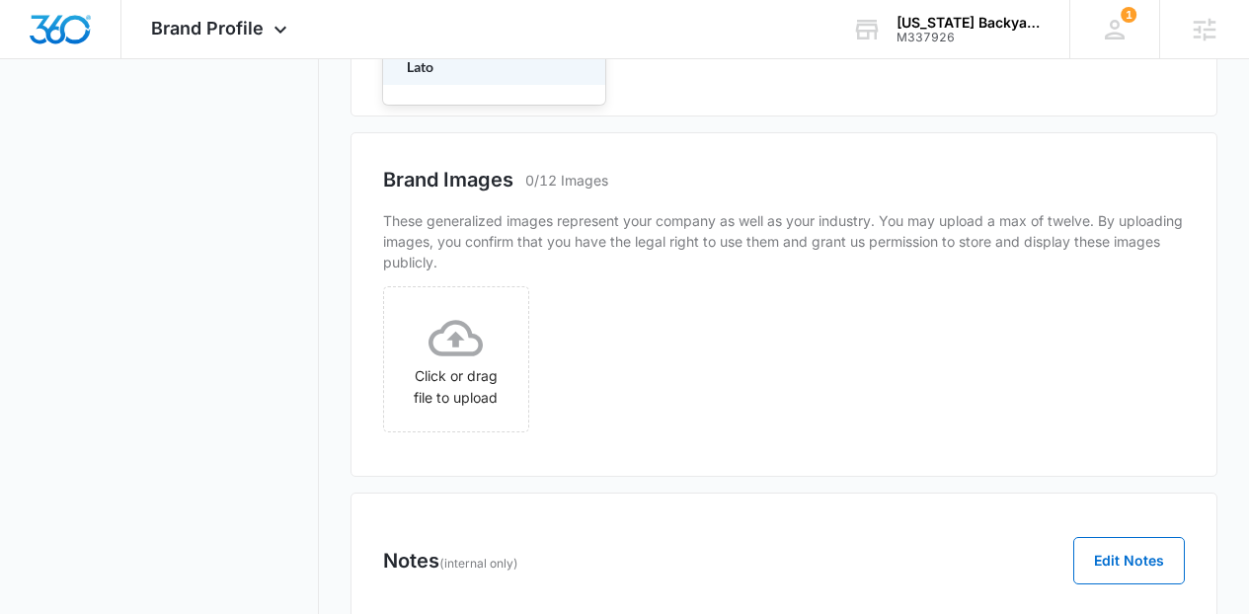
click at [451, 77] on p "Lato" at bounding box center [492, 66] width 171 height 21
click at [451, 77] on div "Select..." at bounding box center [474, 55] width 181 height 44
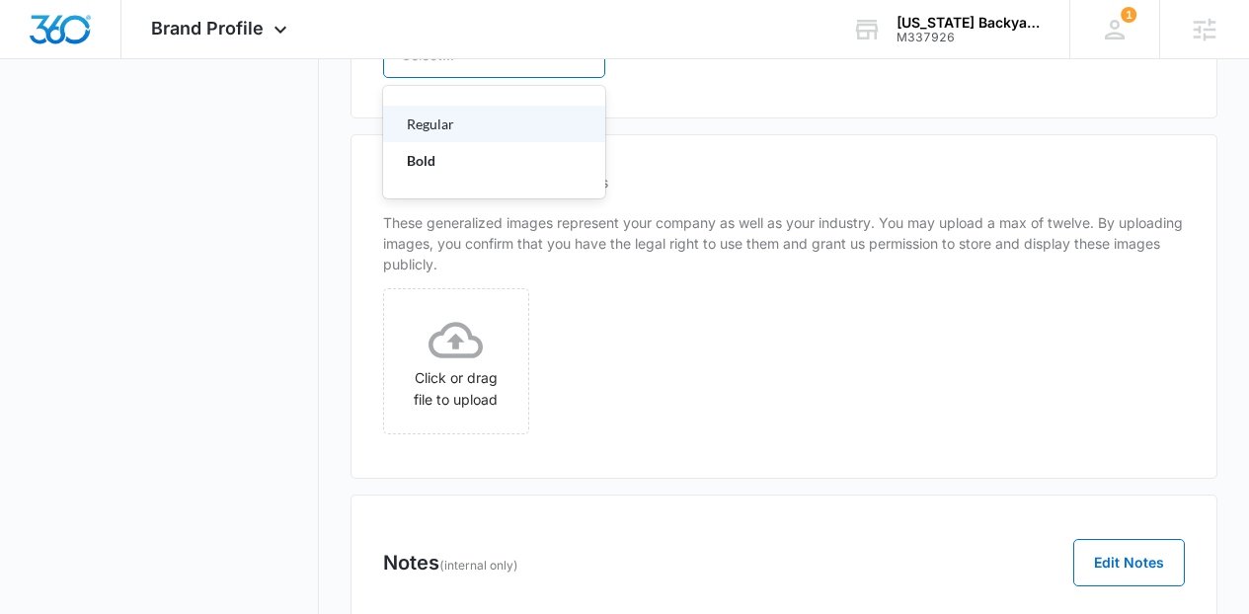
click at [424, 134] on p "Regular" at bounding box center [492, 124] width 171 height 21
click at [424, 405] on div "Brand Images 0/12 Images These generalized images represent your company as wel…" at bounding box center [785, 306] width 868 height 345
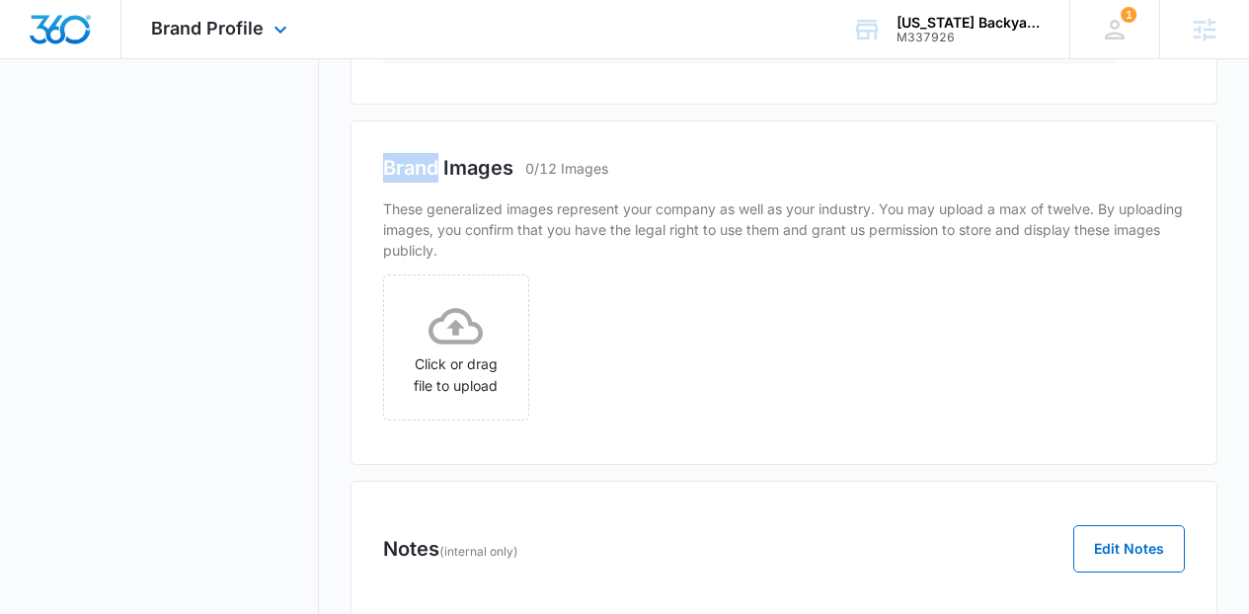
click at [170, 44] on div "Brand Profile Apps Reputation Websites Forms CRM Email Social Content Ads Intel…" at bounding box center [221, 29] width 201 height 58
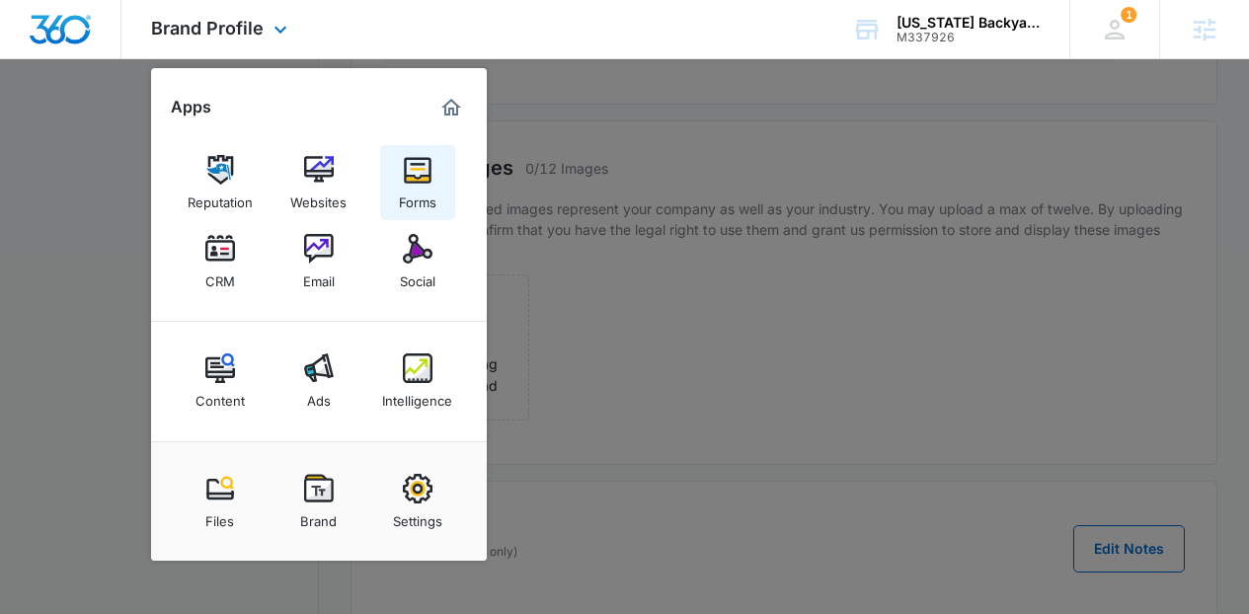
click at [407, 185] on div "Forms" at bounding box center [418, 198] width 38 height 26
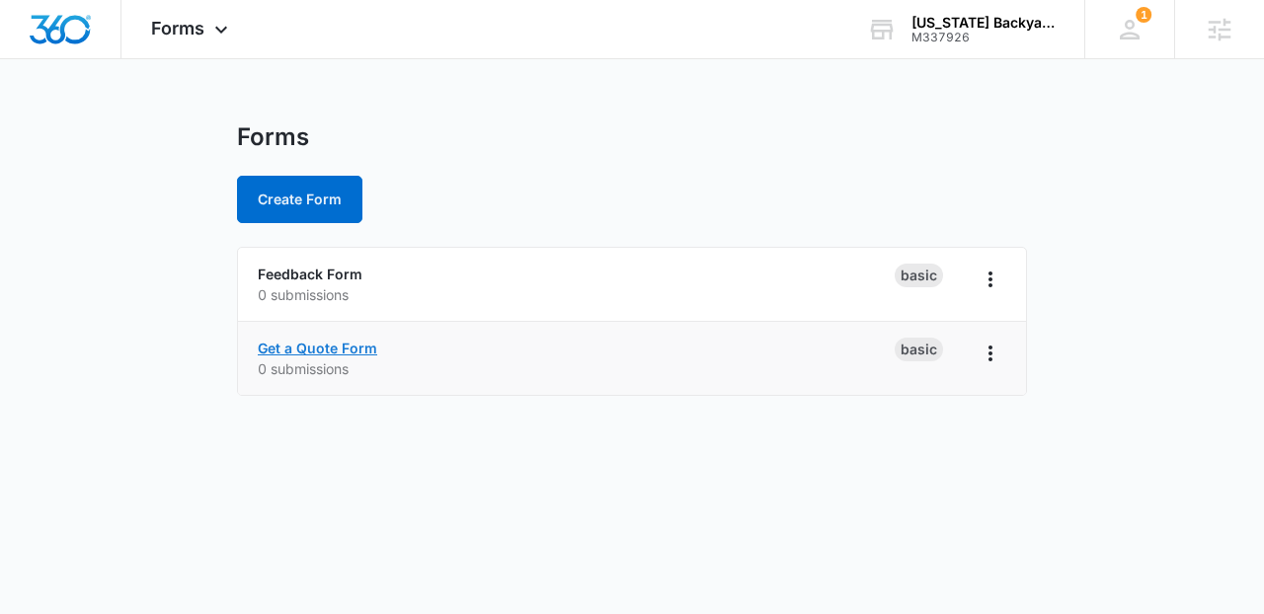
click at [343, 351] on link "Get a Quote Form" at bounding box center [318, 348] width 120 height 17
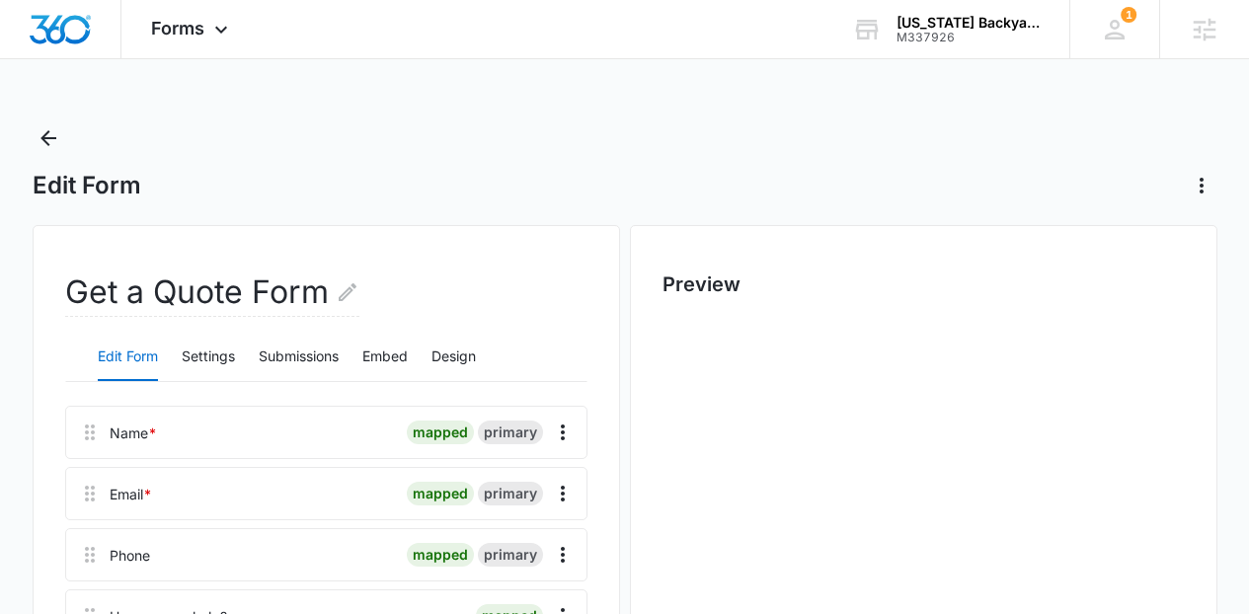
click at [458, 333] on div "Edit Form Settings Submissions Embed Design" at bounding box center [326, 357] width 522 height 49
click at [464, 347] on button "Design" at bounding box center [454, 357] width 44 height 47
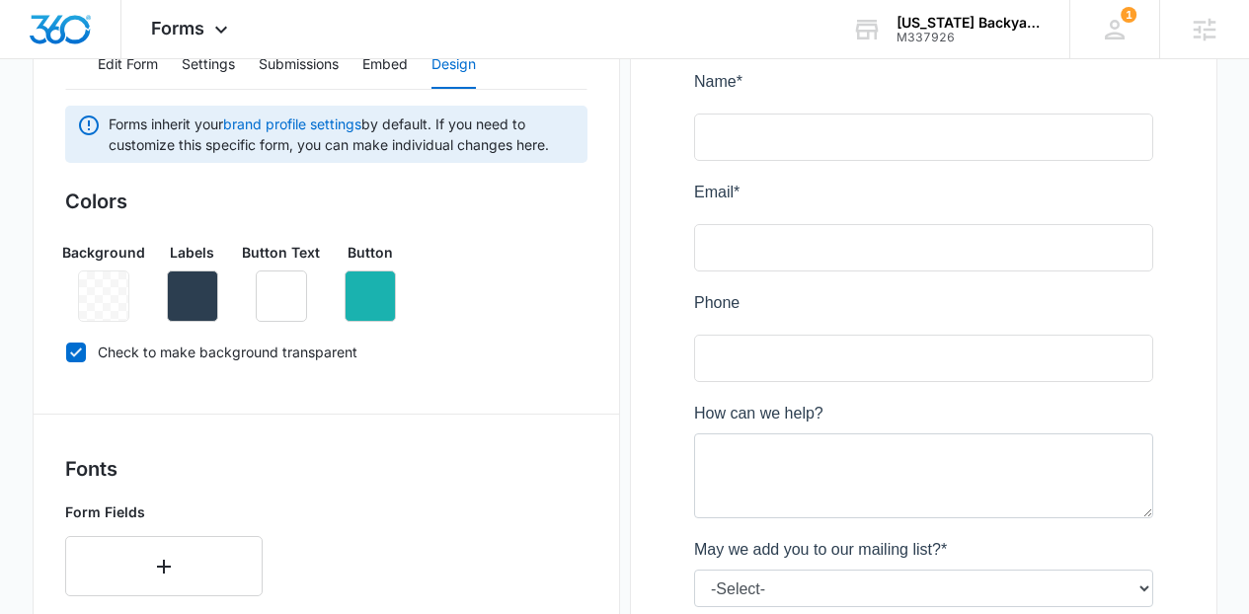
scroll to position [385, 0]
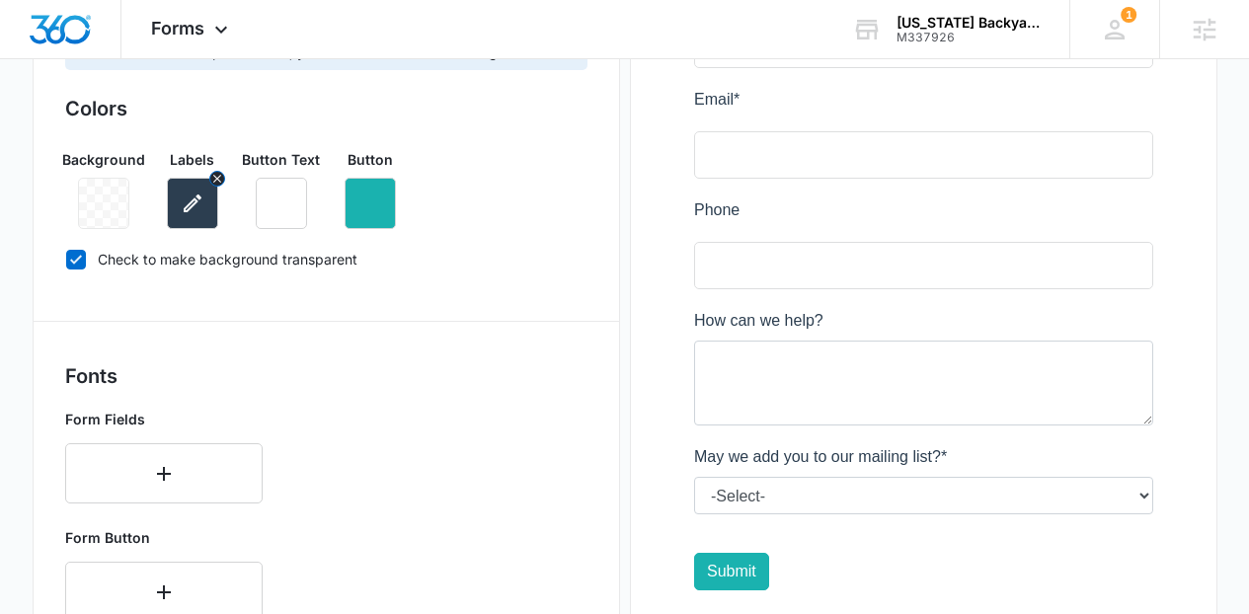
click at [173, 208] on button "button" at bounding box center [192, 203] width 51 height 51
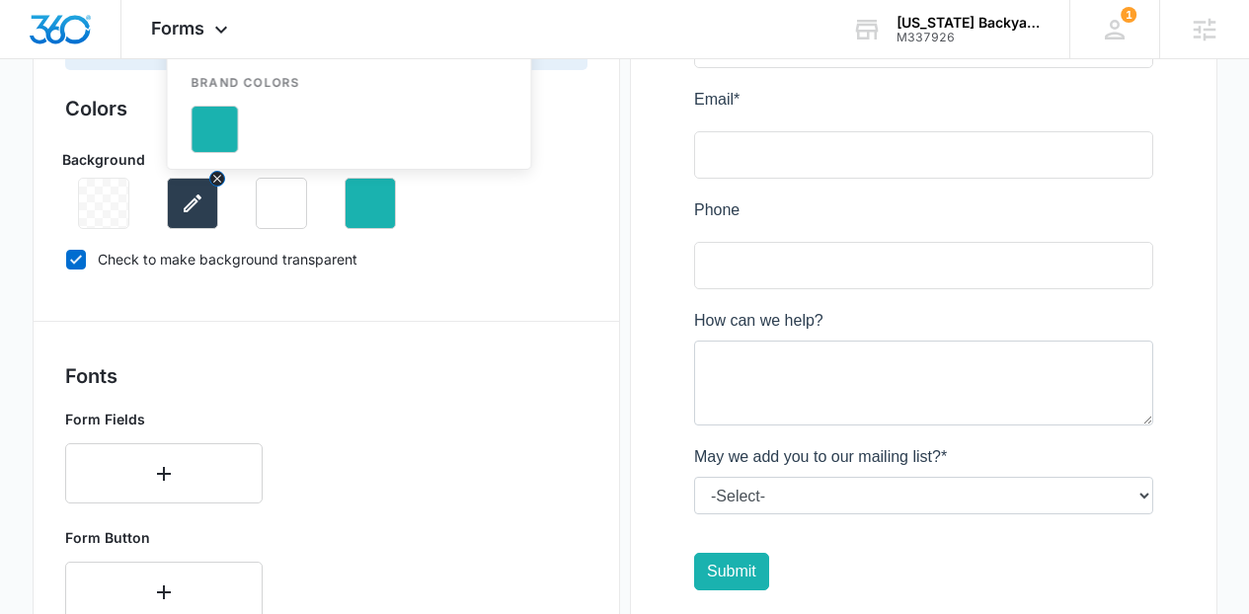
scroll to position [0, 0]
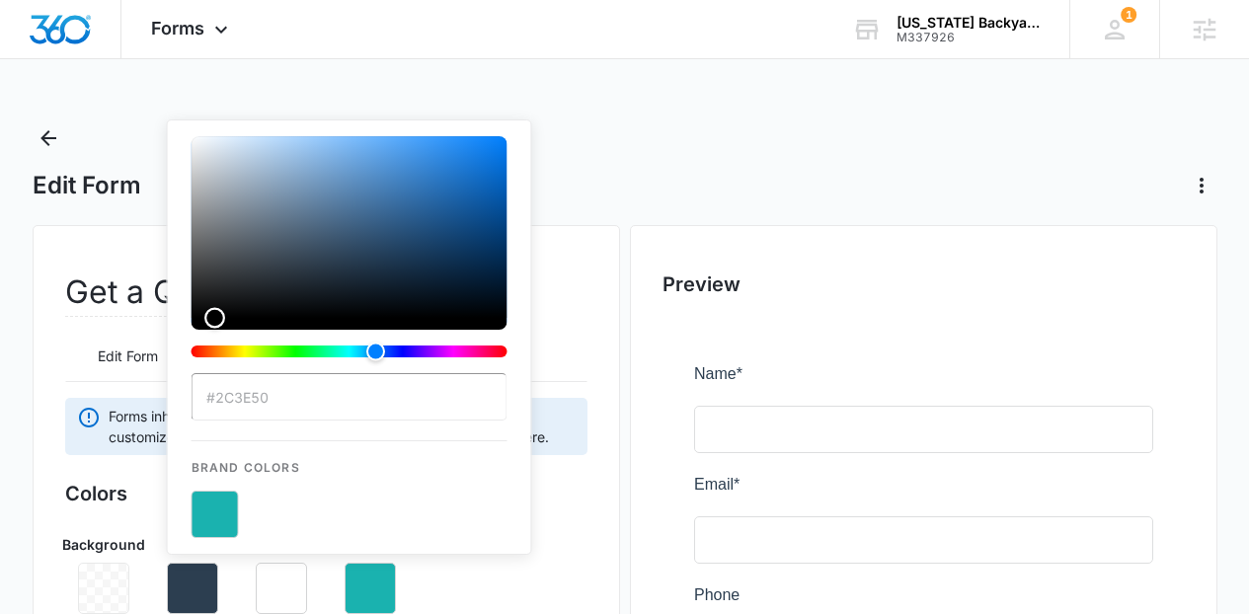
type input "#000000"
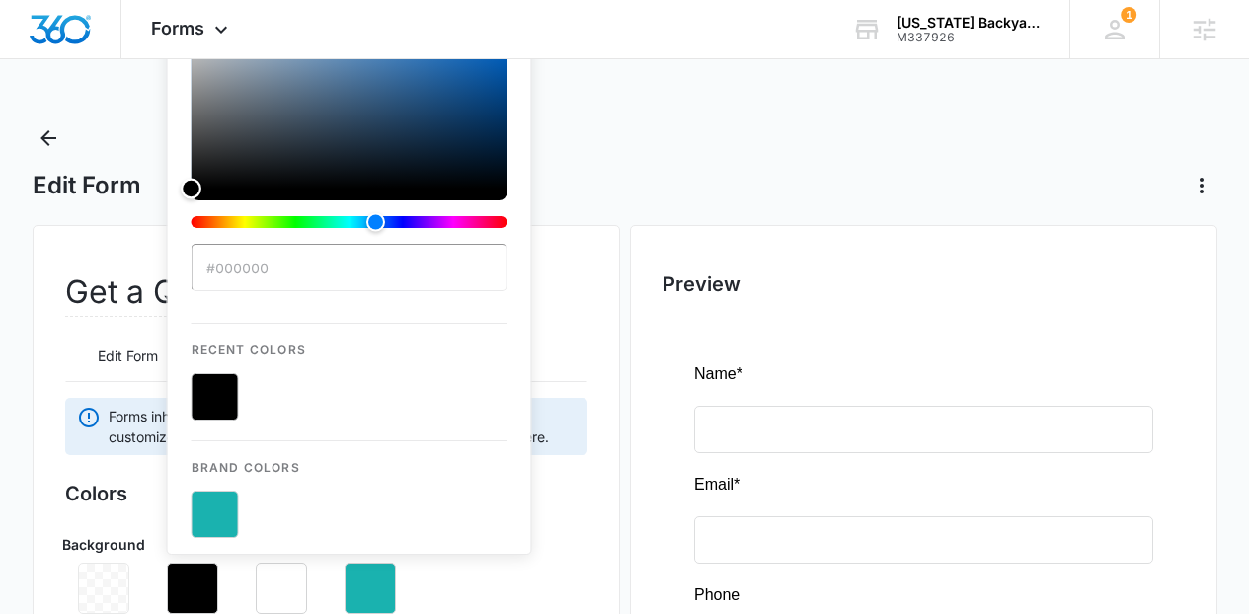
drag, startPoint x: 343, startPoint y: 263, endPoint x: 139, endPoint y: 391, distance: 240.6
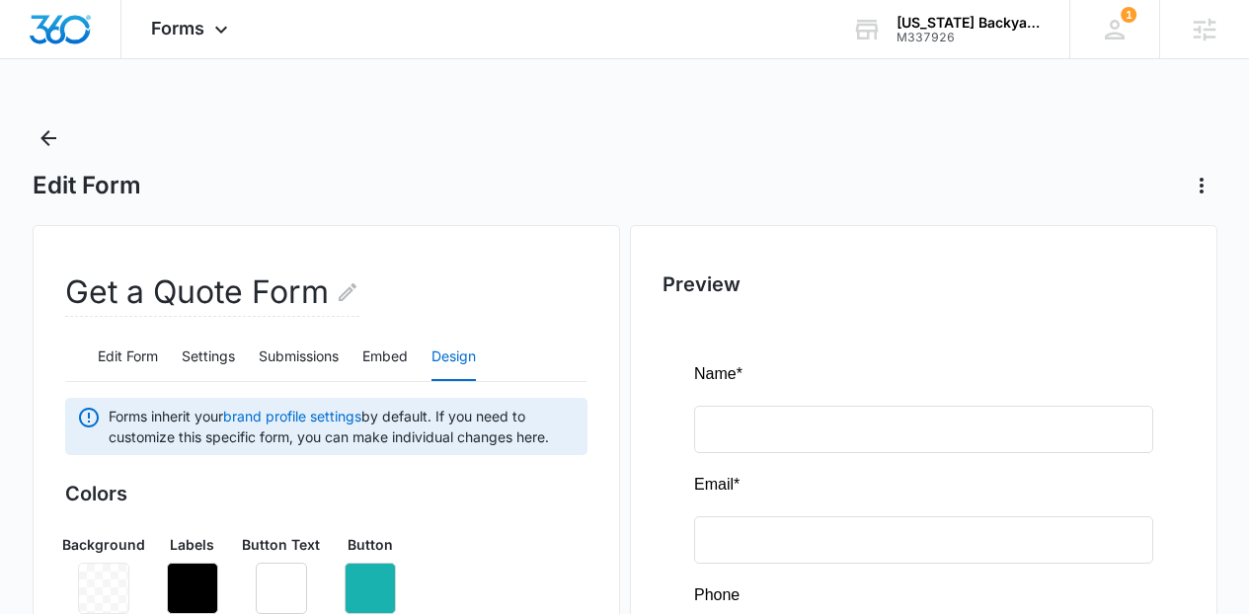
click at [546, 536] on div "Background Labels Button Text Button" at bounding box center [326, 567] width 522 height 96
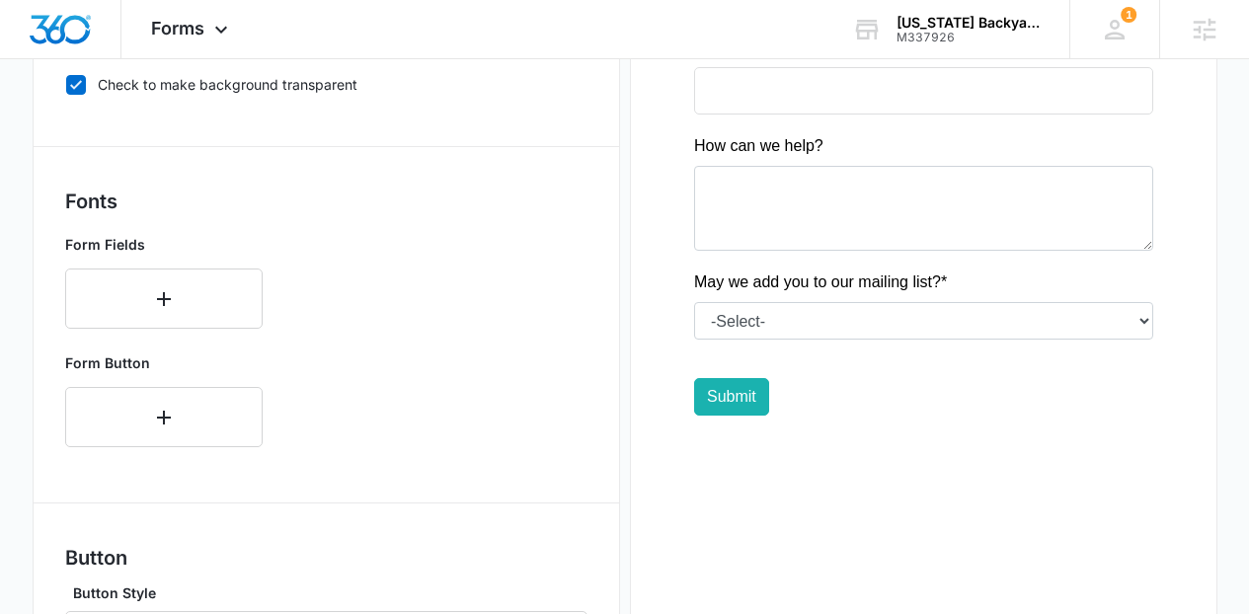
scroll to position [827, 0]
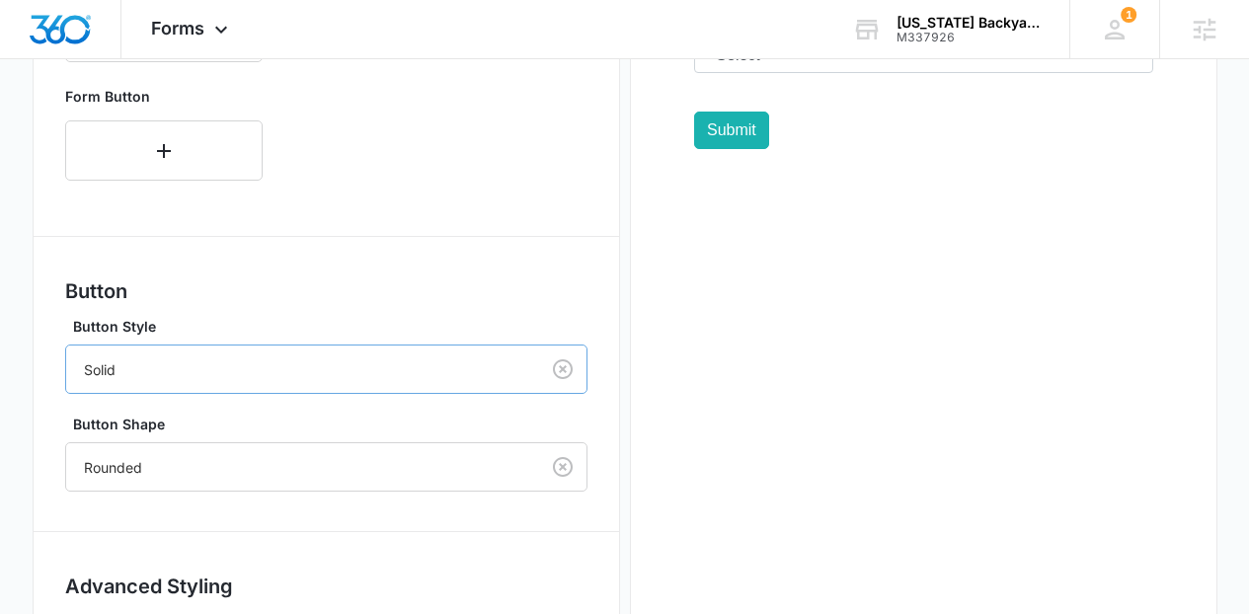
click at [329, 388] on div "Solid" at bounding box center [302, 370] width 473 height 44
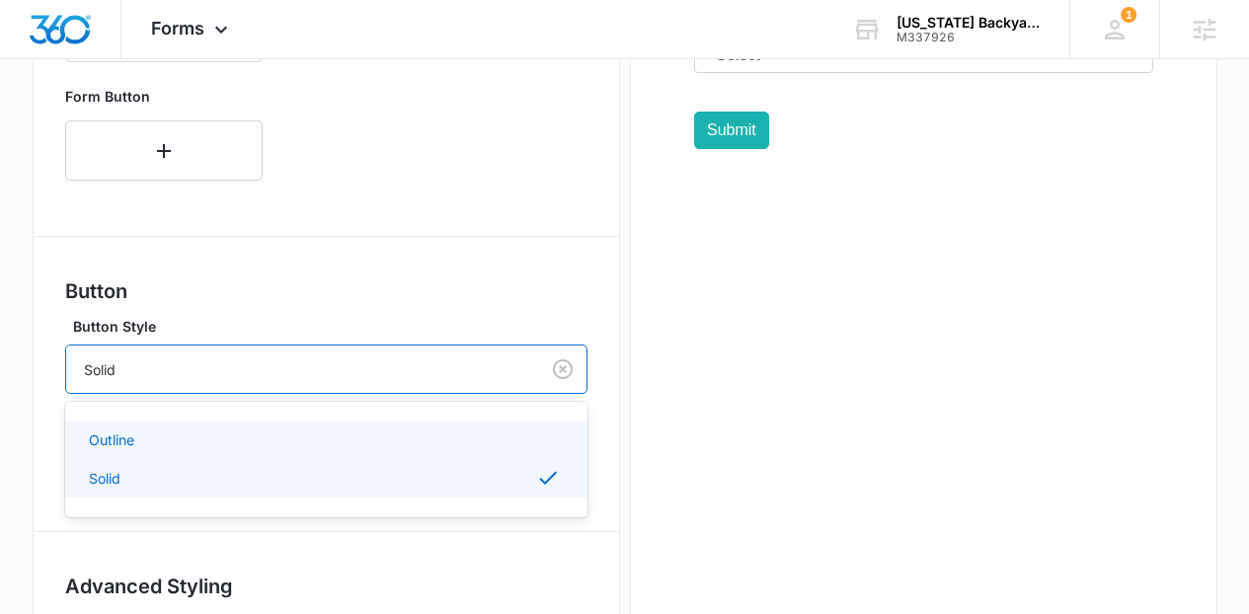
click at [373, 313] on div "Button Button Style Outline, 1 of 2. 2 results available. Use Up and Down to ch…" at bounding box center [326, 384] width 522 height 215
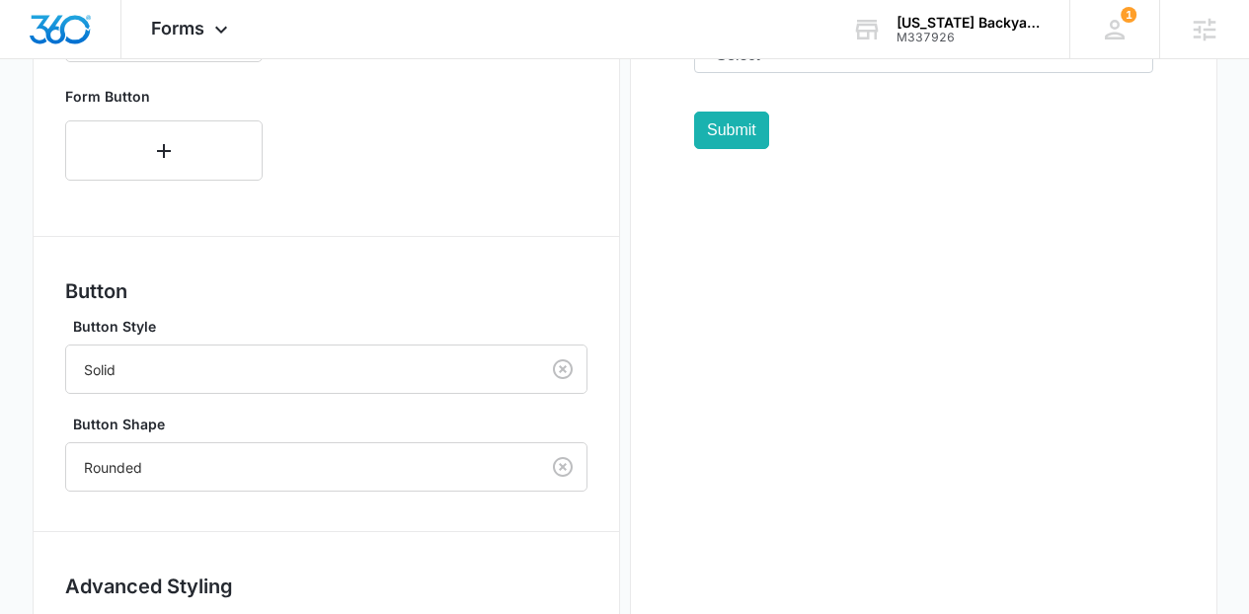
click at [392, 428] on label "Button Shape" at bounding box center [334, 424] width 522 height 21
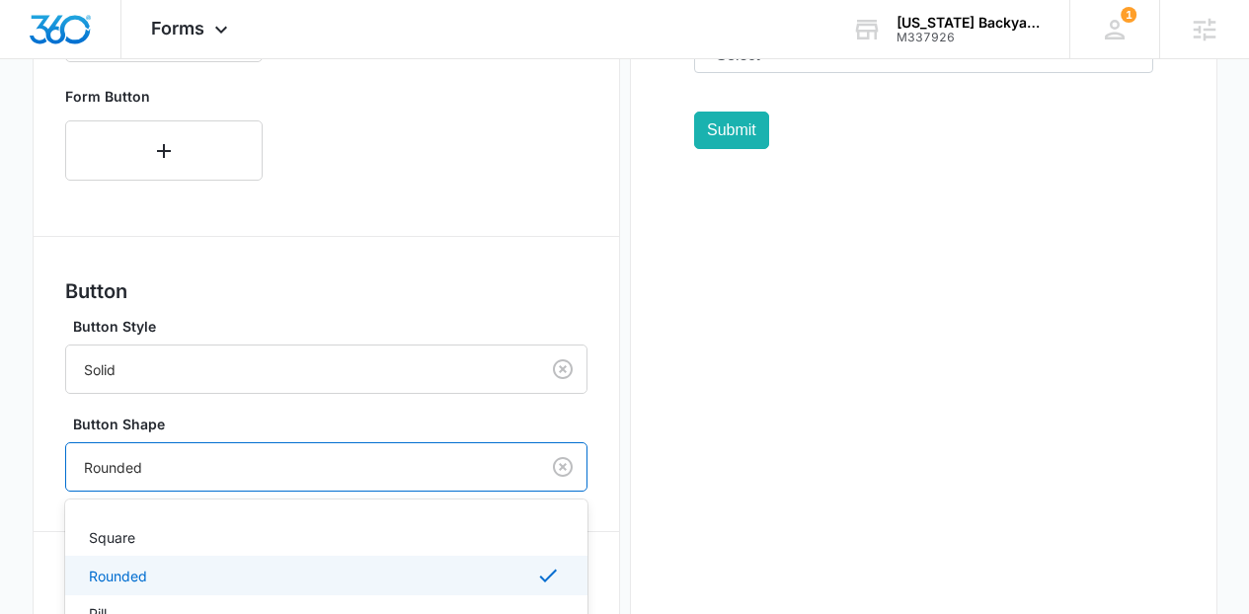
scroll to position [872, 0]
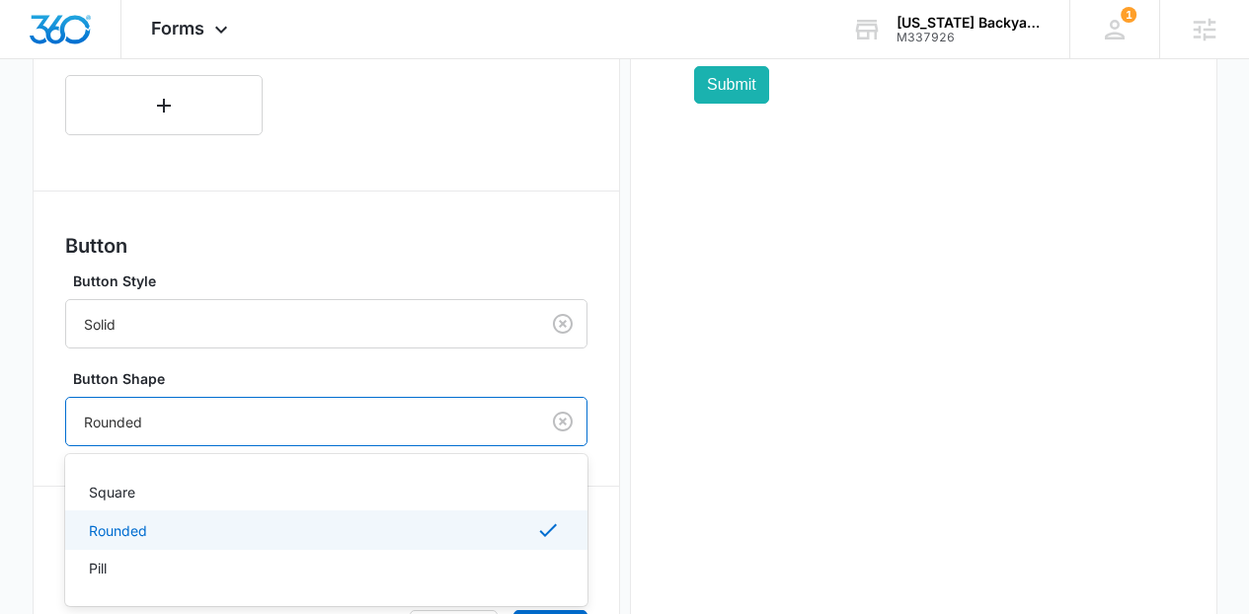
click at [380, 446] on div "Rounded selected, 2 of 3. 3 results available. Use Up and Down to choose option…" at bounding box center [326, 421] width 522 height 49
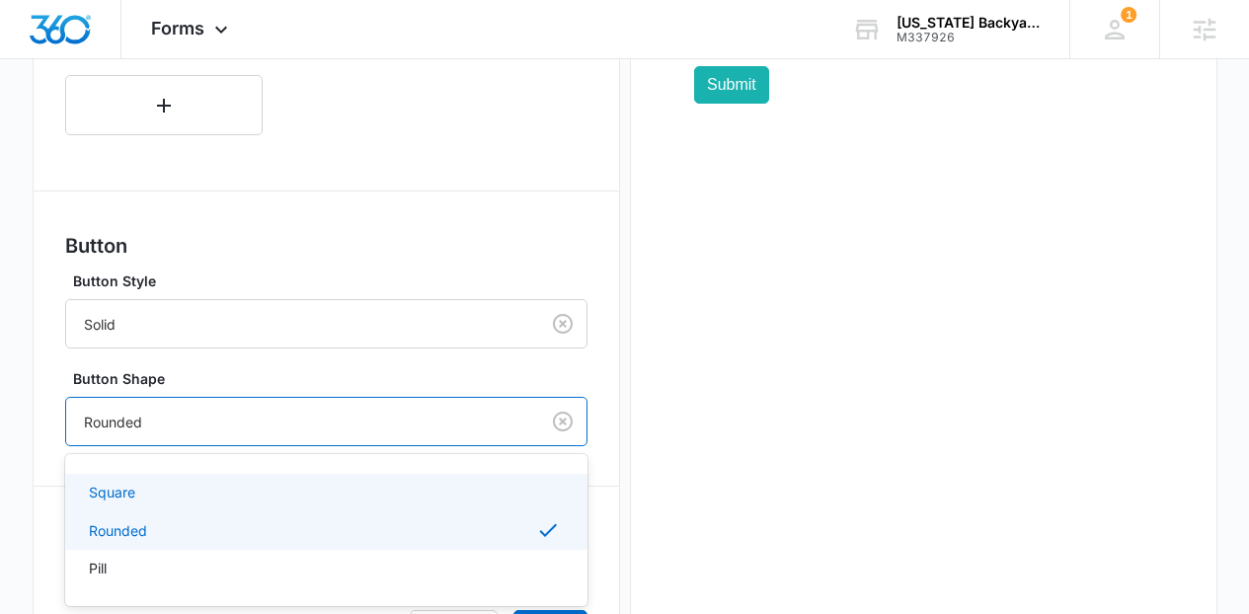
click at [334, 496] on div "Square" at bounding box center [324, 492] width 471 height 21
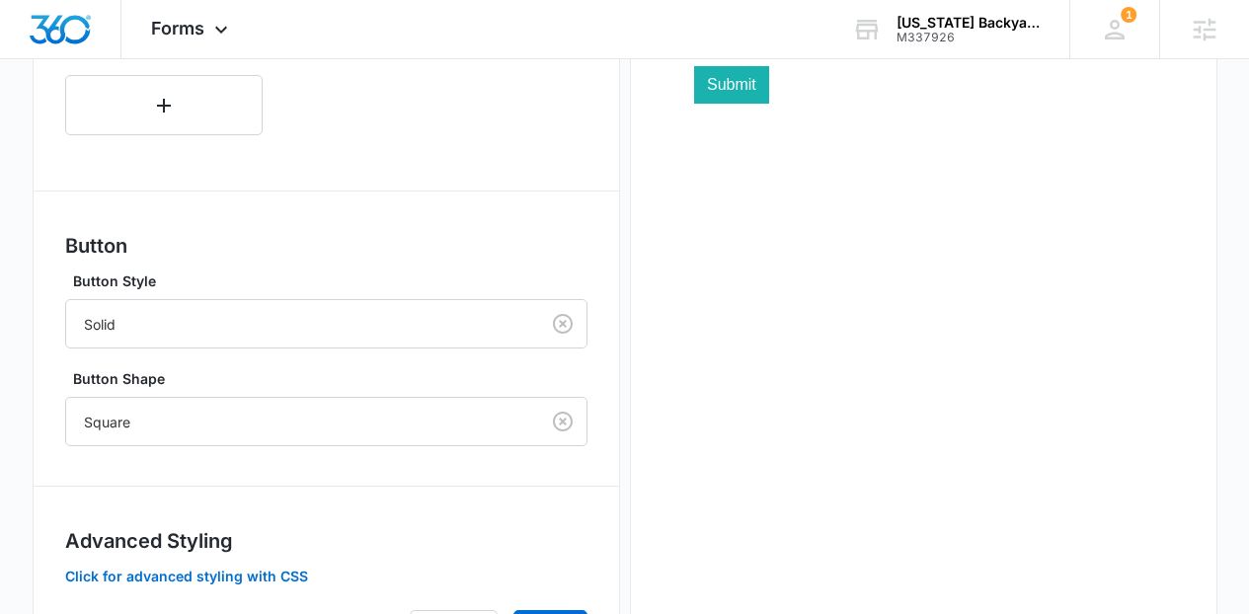
click at [819, 522] on div "Preview" at bounding box center [924, 21] width 588 height 1337
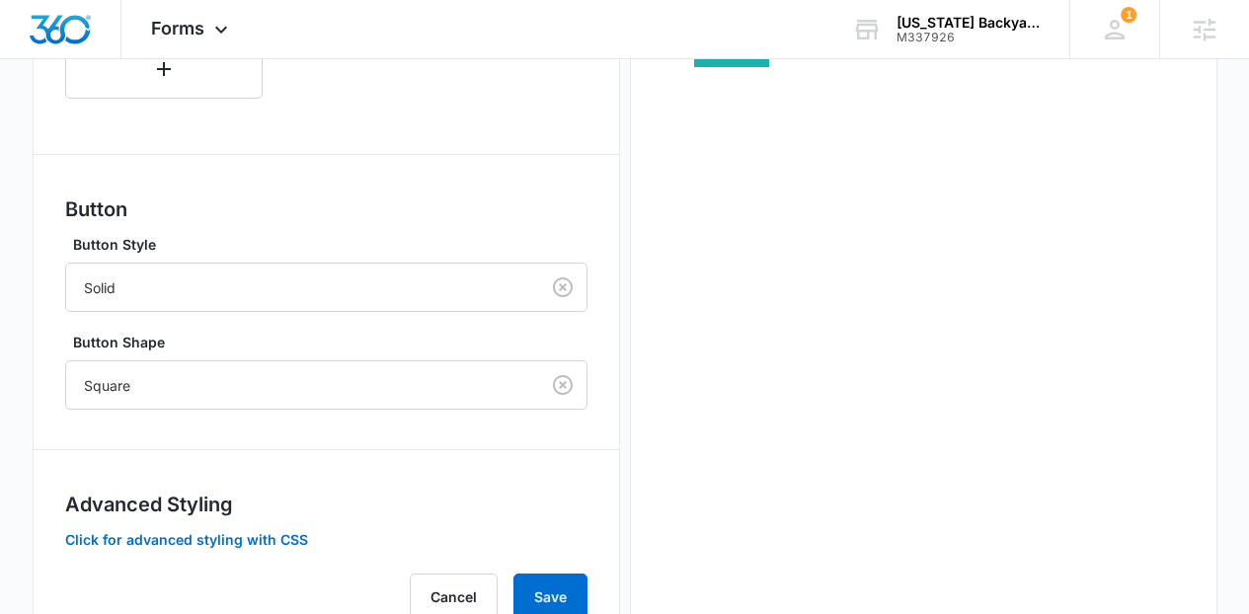
scroll to position [912, 0]
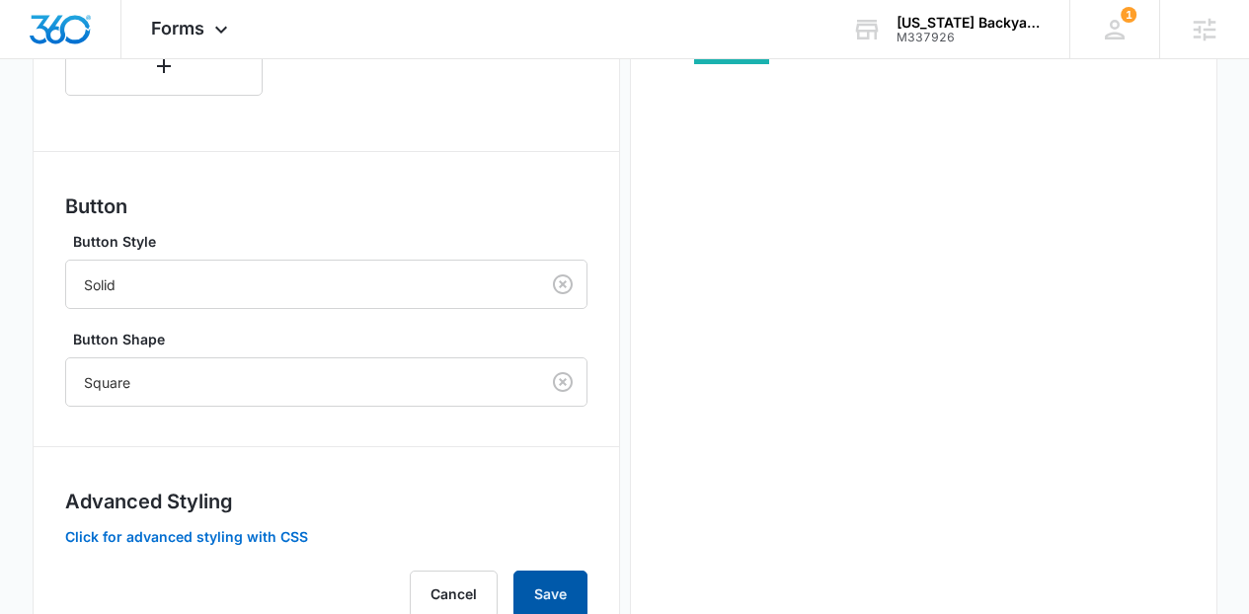
click at [556, 608] on button "Save" at bounding box center [551, 594] width 74 height 47
